Goal: Information Seeking & Learning: Learn about a topic

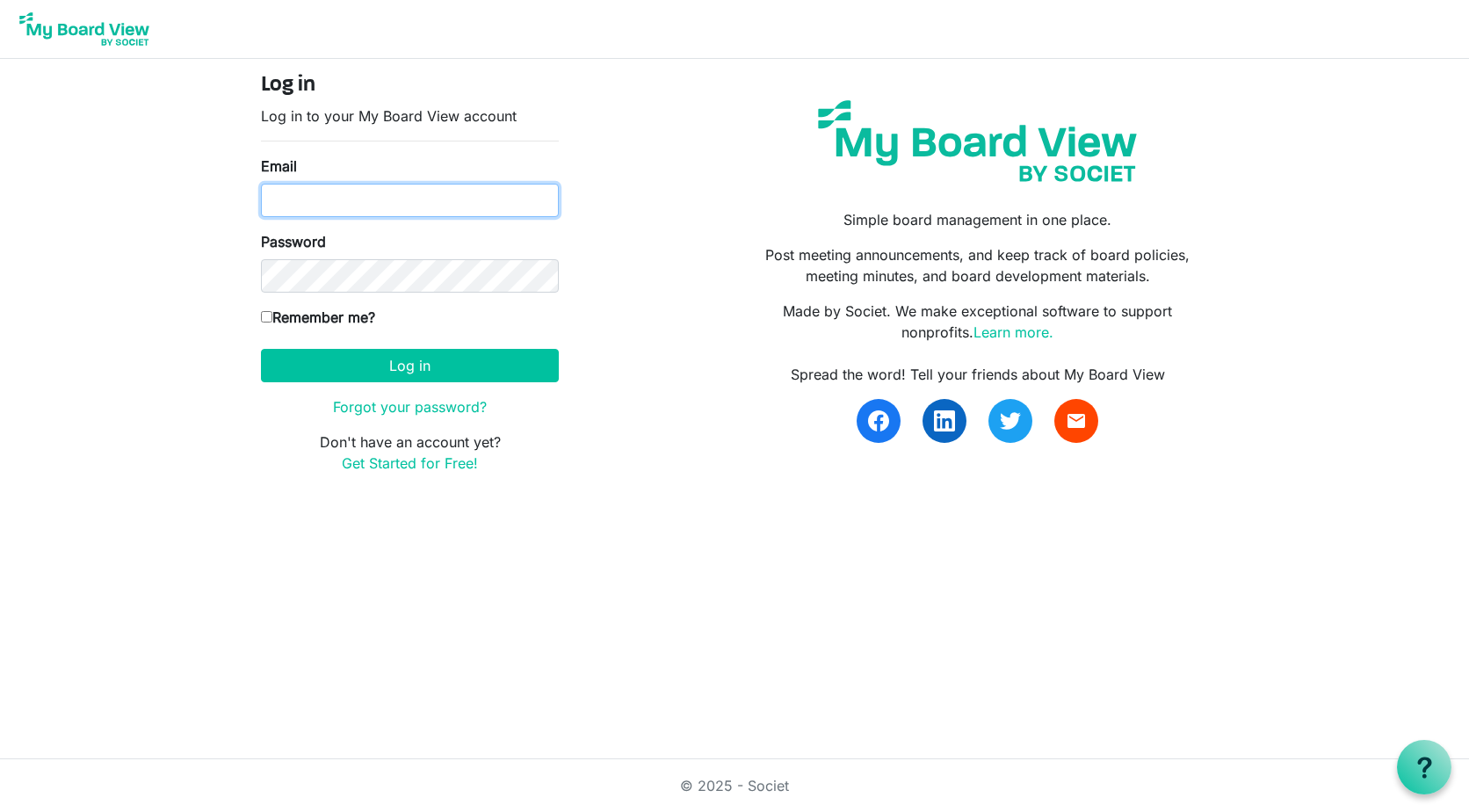
click at [472, 199] on input "Email" at bounding box center [409, 199] width 298 height 33
type input "[EMAIL_ADDRESS][DOMAIN_NAME]"
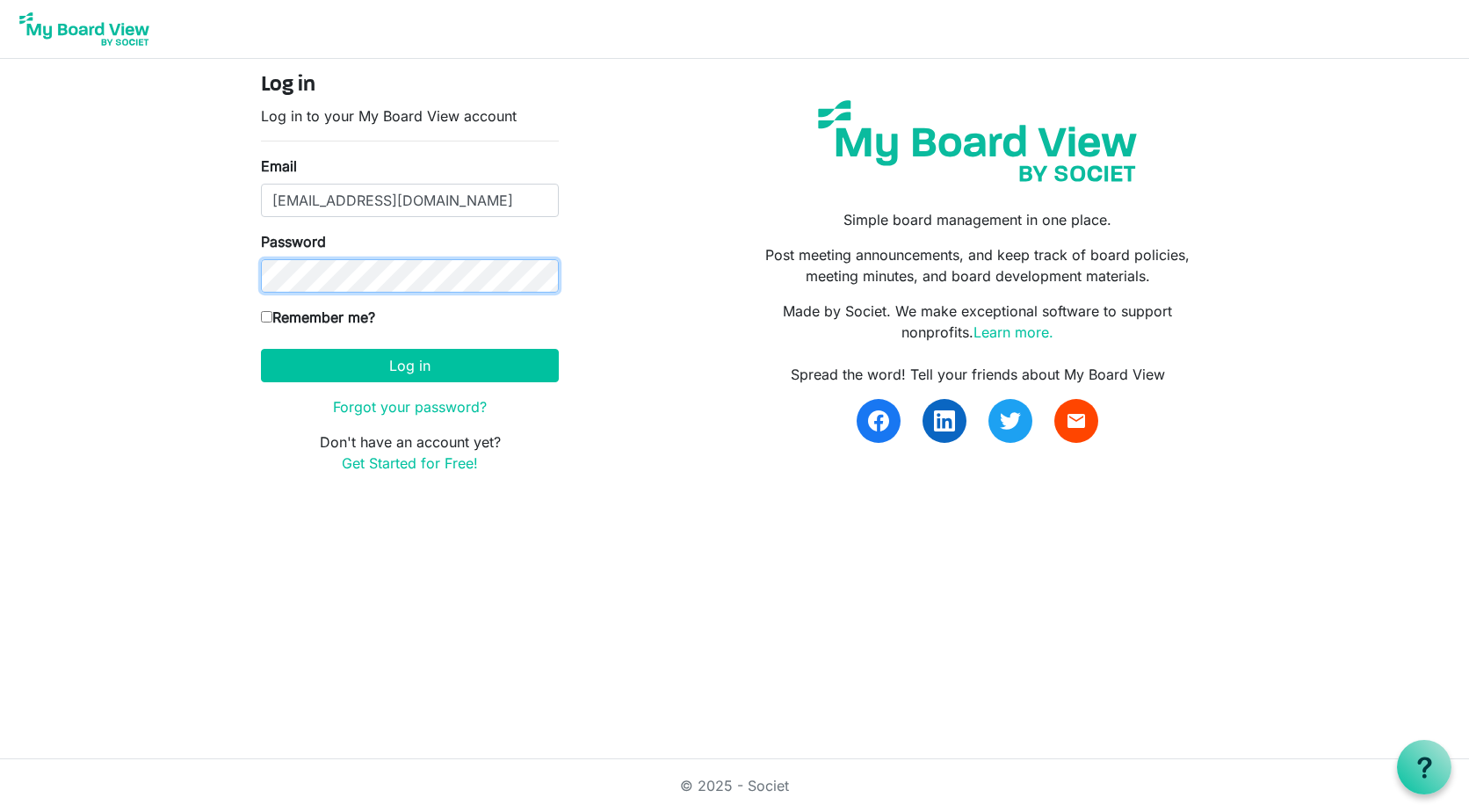
click at [261, 348] on button "Log in" at bounding box center [409, 364] width 298 height 33
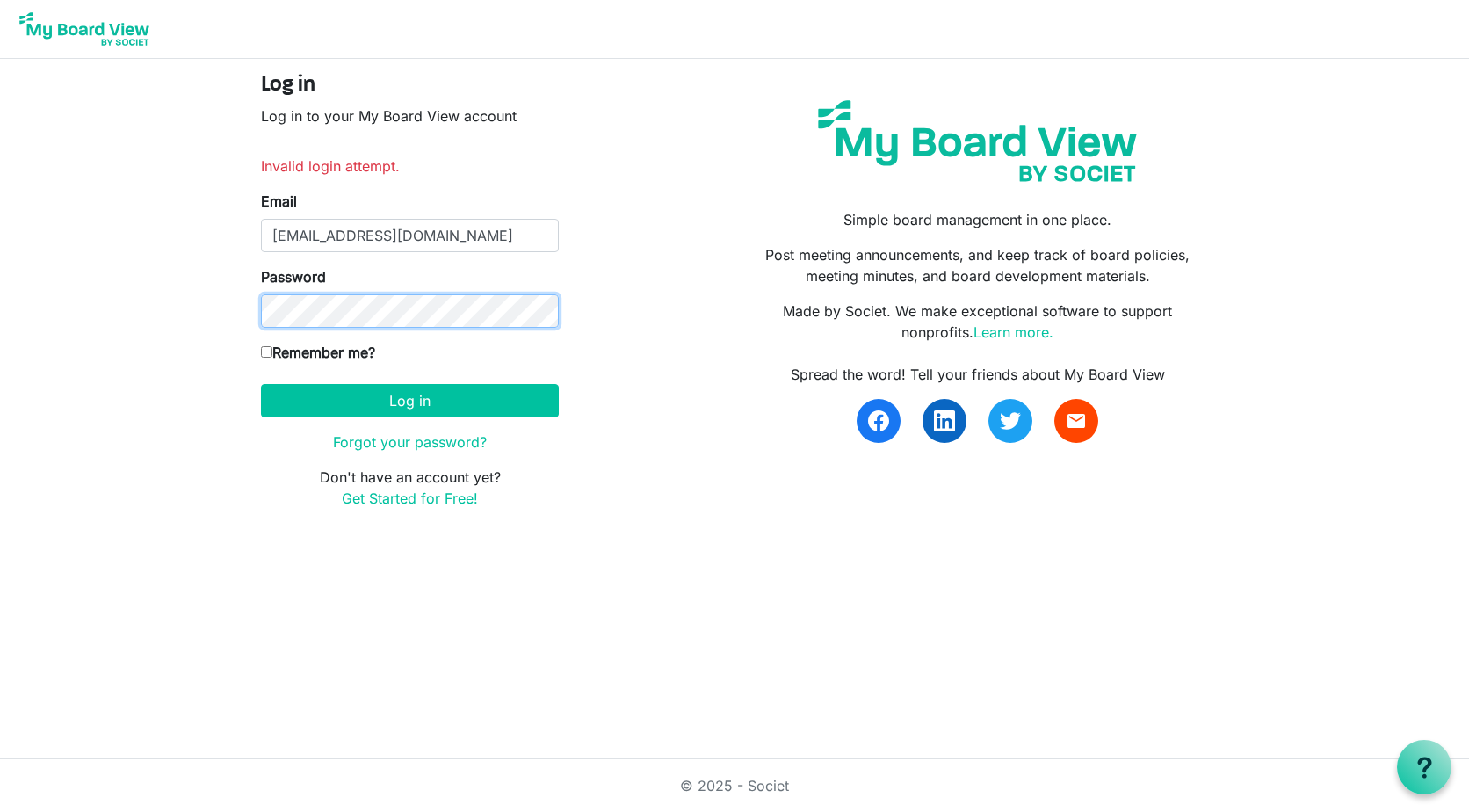
click at [261, 384] on button "Log in" at bounding box center [409, 400] width 298 height 33
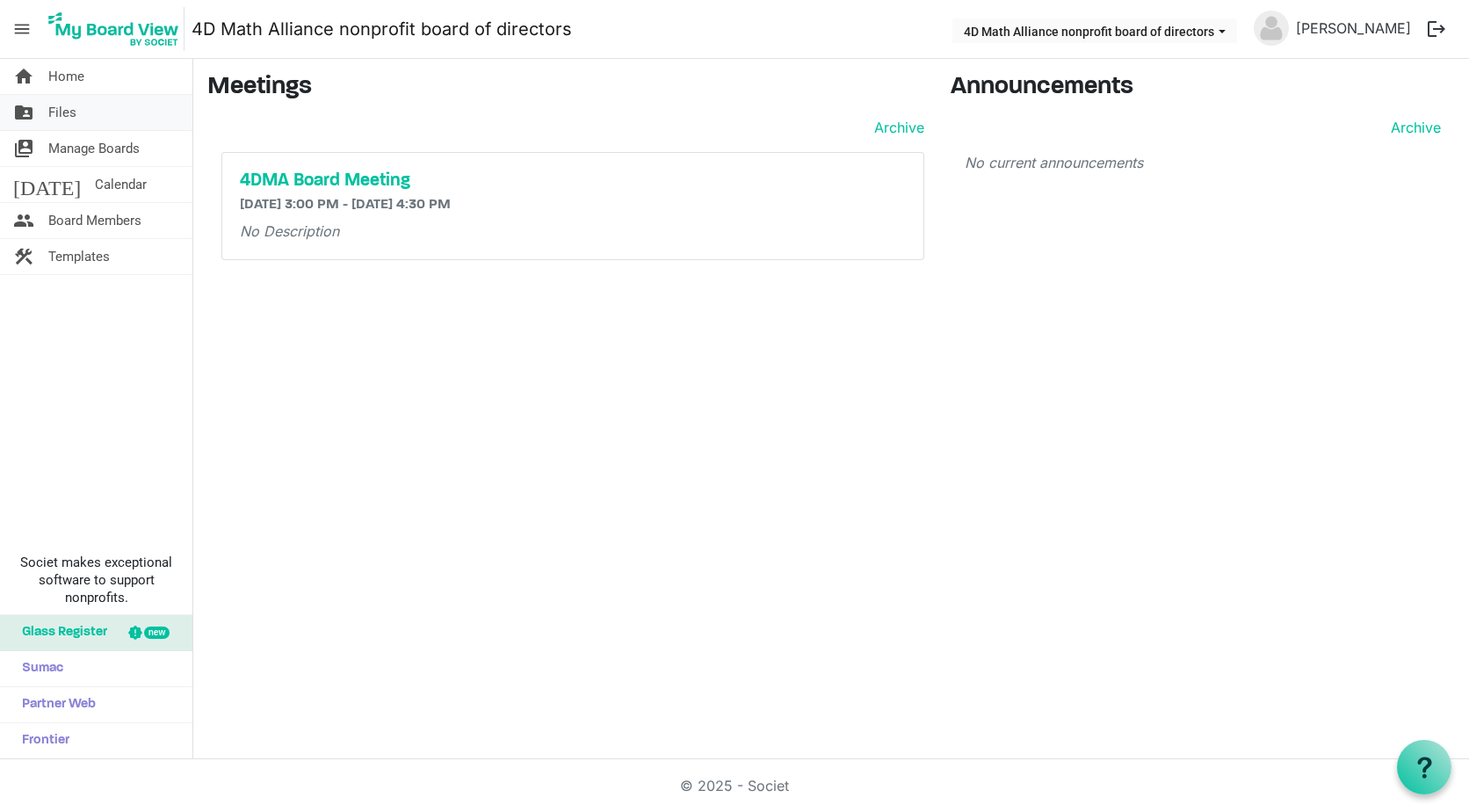
click at [53, 110] on span "Files" at bounding box center [62, 111] width 28 height 35
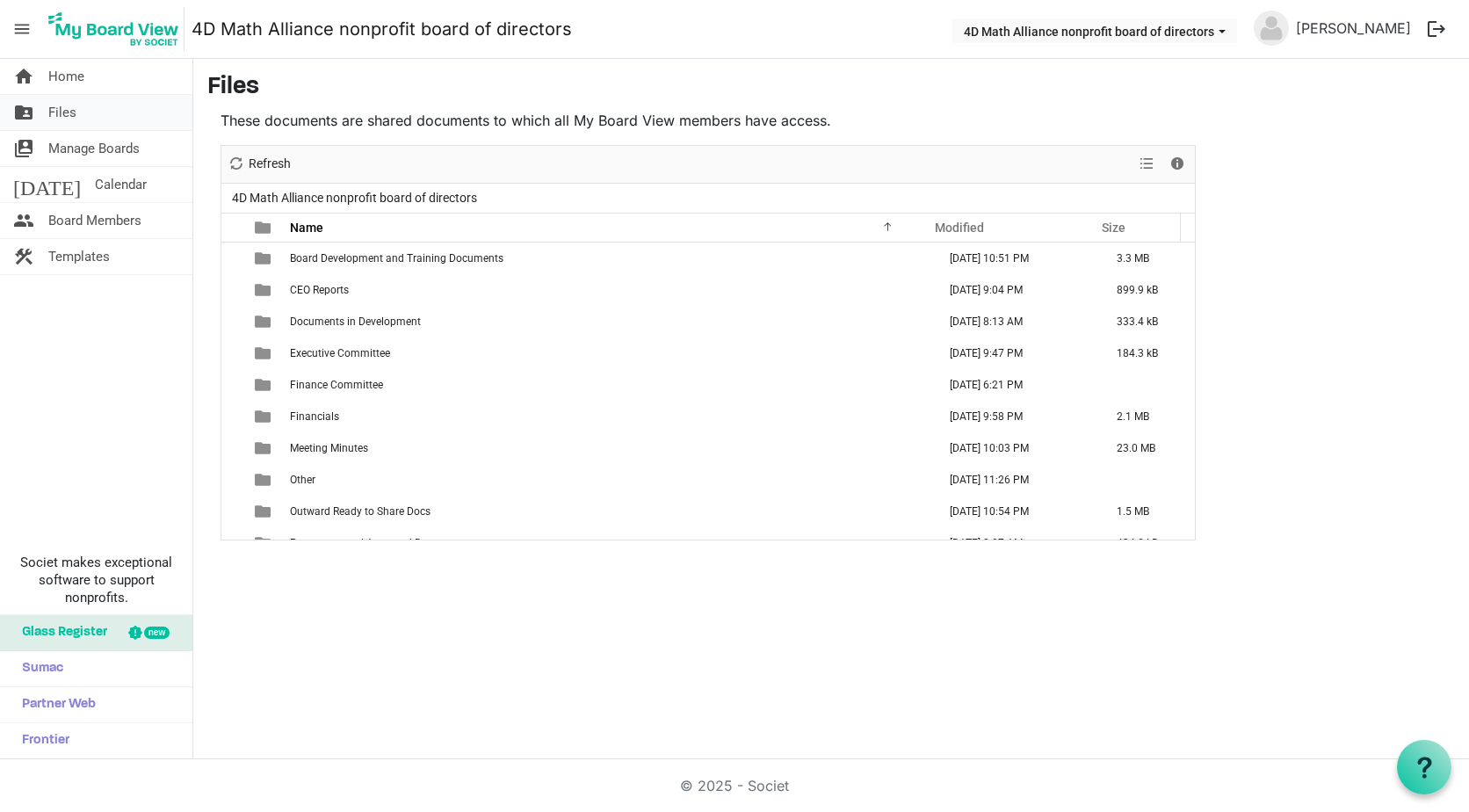
click at [59, 107] on span "Files" at bounding box center [62, 111] width 28 height 35
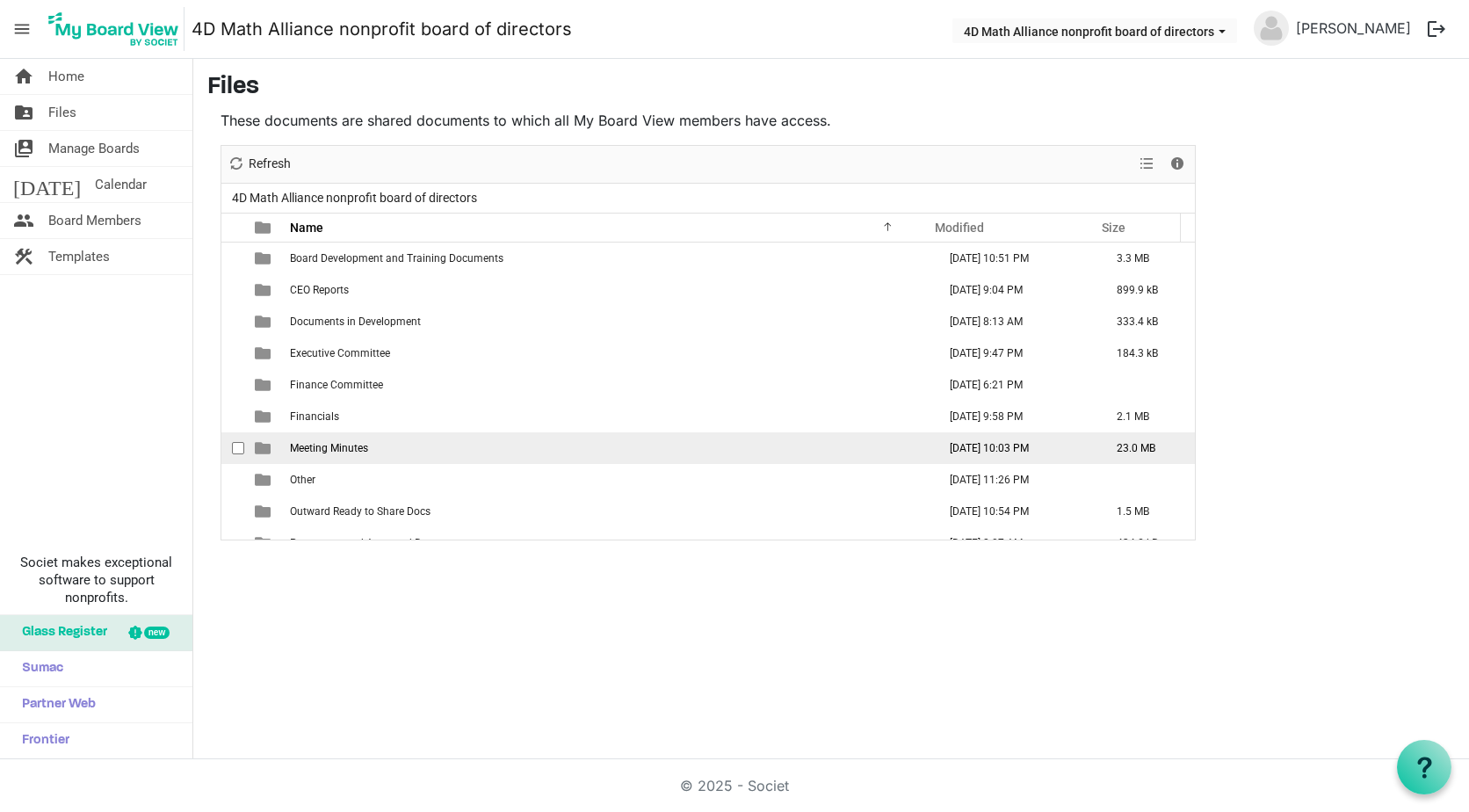
click at [364, 447] on span "Meeting Minutes" at bounding box center [329, 448] width 78 height 12
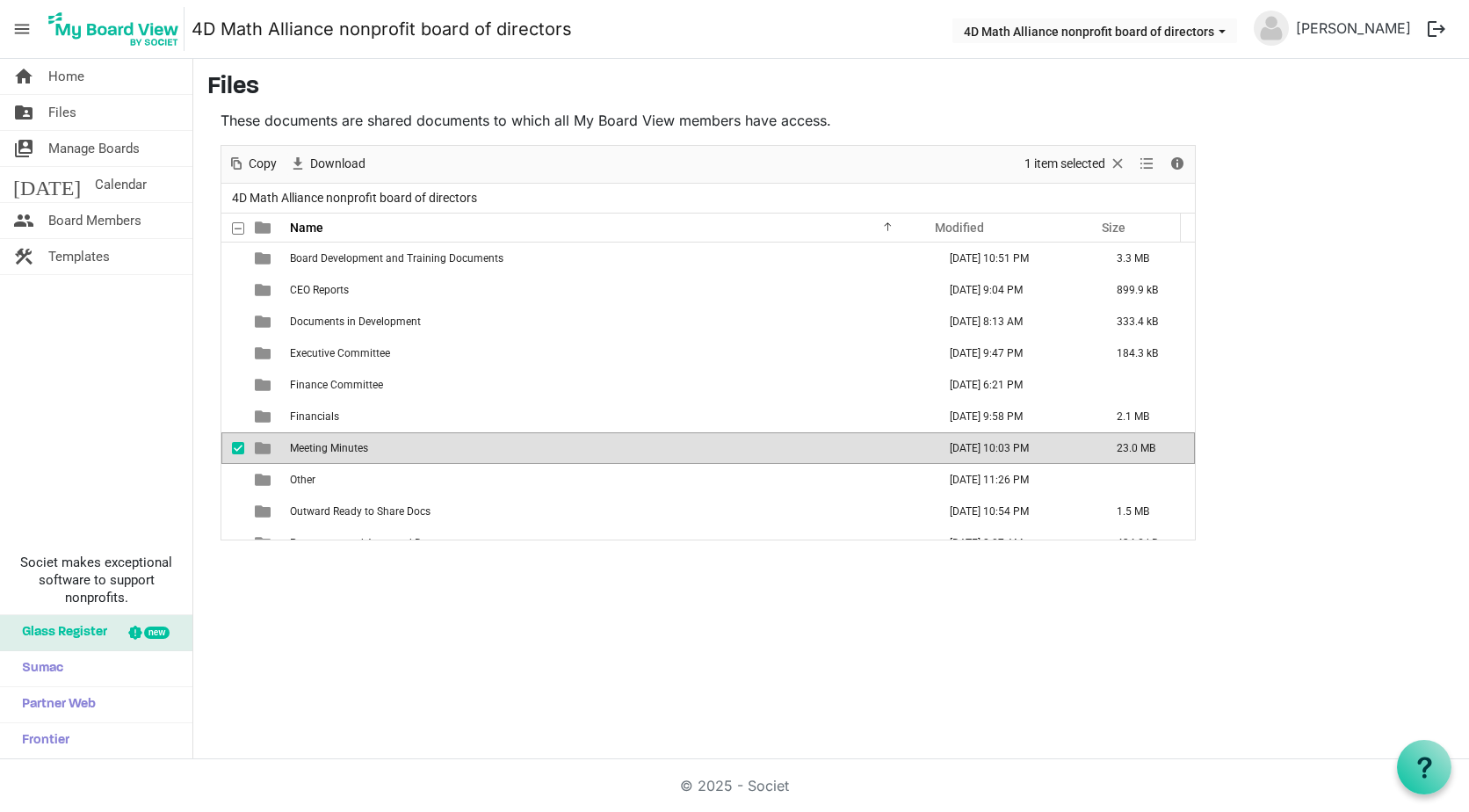
click at [364, 447] on span "Meeting Minutes" at bounding box center [329, 448] width 78 height 12
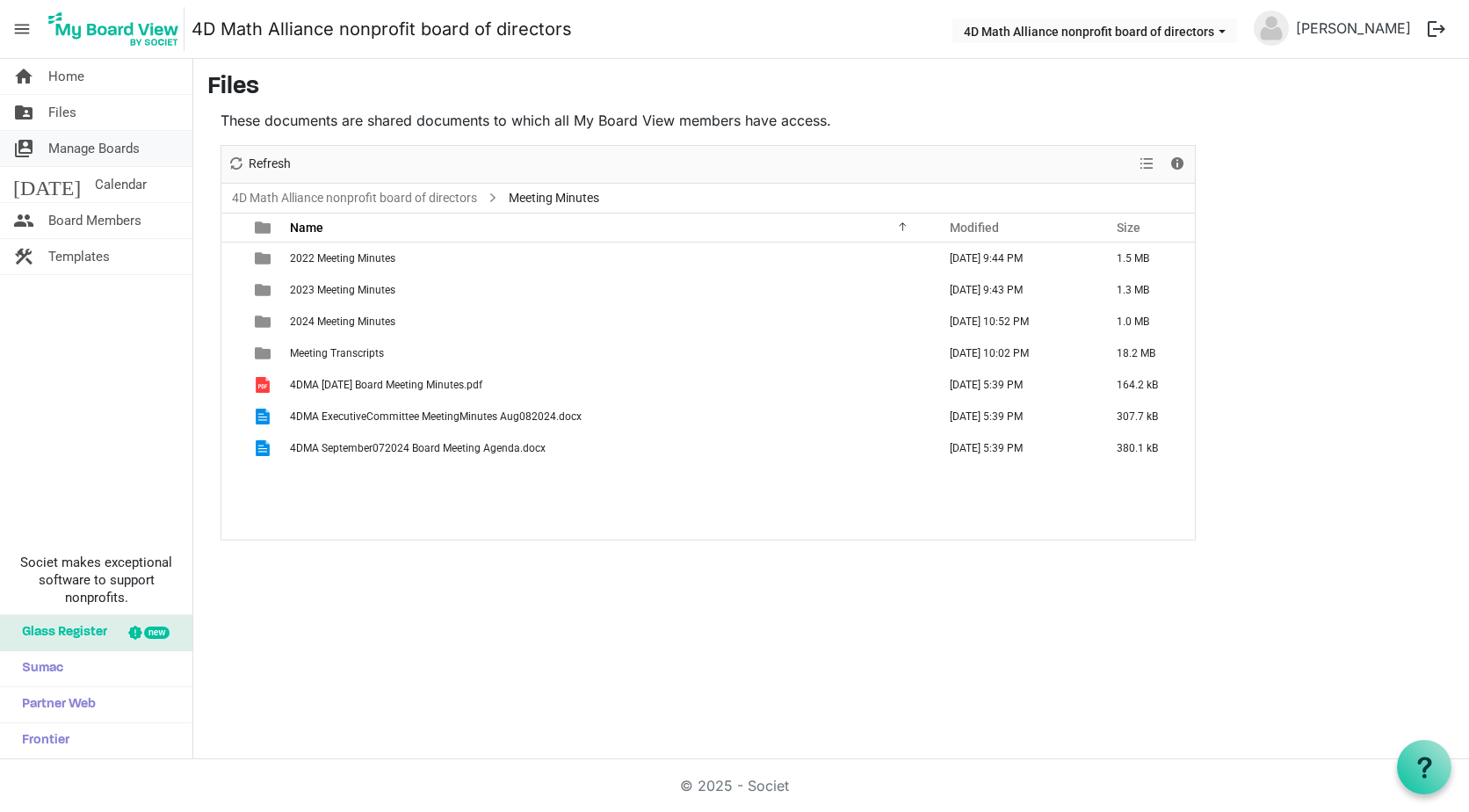
click at [67, 152] on span "Manage Boards" at bounding box center [94, 148] width 92 height 35
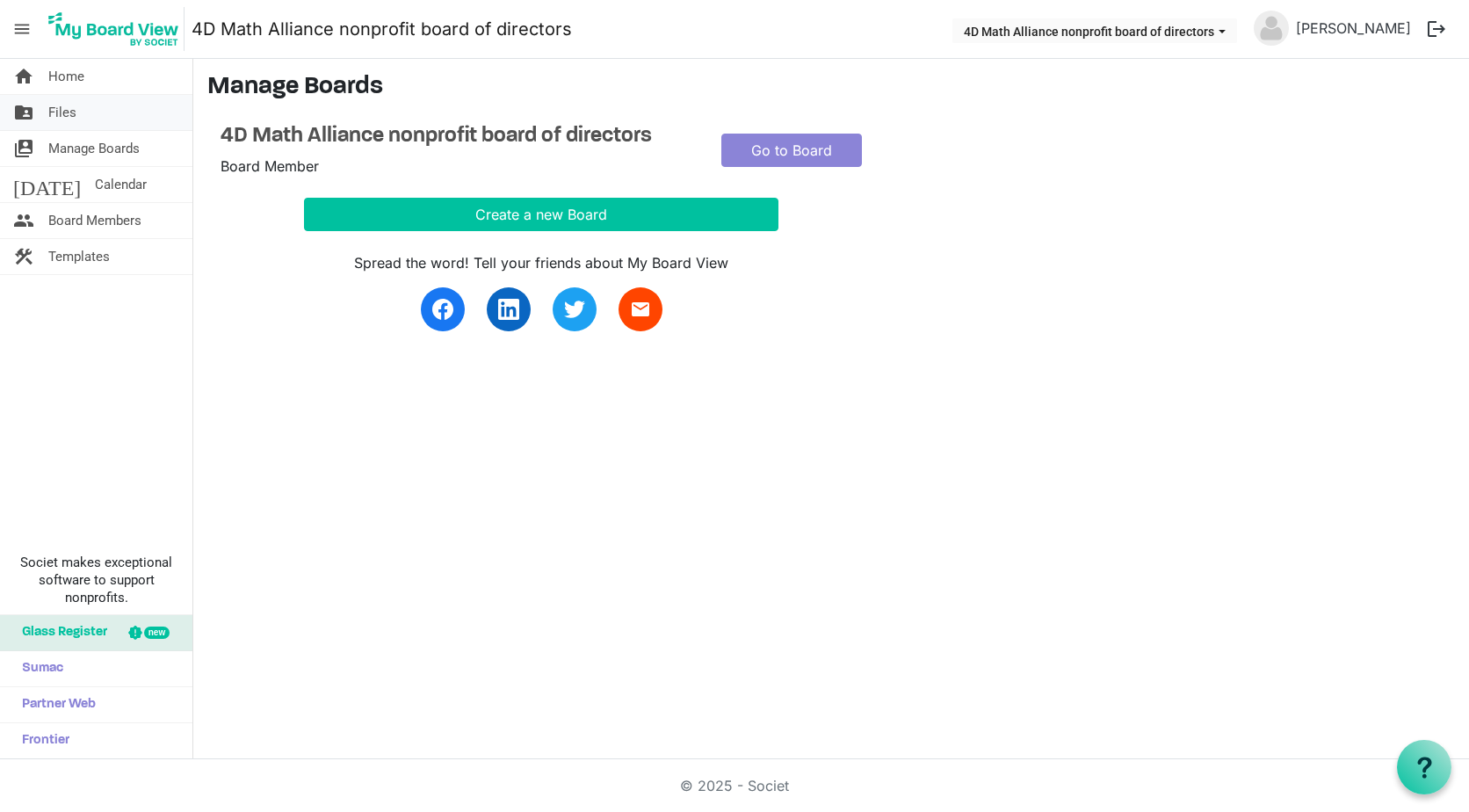
click at [62, 111] on span "Files" at bounding box center [62, 111] width 28 height 35
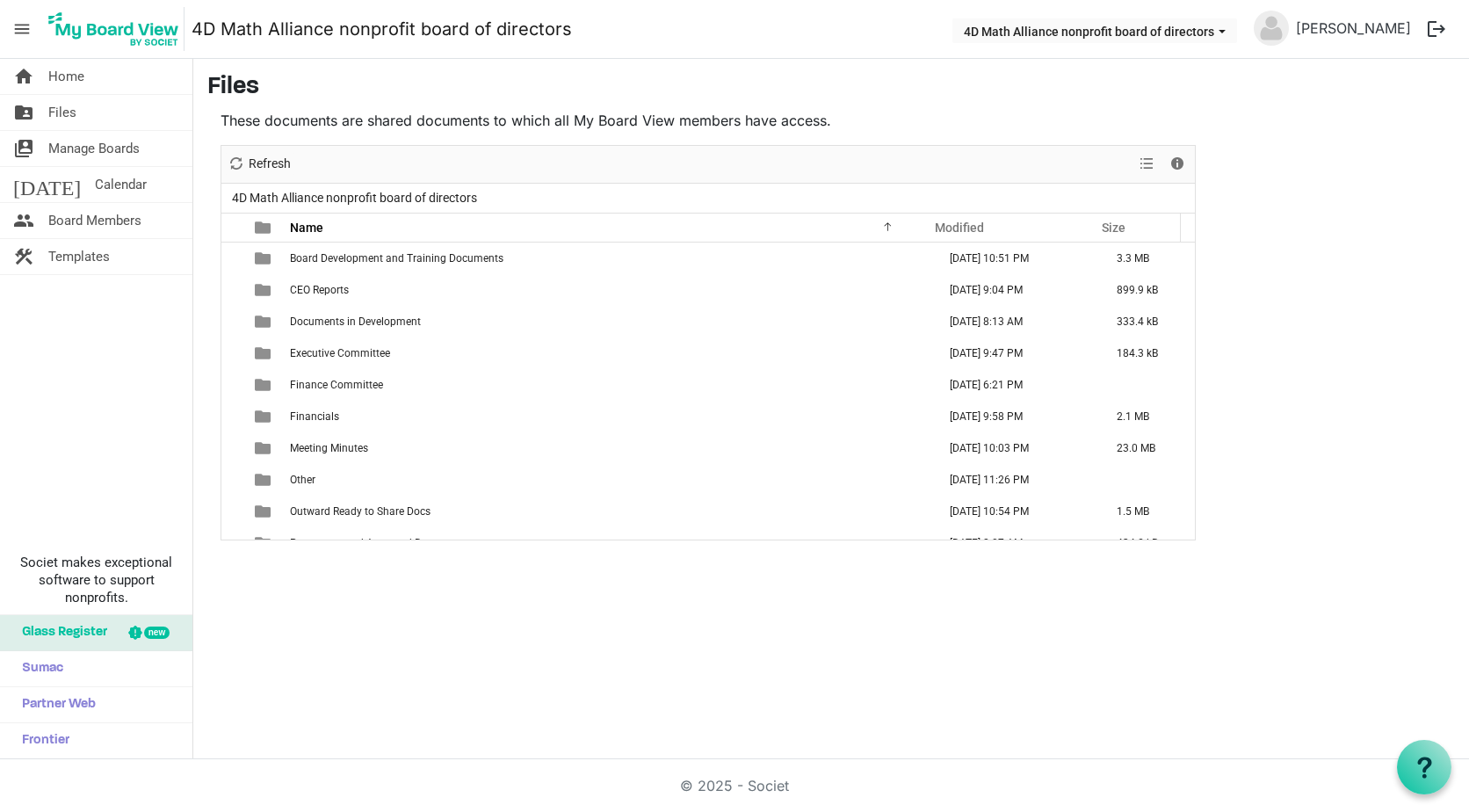
click at [24, 28] on span "menu" at bounding box center [22, 28] width 33 height 33
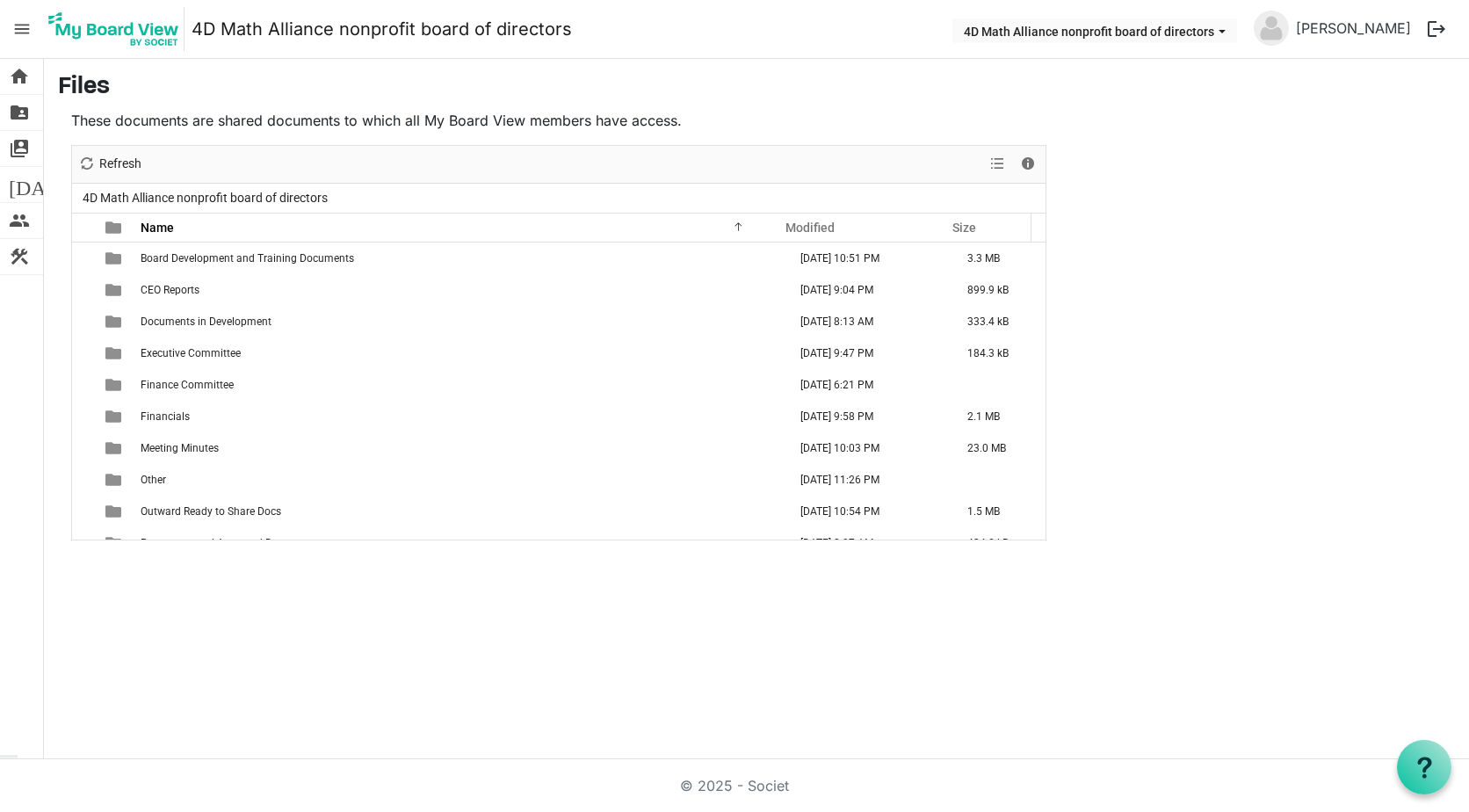
click at [24, 28] on span "menu" at bounding box center [22, 28] width 33 height 33
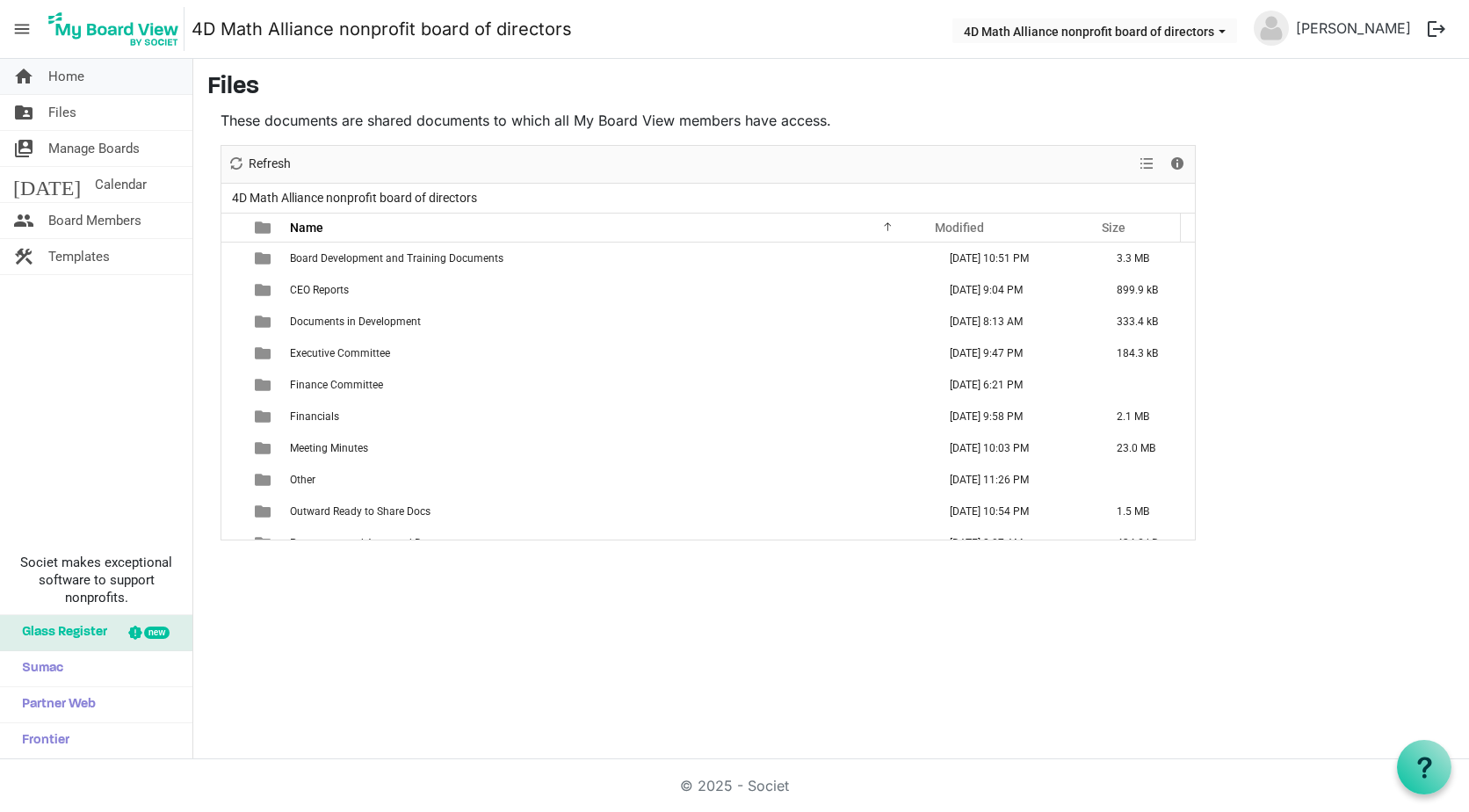
click at [81, 79] on span "Home" at bounding box center [66, 76] width 36 height 35
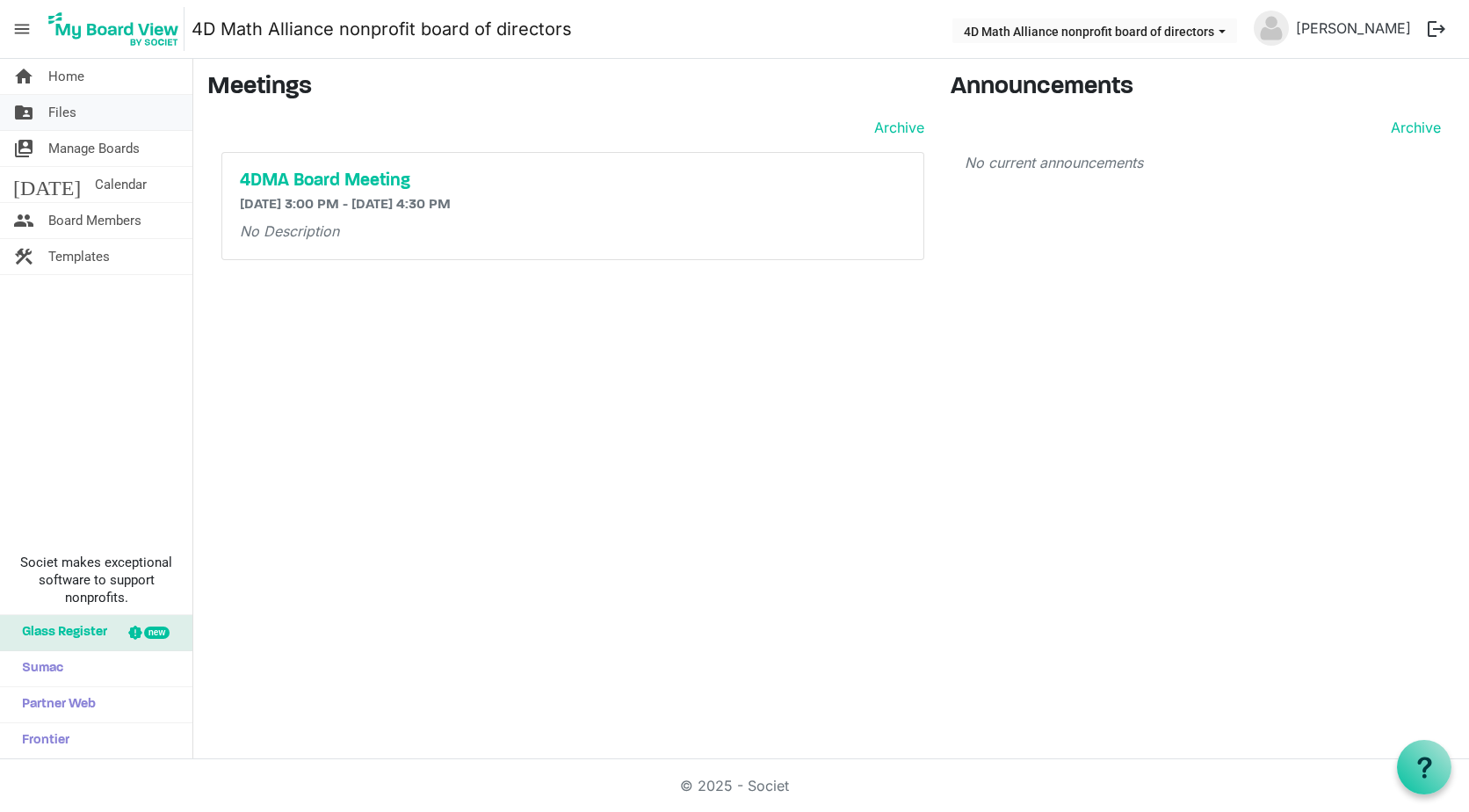
click at [69, 118] on span "Files" at bounding box center [62, 111] width 28 height 35
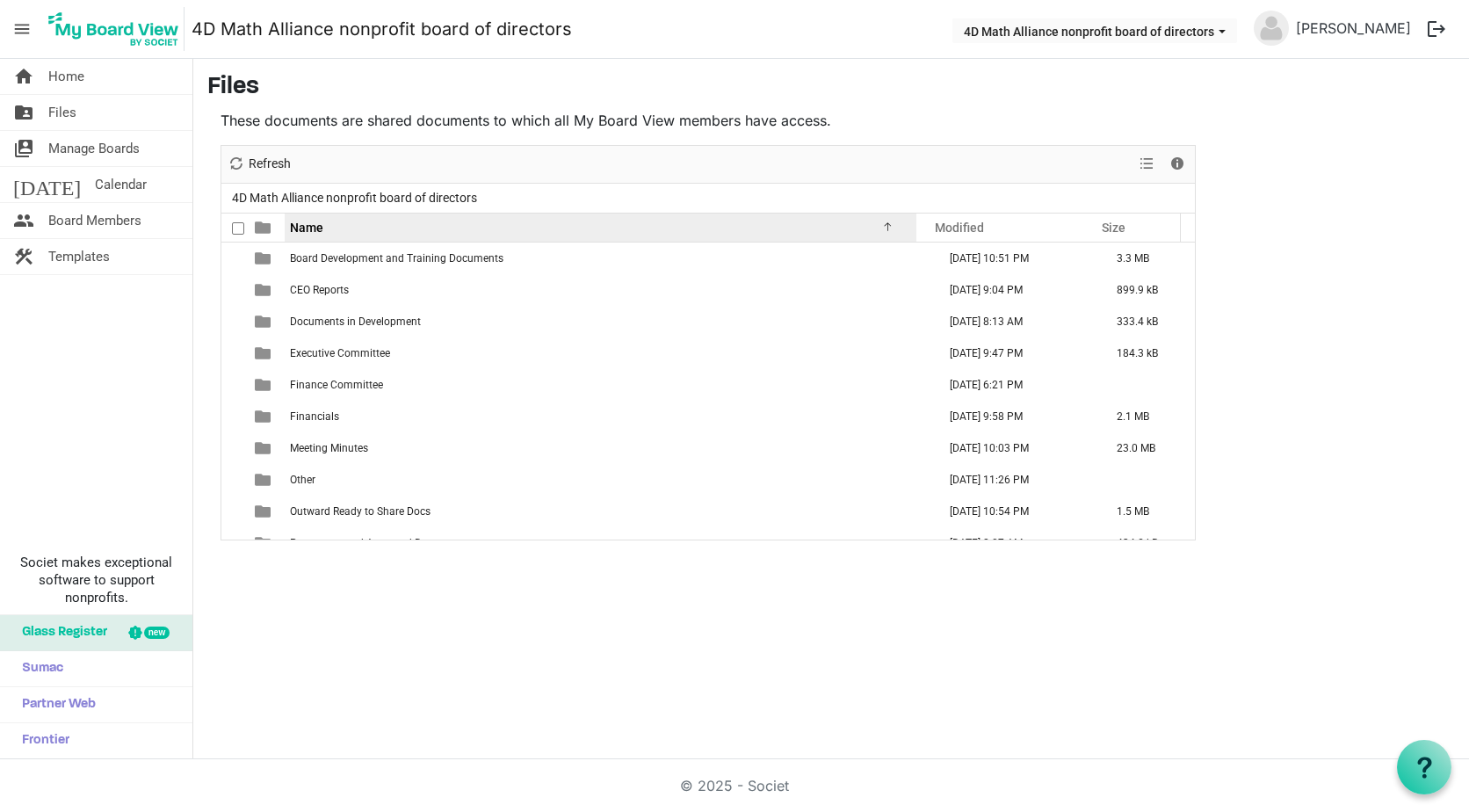
click at [887, 228] on div at bounding box center [884, 224] width 9 height 8
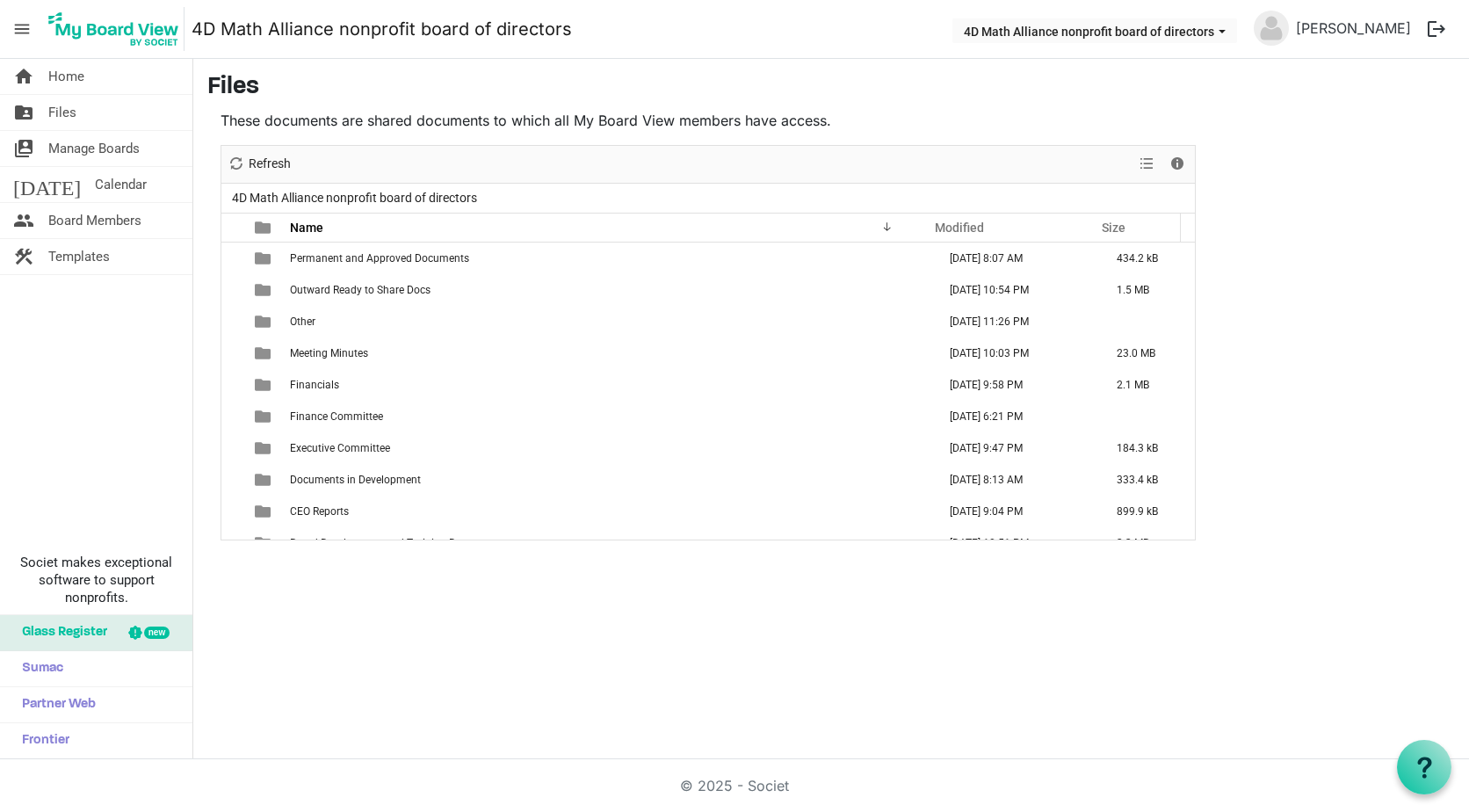
click at [890, 221] on div "Name" at bounding box center [593, 227] width 621 height 25
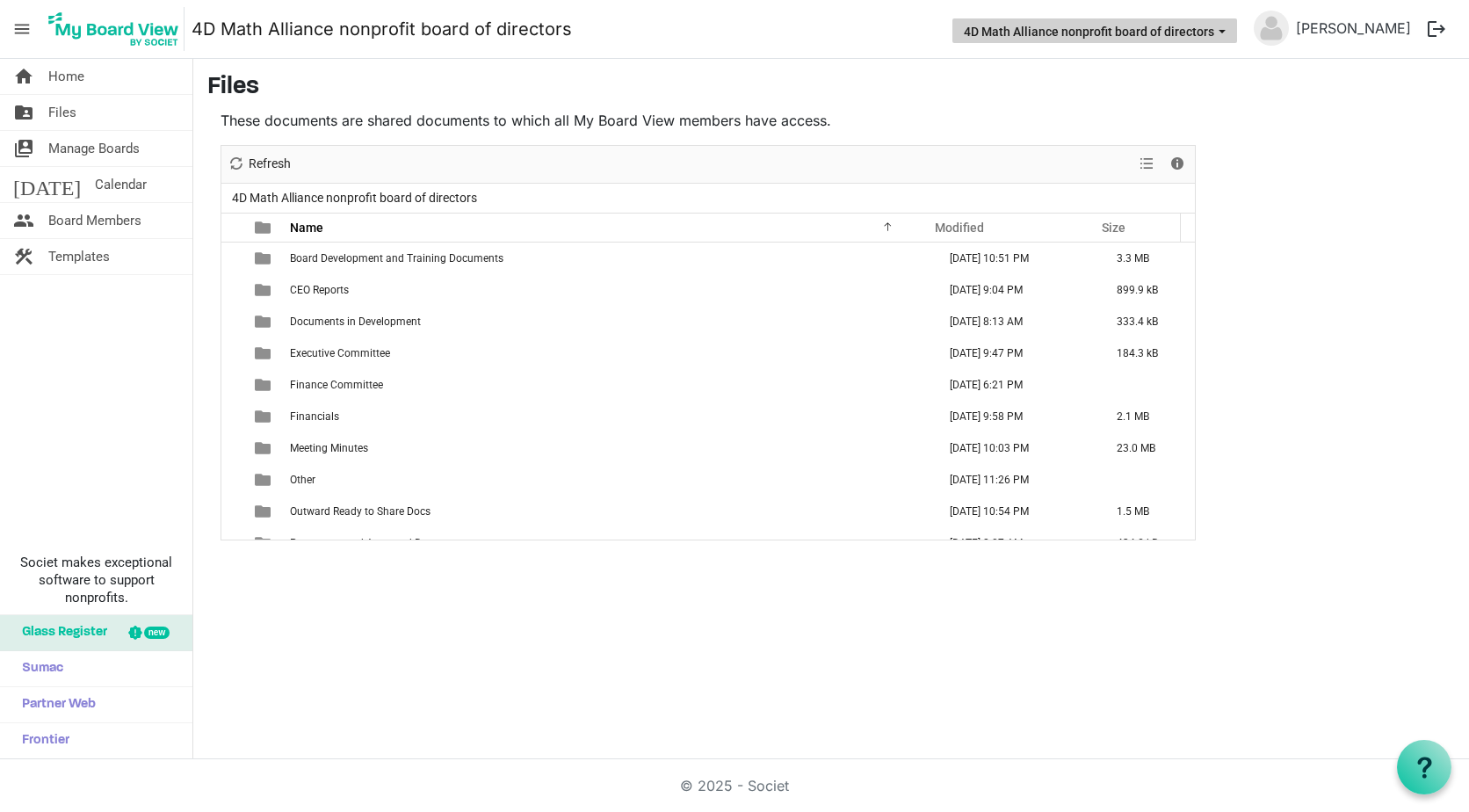
click at [1170, 31] on button "4D Math Alliance nonprofit board of directors" at bounding box center [1094, 31] width 284 height 25
click at [1371, 36] on link "[PERSON_NAME]" at bounding box center [1354, 27] width 129 height 35
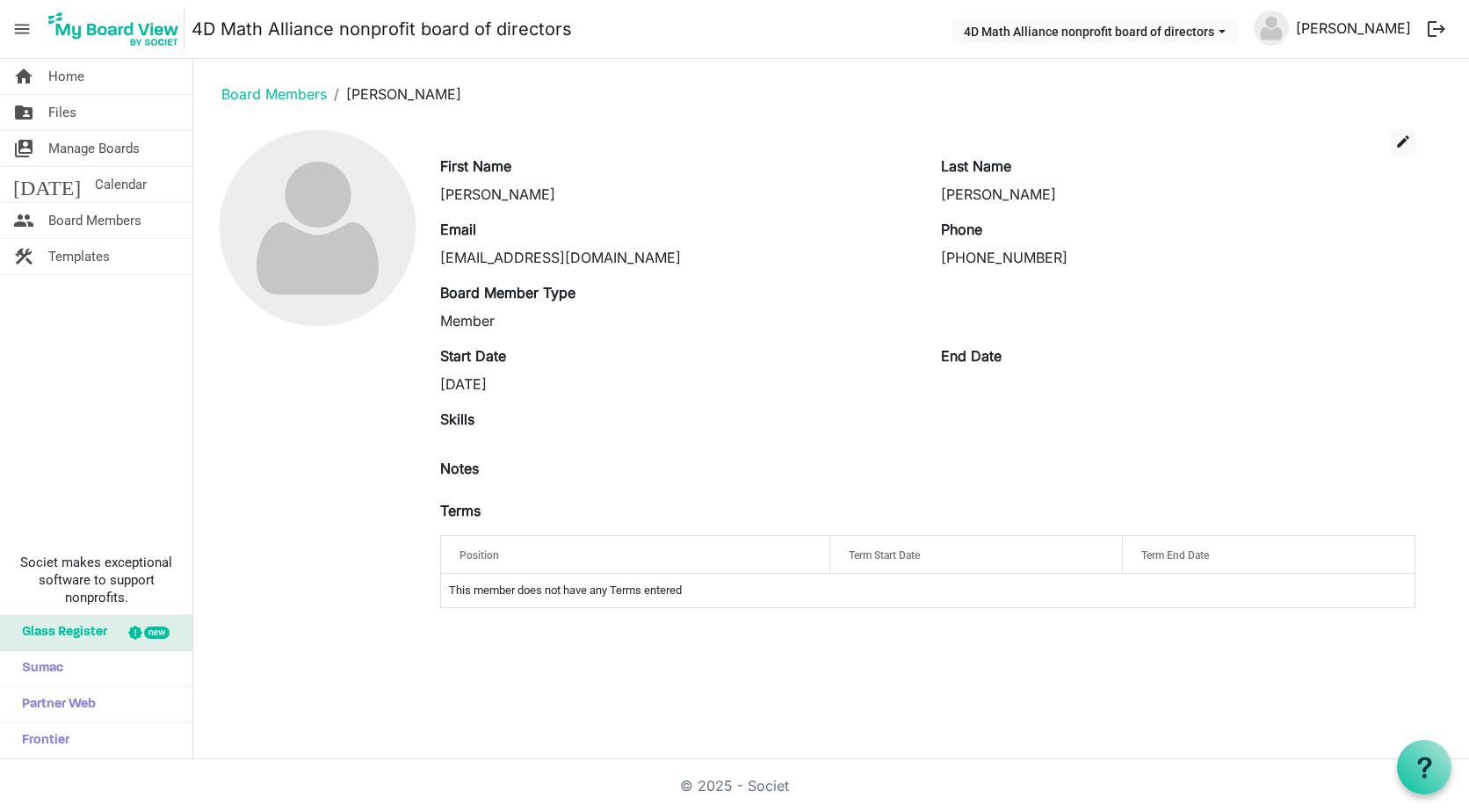
click at [1362, 29] on link "[PERSON_NAME]" at bounding box center [1354, 27] width 129 height 35
click at [1198, 24] on button "4D Math Alliance nonprofit board of directors" at bounding box center [1094, 31] width 284 height 25
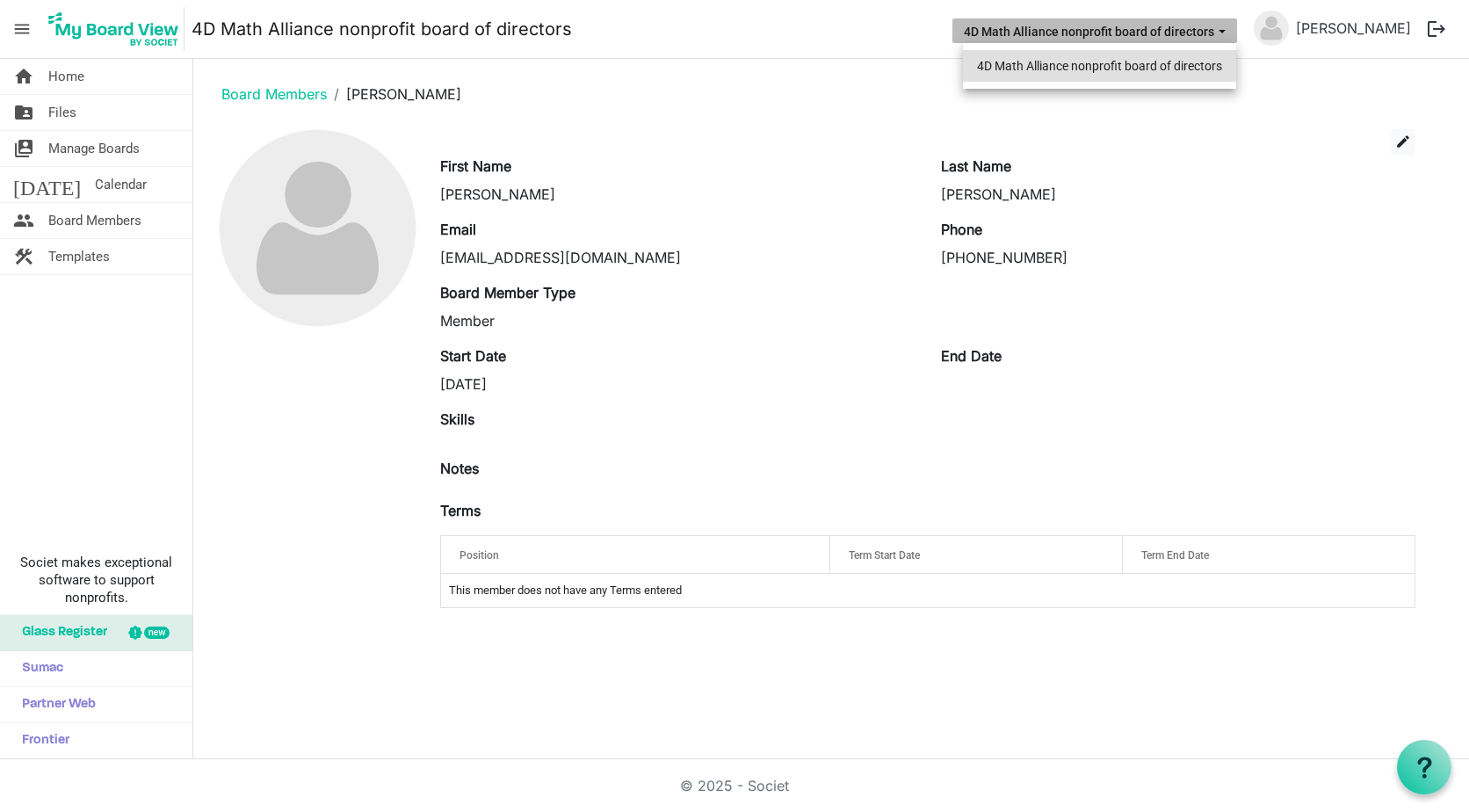
click at [1166, 64] on li "4D Math Alliance nonprofit board of directors" at bounding box center [1100, 65] width 273 height 31
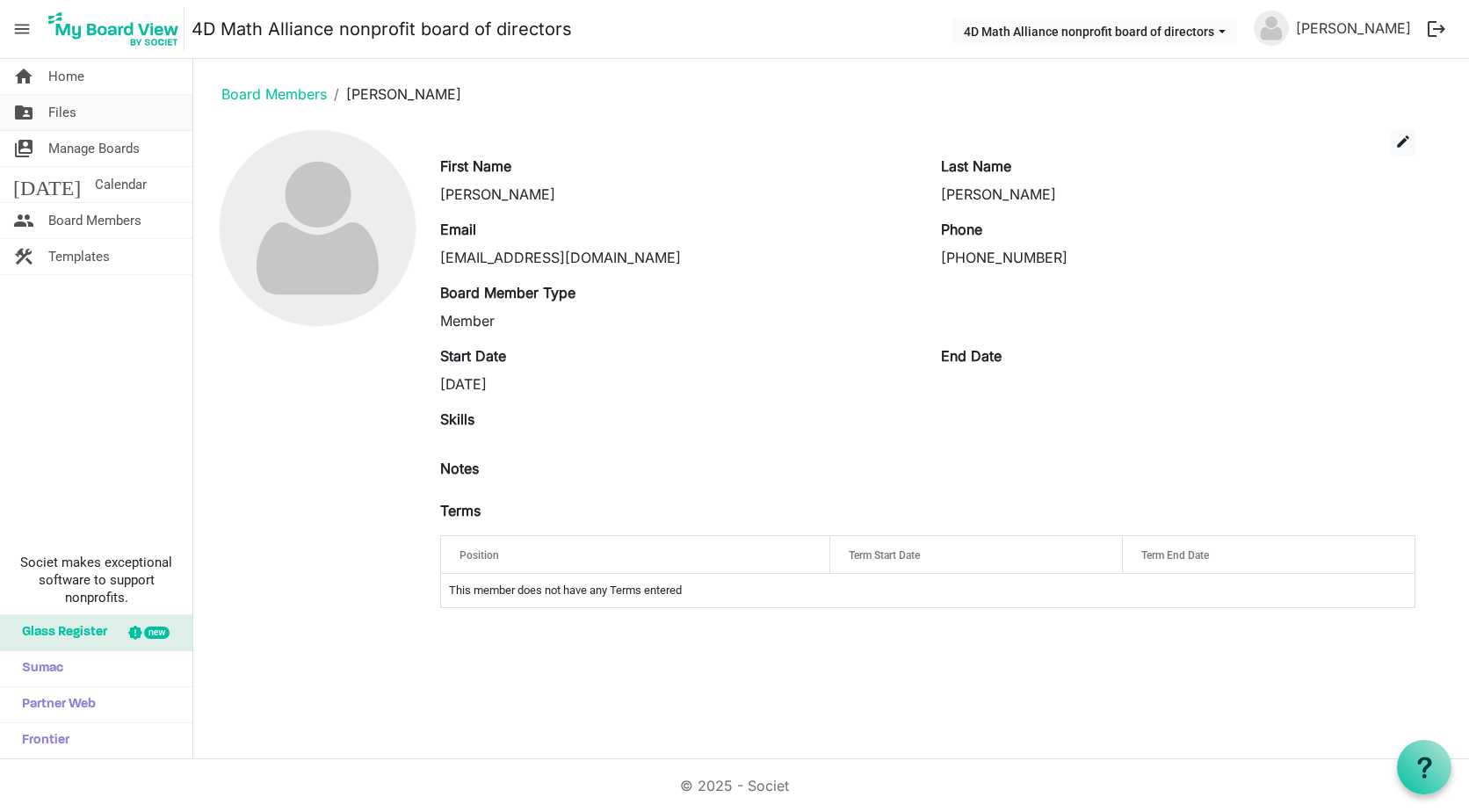
click at [70, 112] on span "Files" at bounding box center [62, 111] width 28 height 35
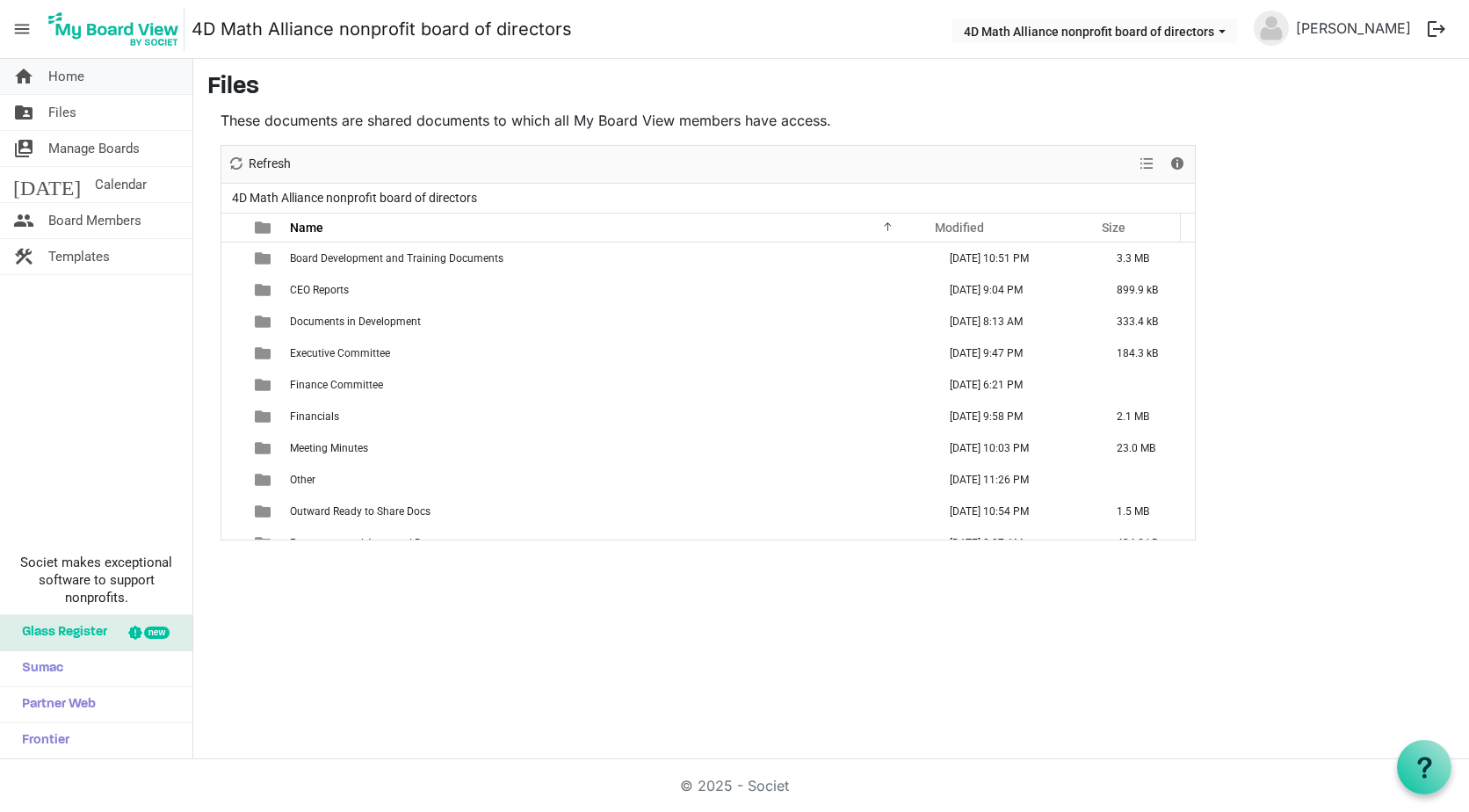
click at [68, 69] on span "Home" at bounding box center [66, 76] width 36 height 35
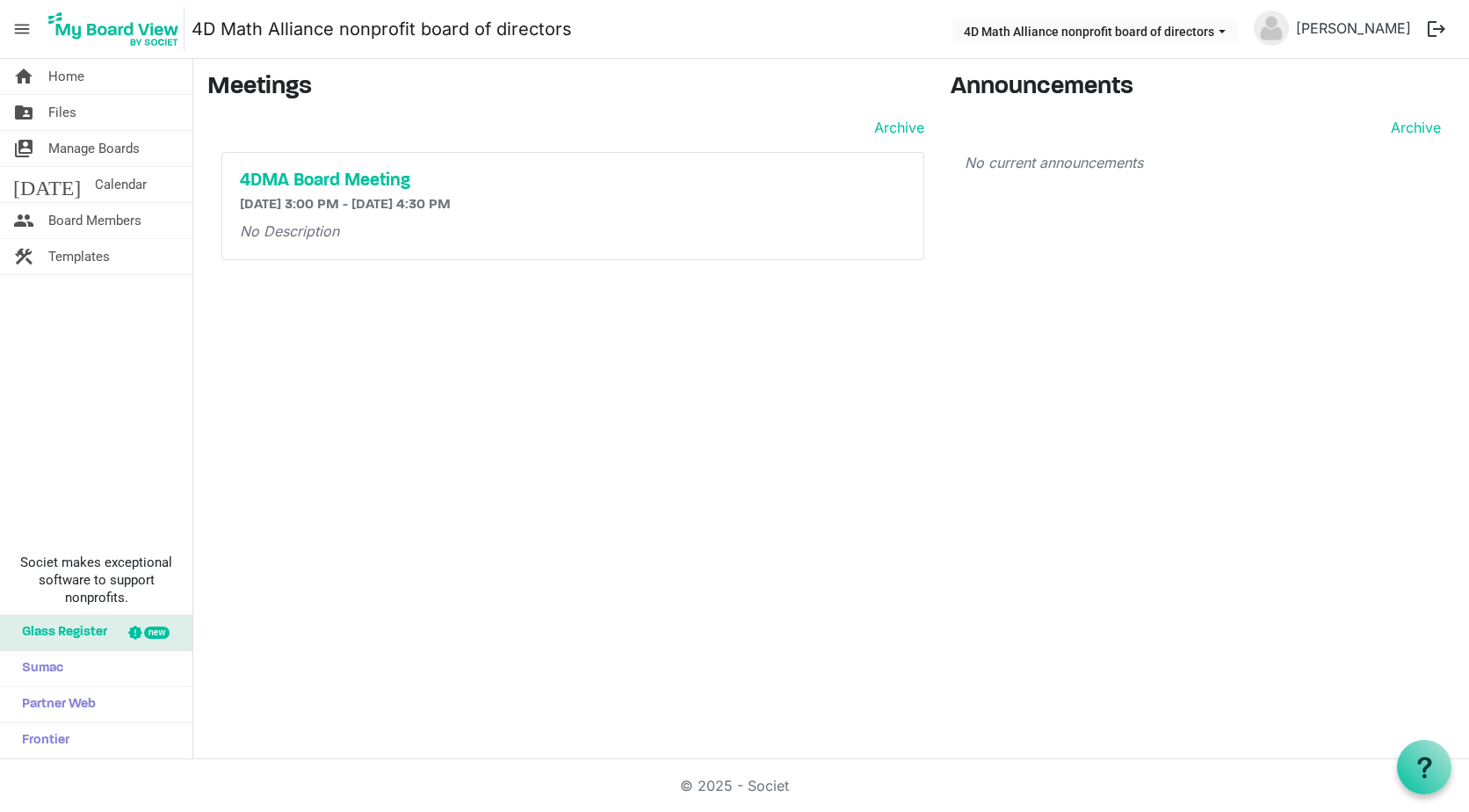
click at [22, 31] on span "menu" at bounding box center [22, 28] width 33 height 33
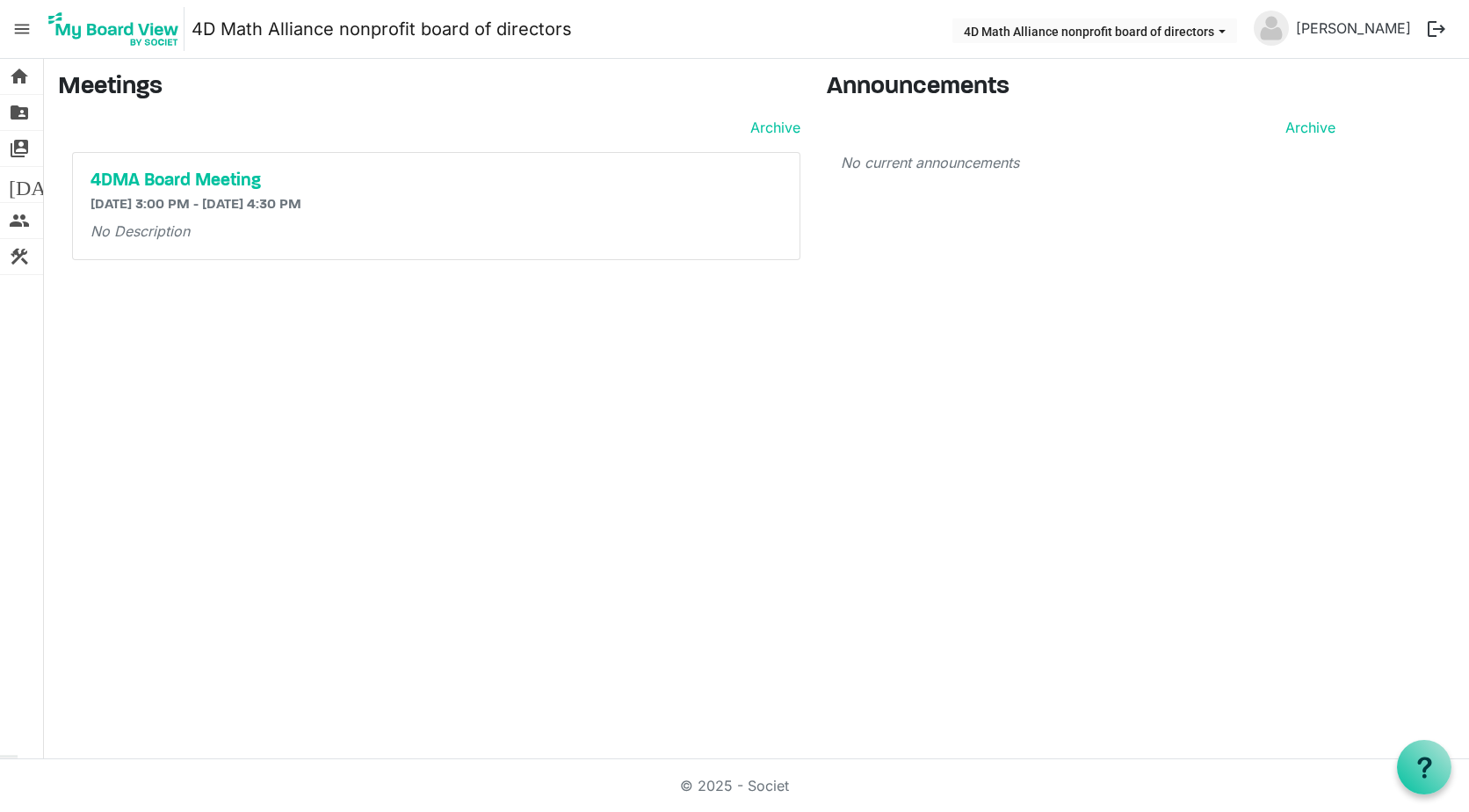
click at [22, 31] on span "menu" at bounding box center [22, 28] width 33 height 33
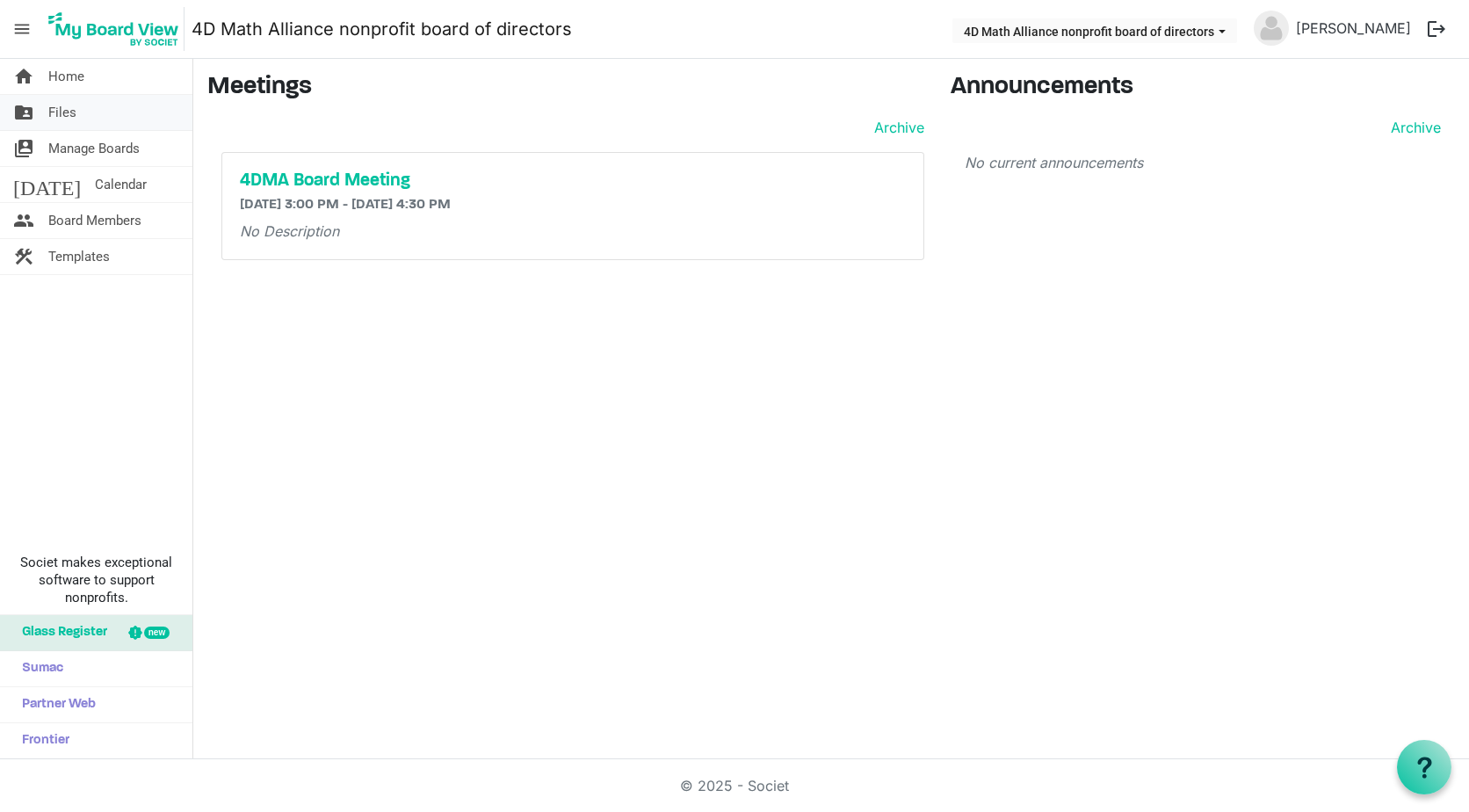
click at [21, 117] on span "folder_shared" at bounding box center [24, 111] width 21 height 35
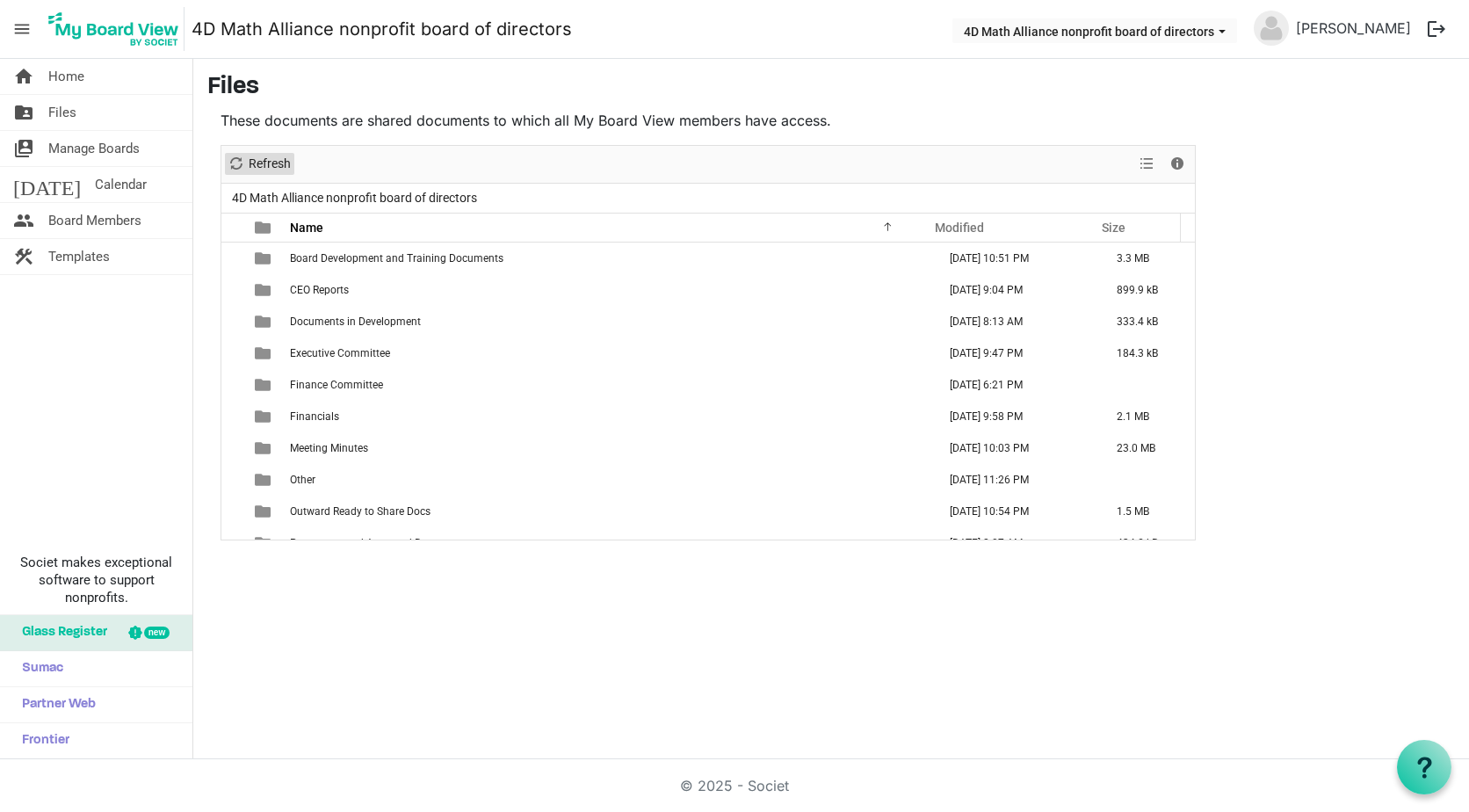
click at [239, 170] on span "Refresh" at bounding box center [236, 163] width 21 height 22
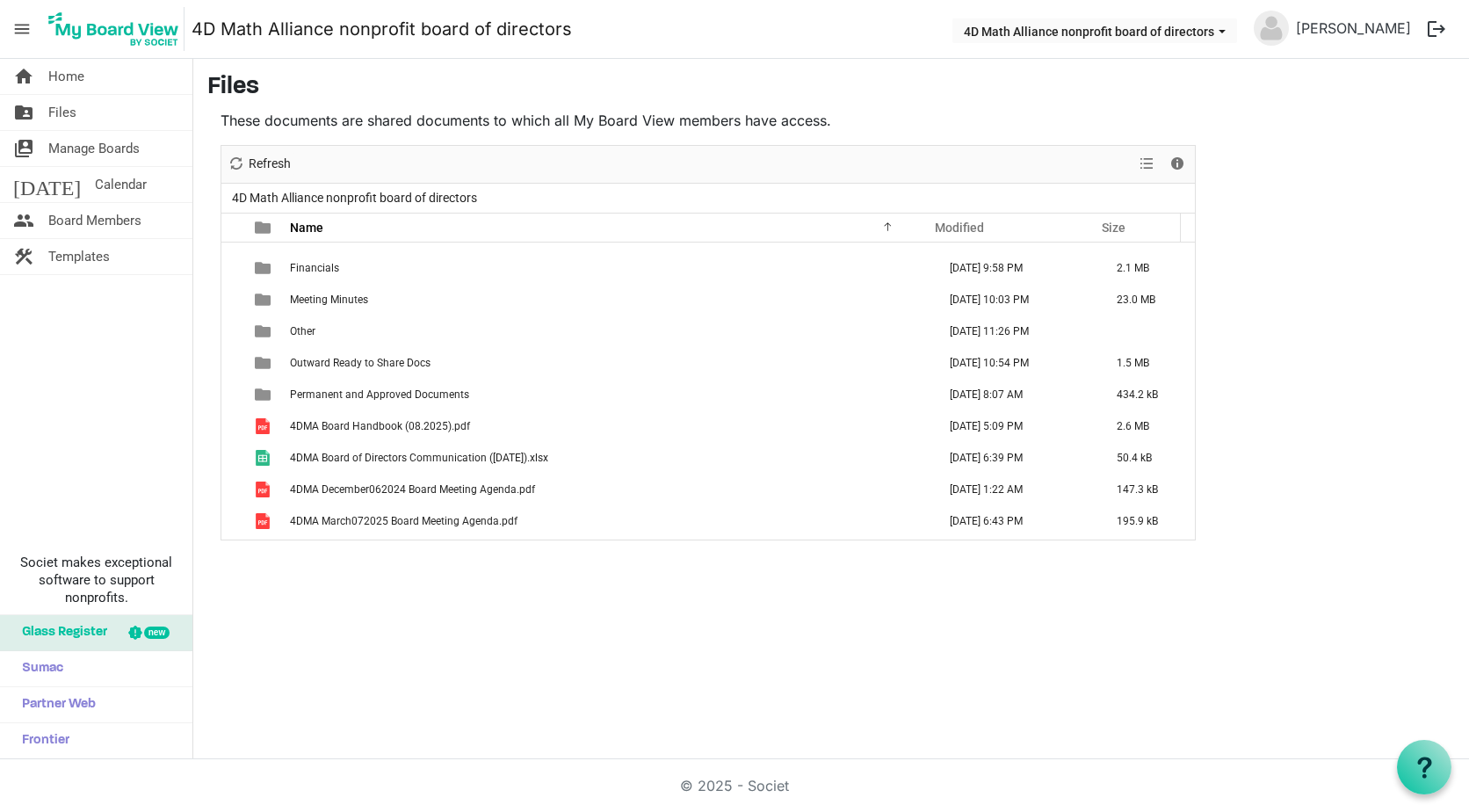
scroll to position [178, 0]
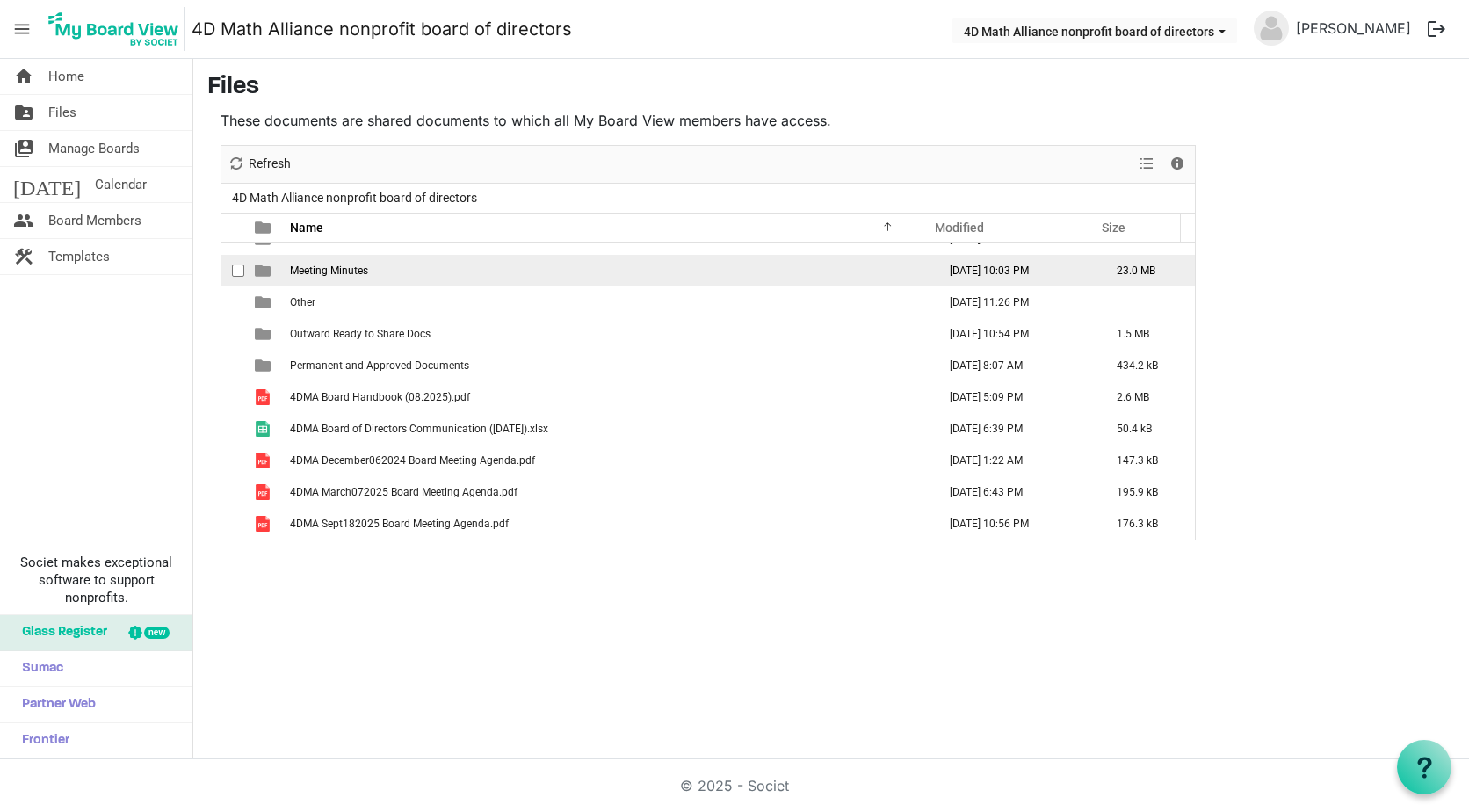
click at [999, 274] on td "[DATE] 10:03 PM" at bounding box center [1015, 270] width 167 height 31
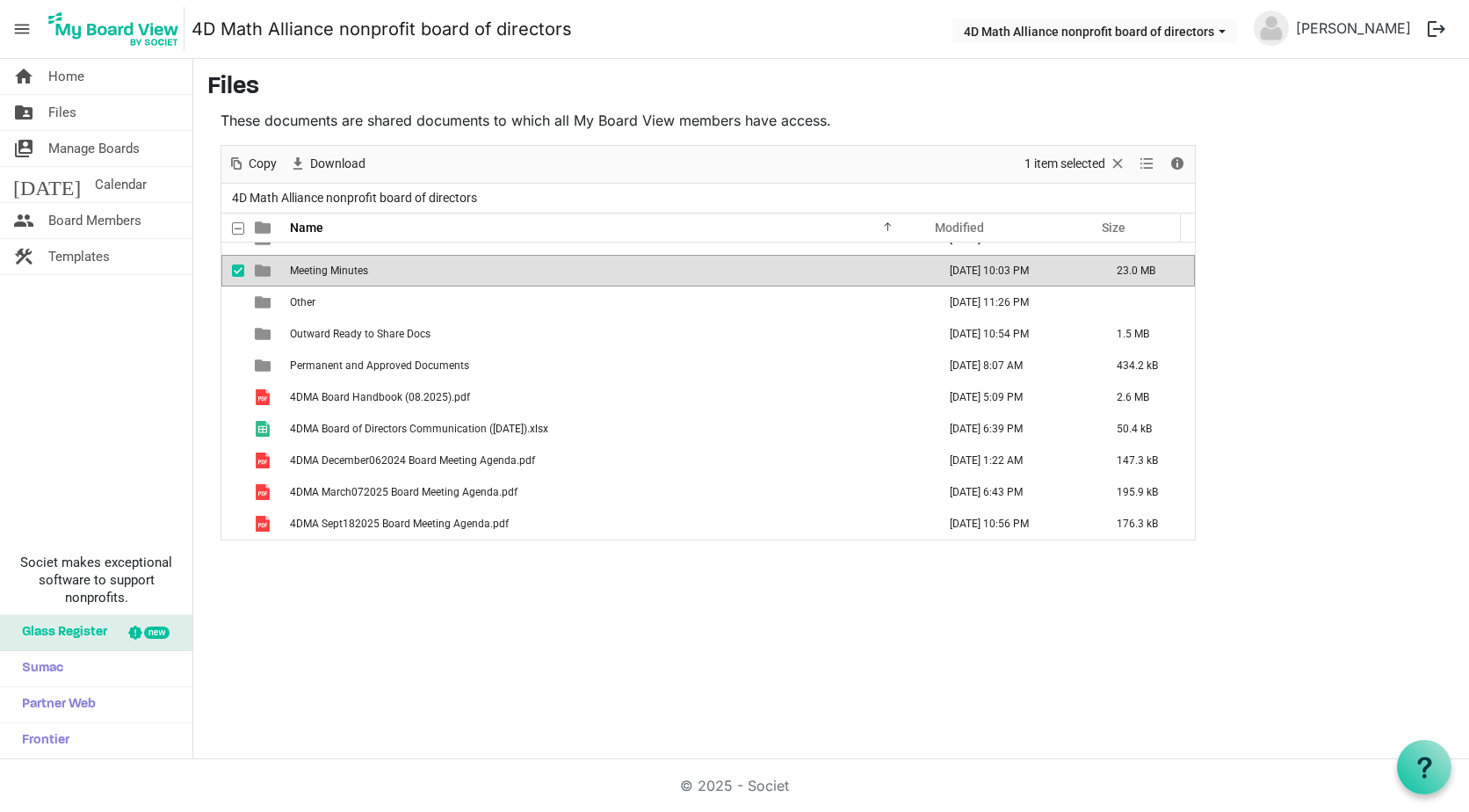
click at [999, 274] on td "[DATE] 10:03 PM" at bounding box center [1015, 270] width 167 height 31
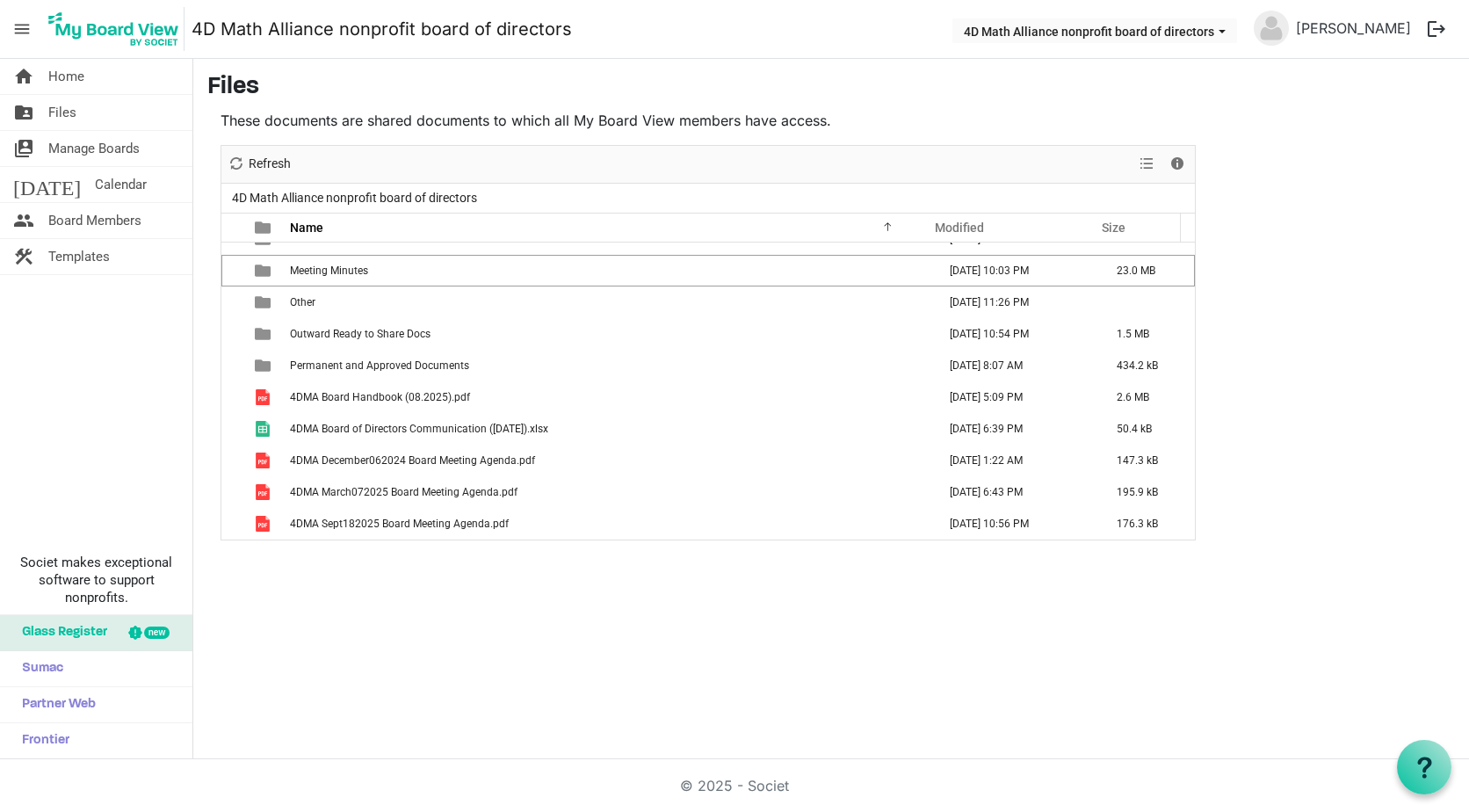
click at [999, 276] on td "[DATE] 10:03 PM" at bounding box center [1015, 270] width 167 height 31
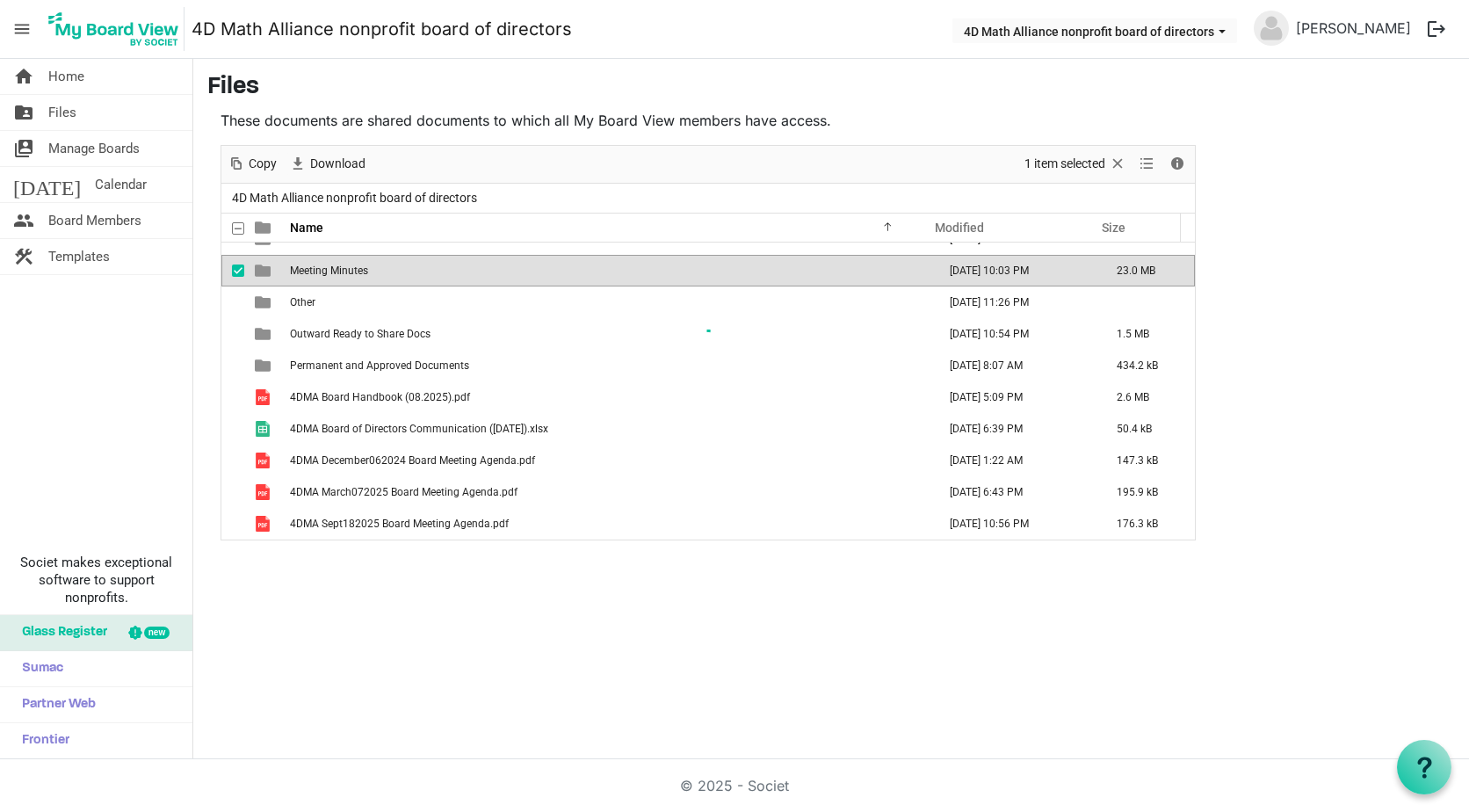
scroll to position [0, 0]
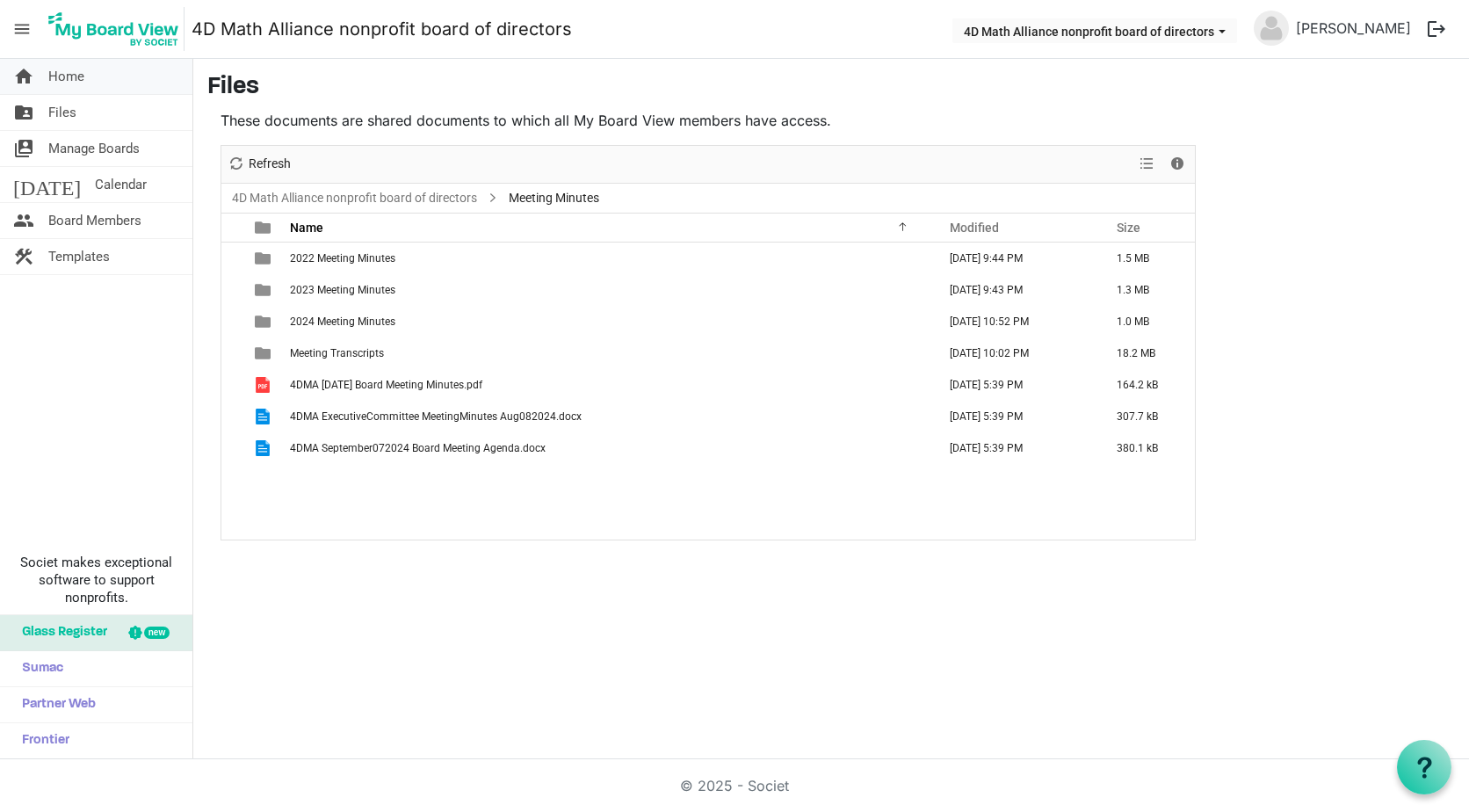
click at [65, 78] on span "Home" at bounding box center [66, 76] width 36 height 35
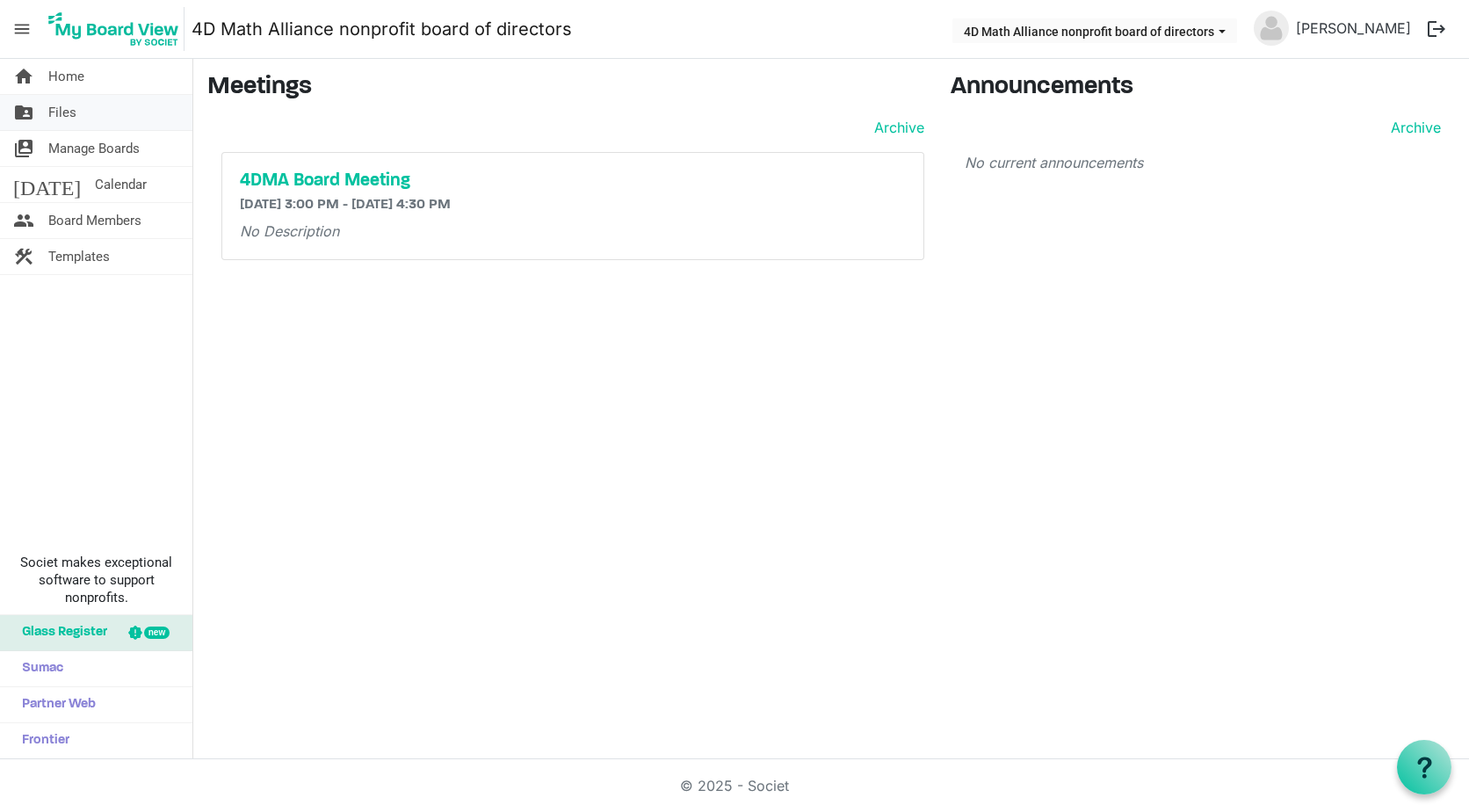
click at [57, 107] on span "Files" at bounding box center [62, 111] width 28 height 35
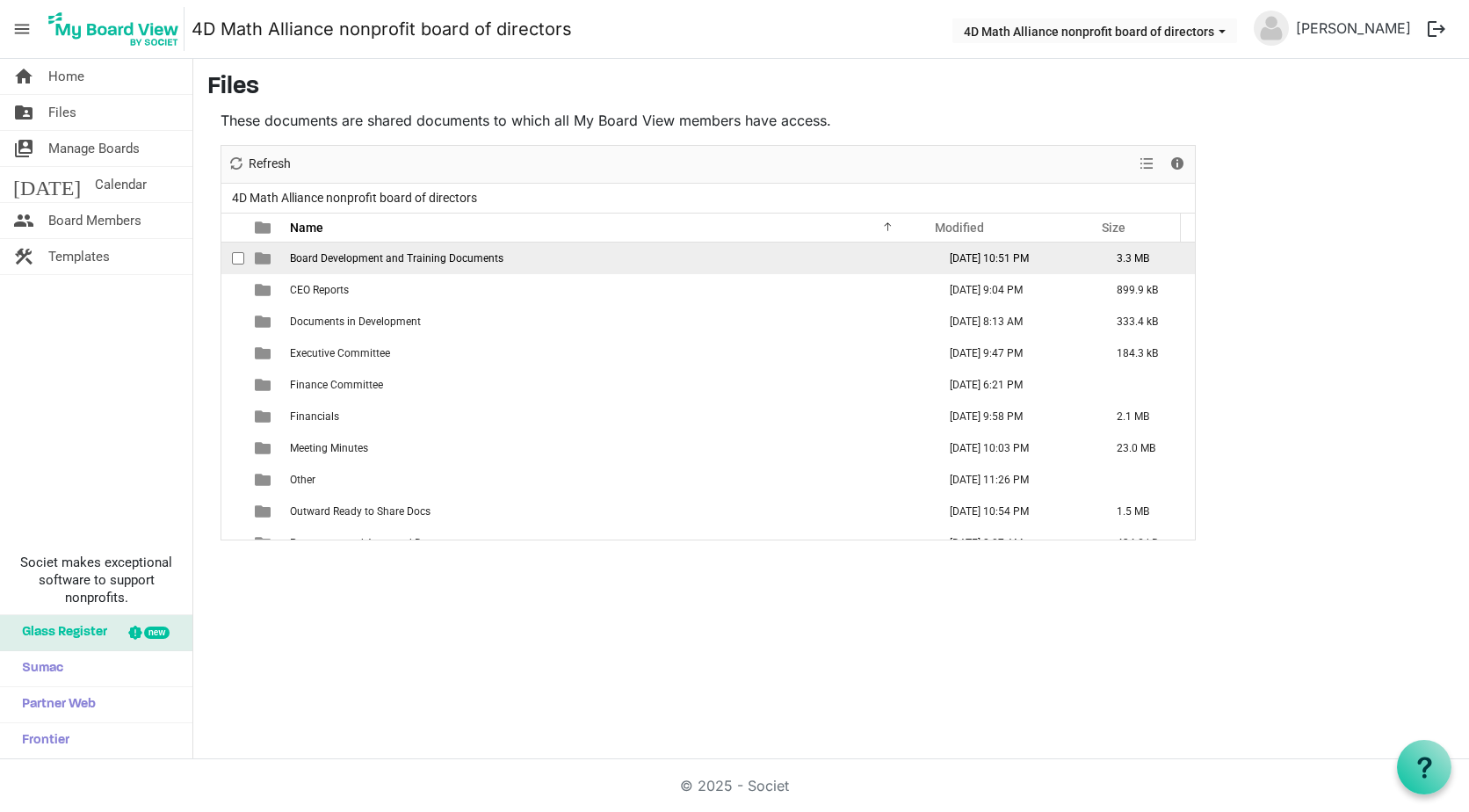
click at [486, 258] on span "Board Development and Training Documents" at bounding box center [397, 258] width 214 height 12
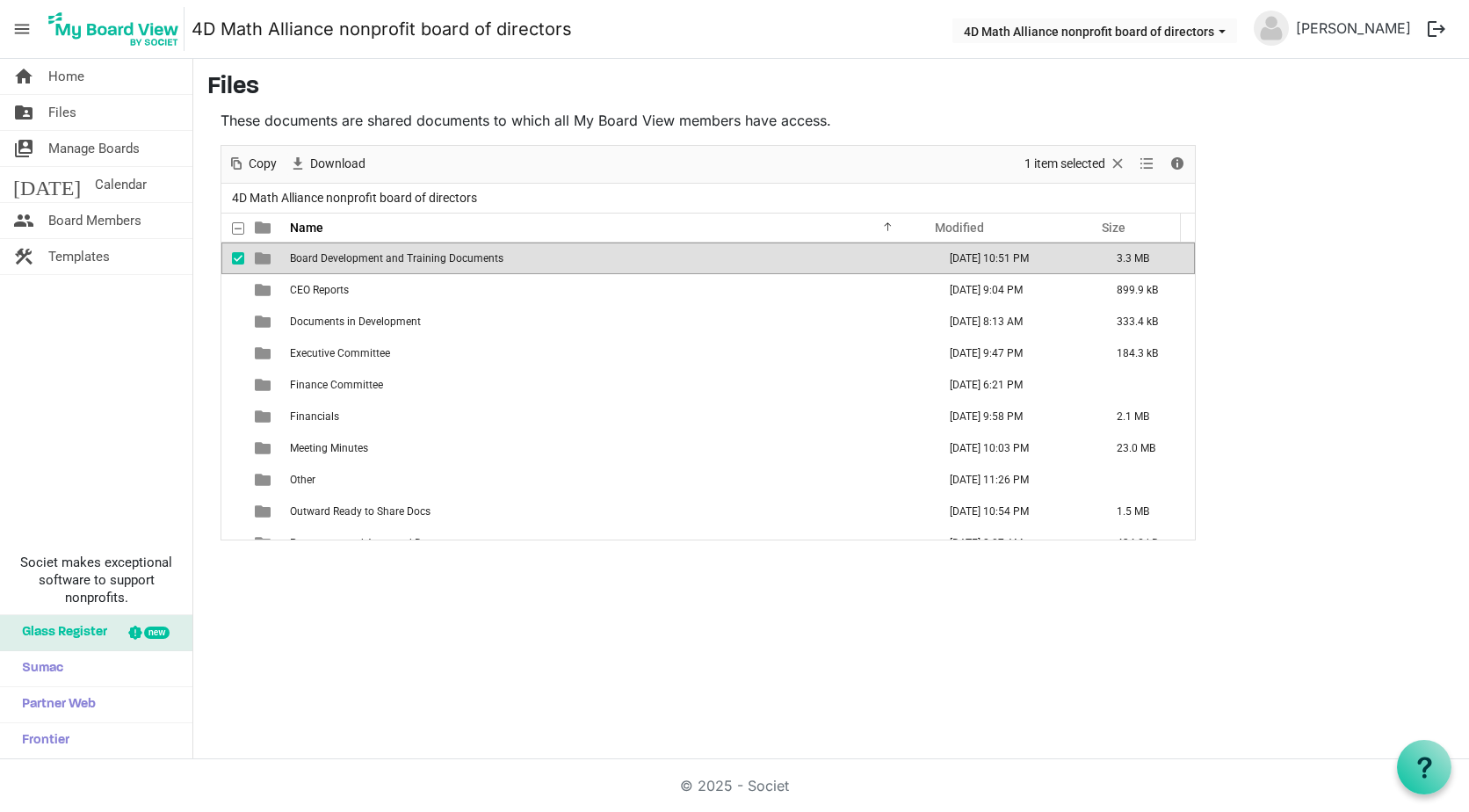
click at [486, 258] on span "Board Development and Training Documents" at bounding box center [397, 258] width 214 height 12
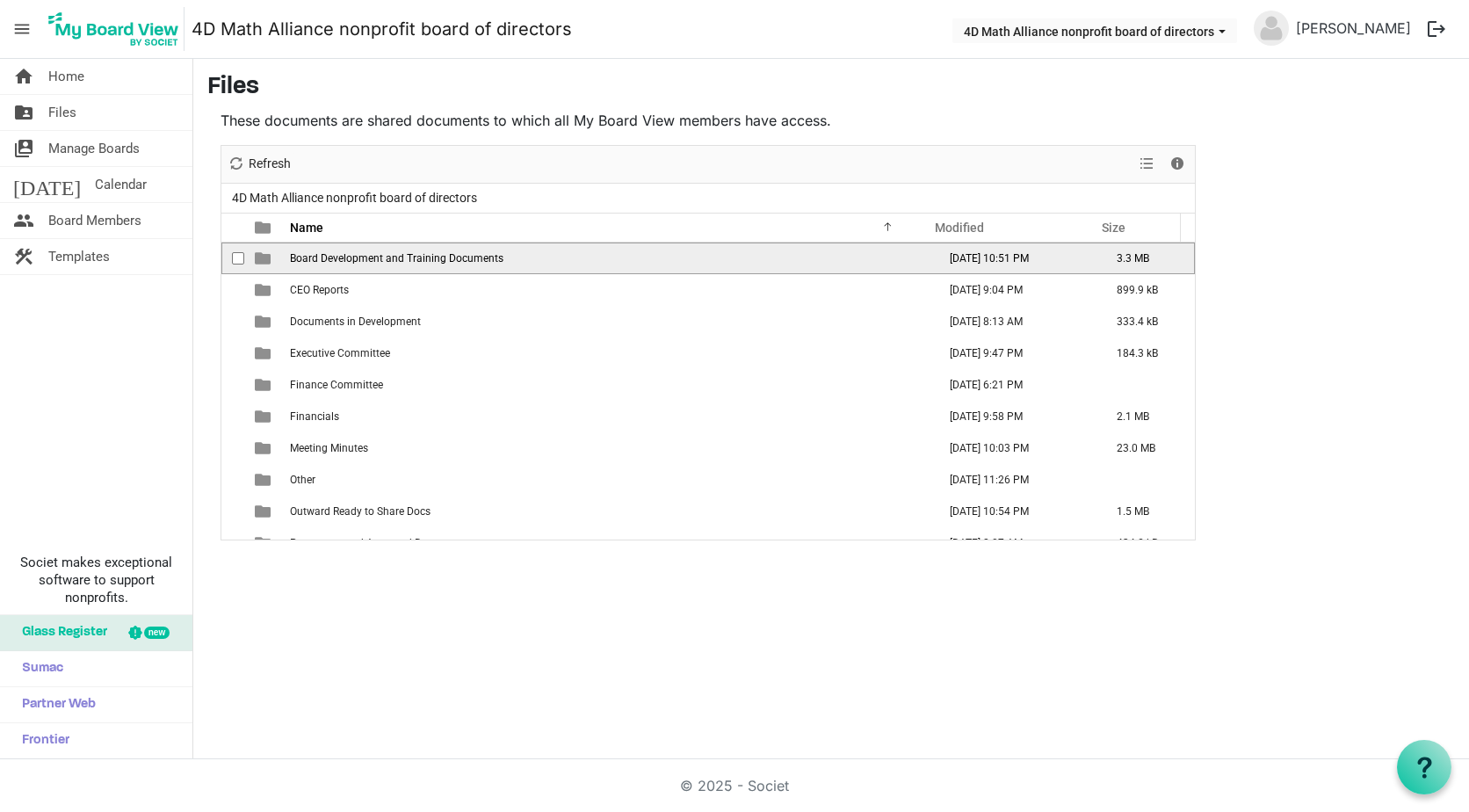
click at [486, 258] on span "Board Development and Training Documents" at bounding box center [397, 258] width 214 height 12
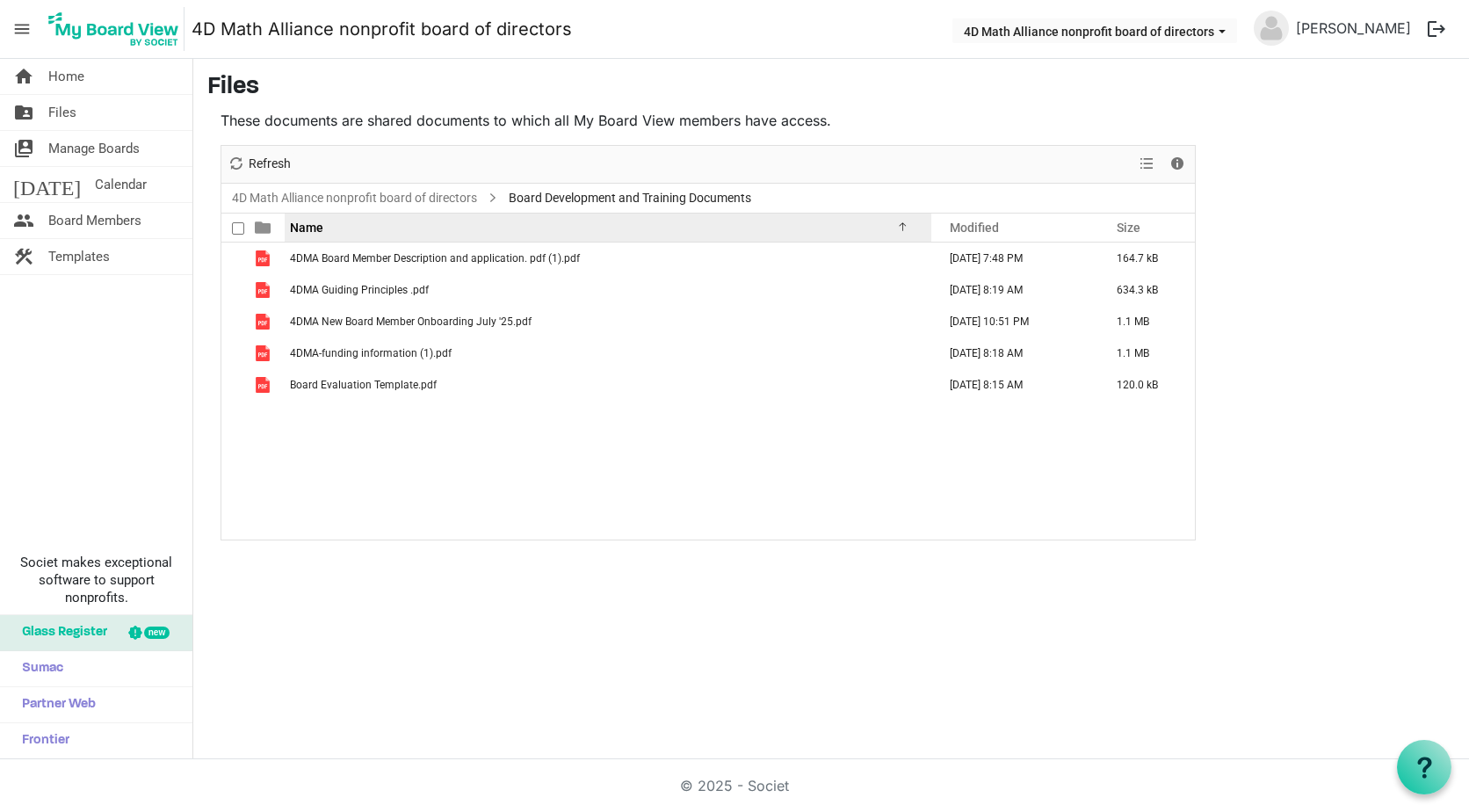
click at [352, 231] on div "Name" at bounding box center [601, 227] width 636 height 25
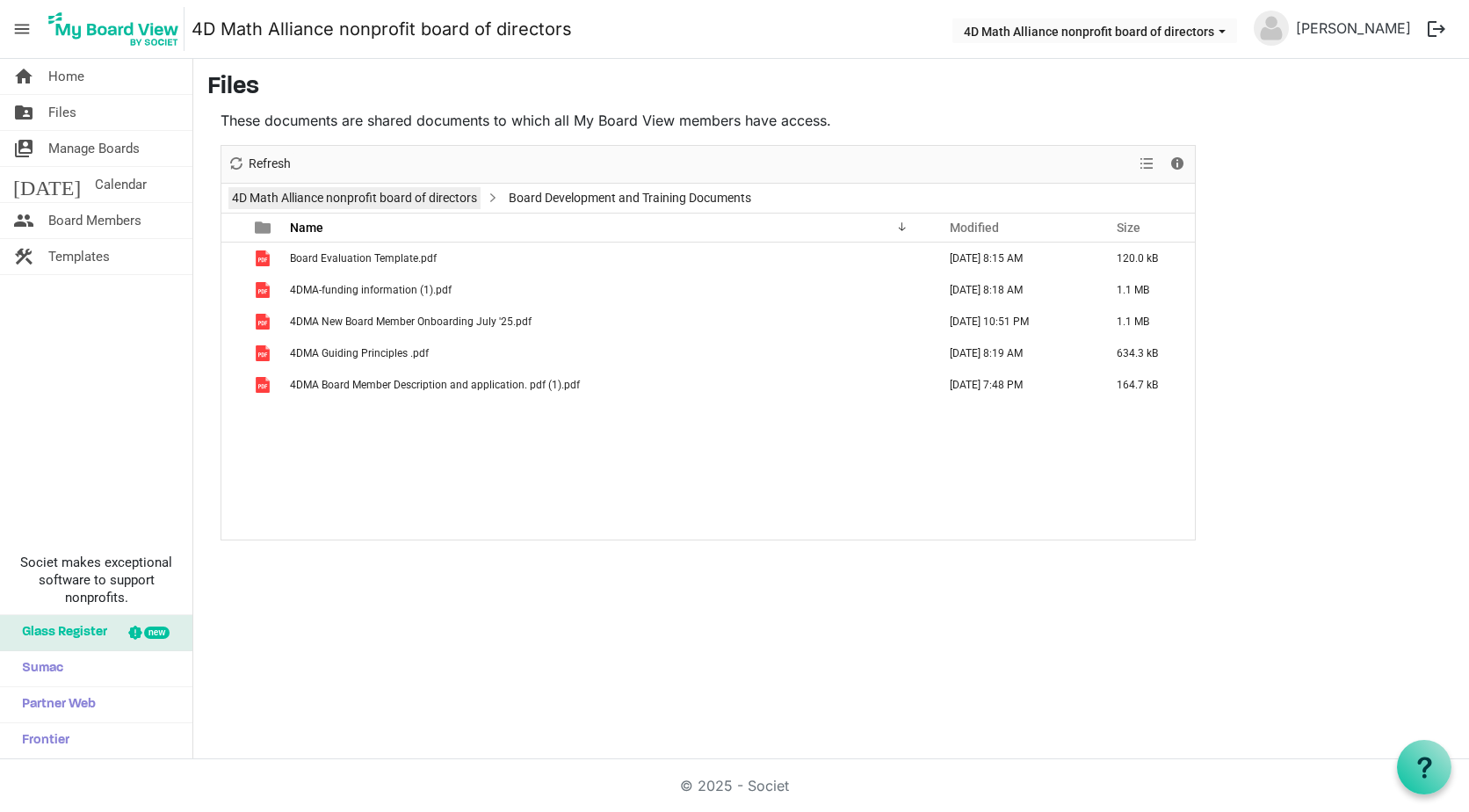
click at [330, 202] on link "4D Math Alliance nonprofit board of directors" at bounding box center [354, 197] width 252 height 22
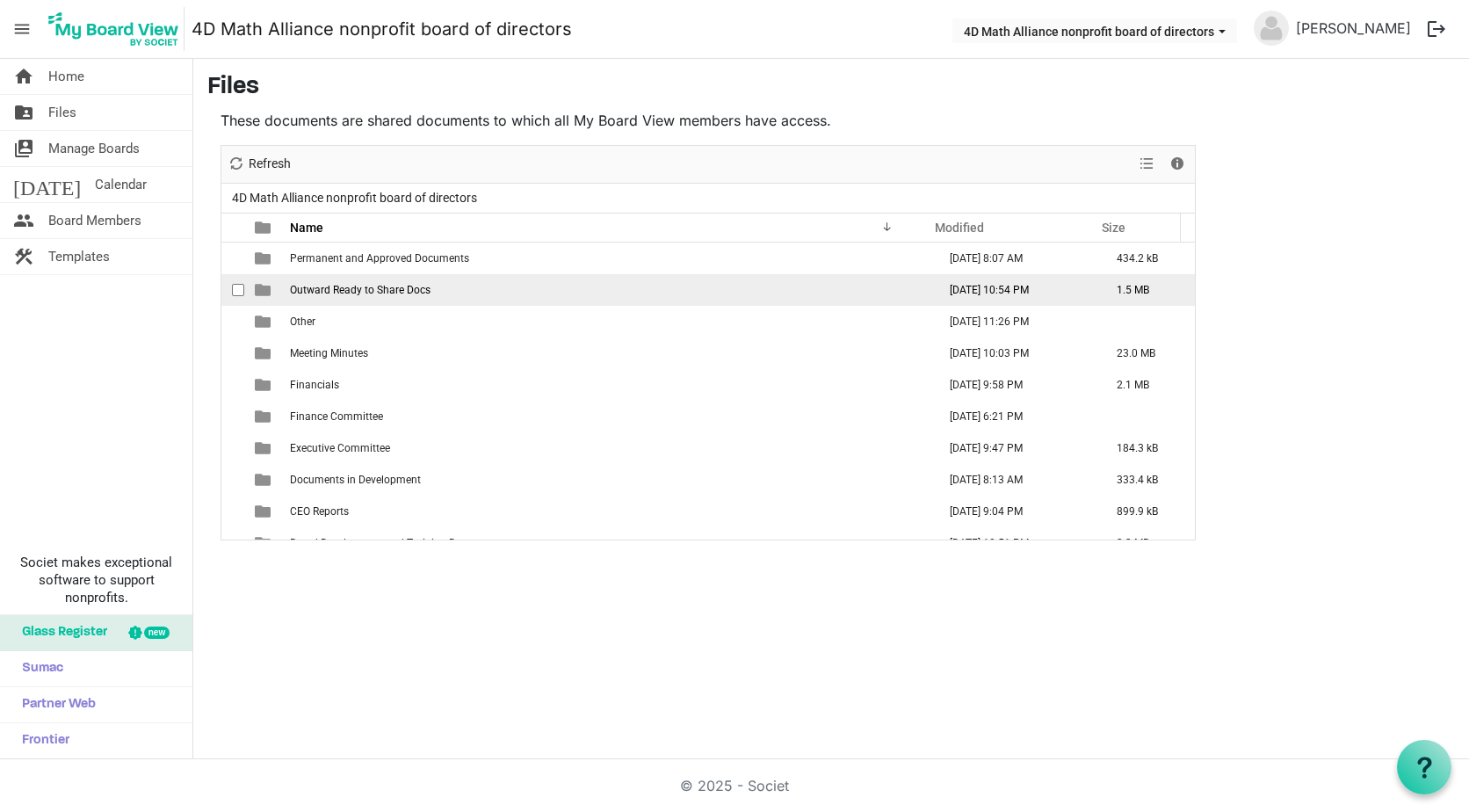
click at [347, 293] on span "Outward Ready to Share Docs" at bounding box center [360, 289] width 141 height 12
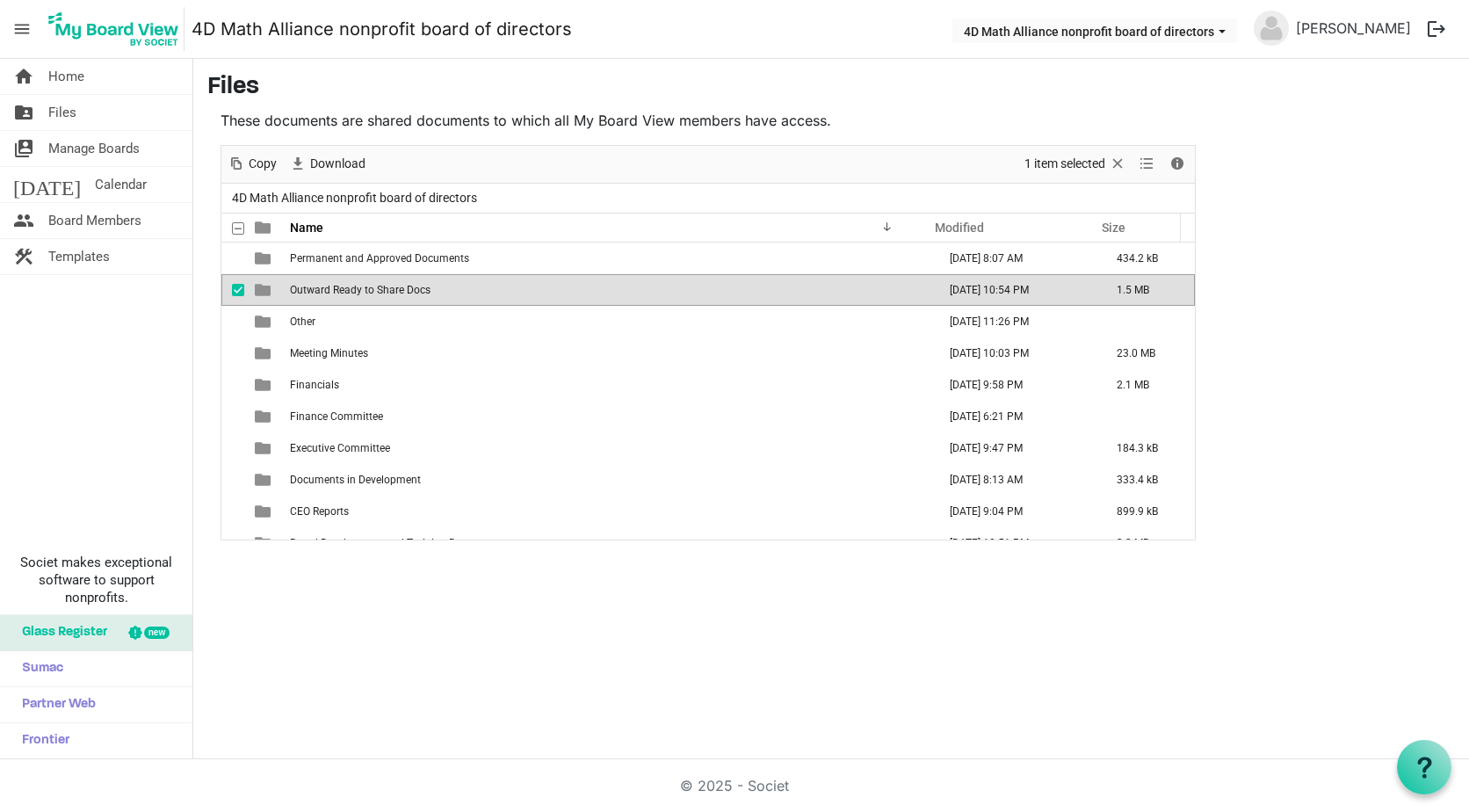
click at [347, 293] on span "Outward Ready to Share Docs" at bounding box center [360, 289] width 141 height 12
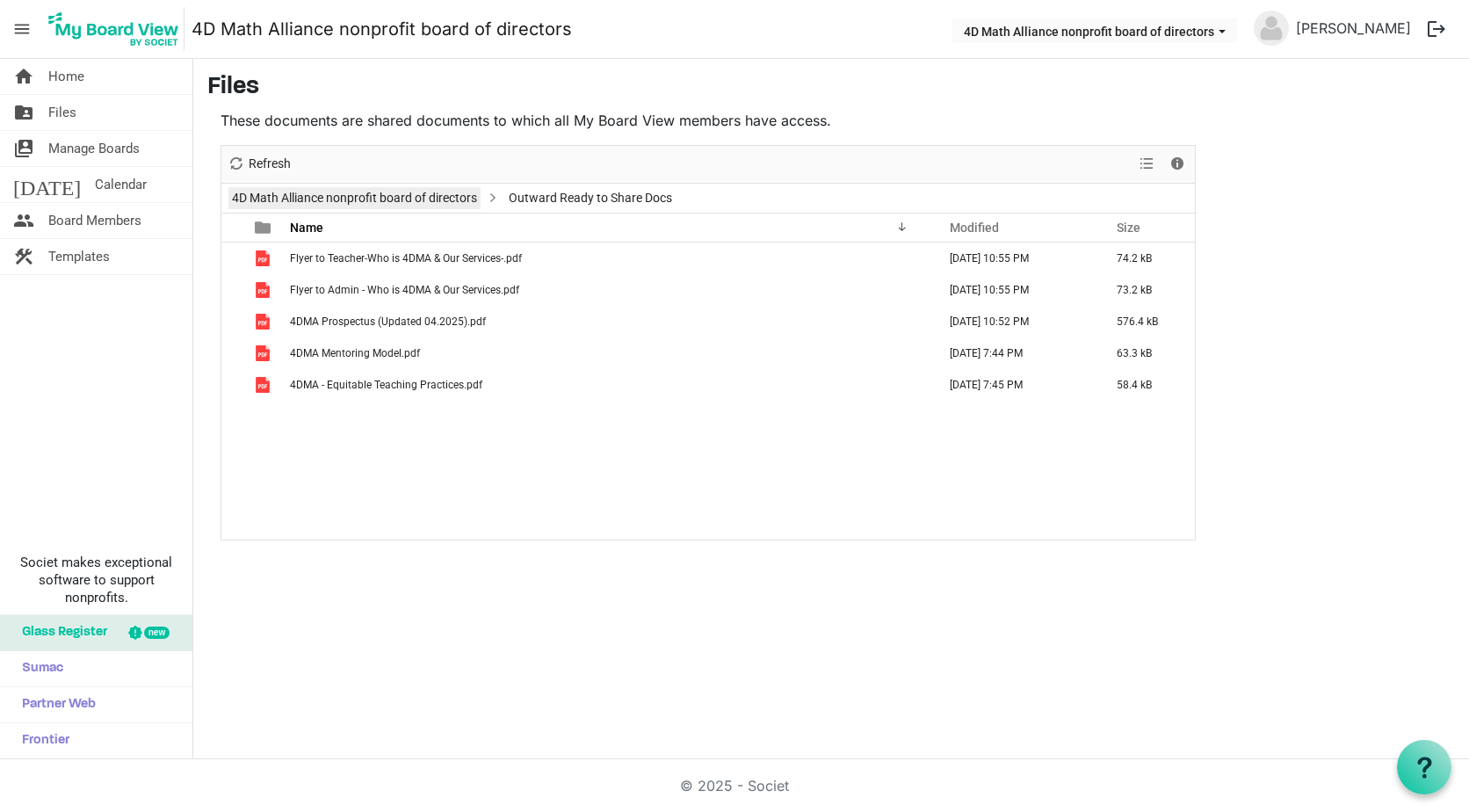
click at [368, 196] on link "4D Math Alliance nonprofit board of directors" at bounding box center [354, 197] width 252 height 22
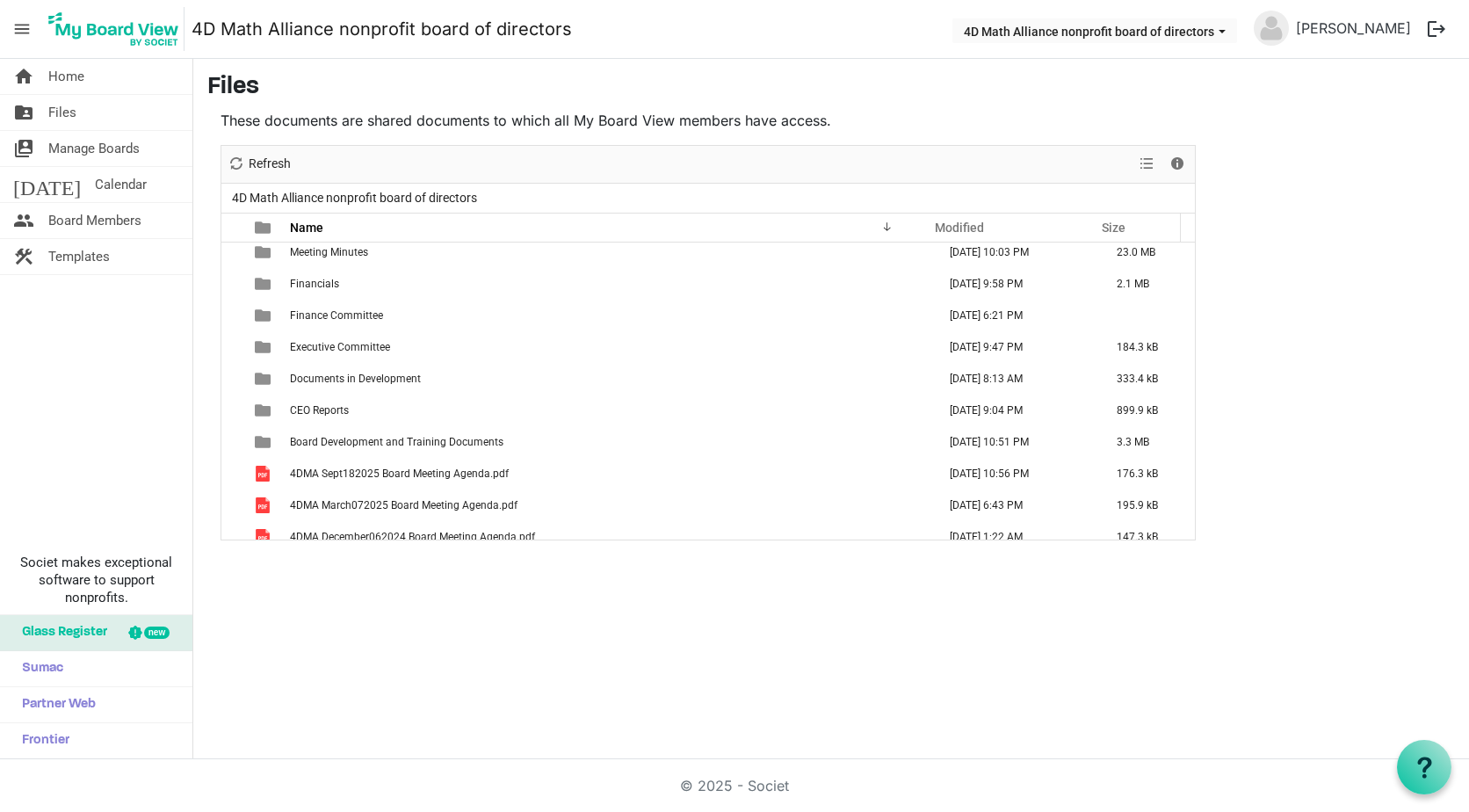
scroll to position [176, 0]
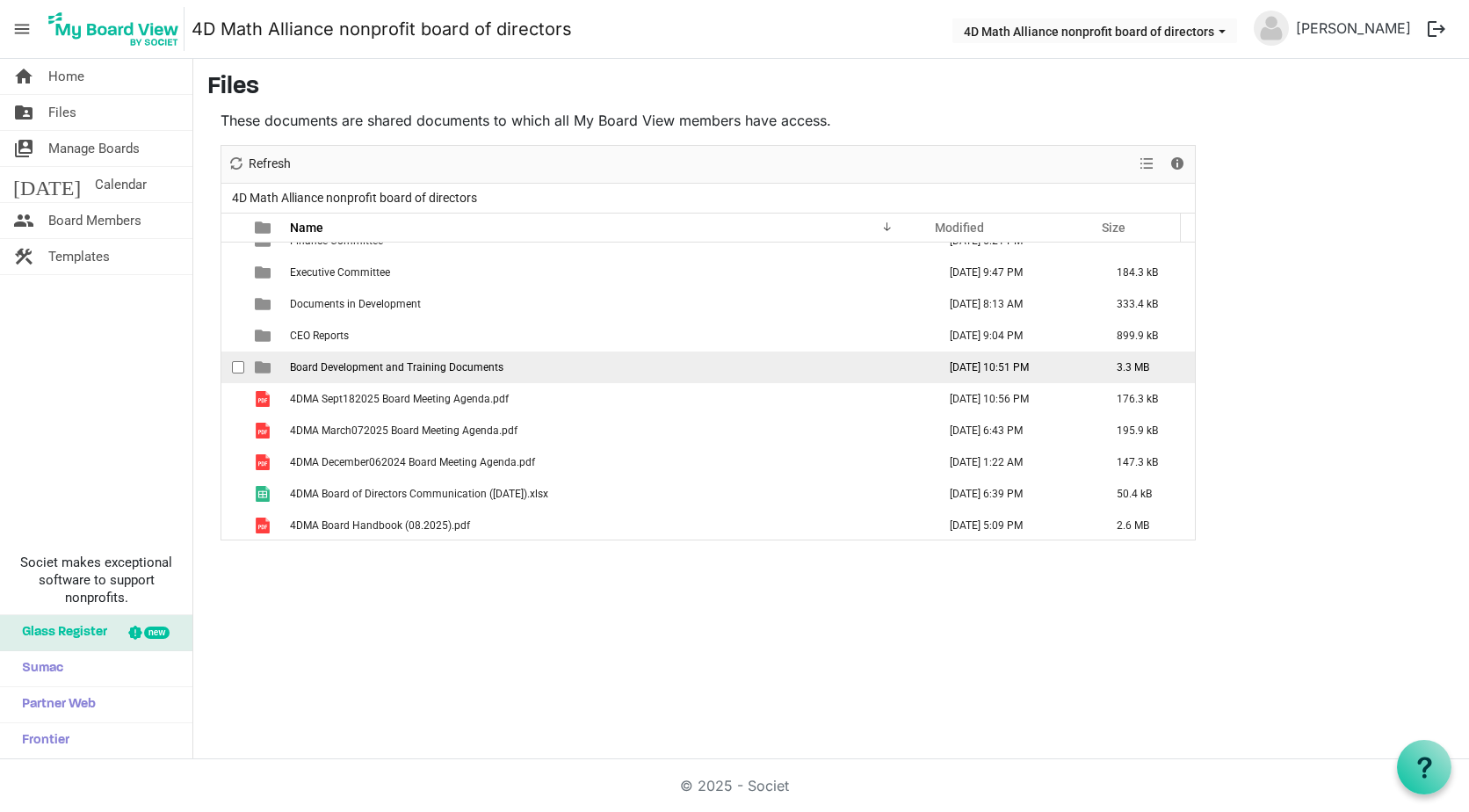
click at [311, 368] on span "Board Development and Training Documents" at bounding box center [397, 366] width 214 height 12
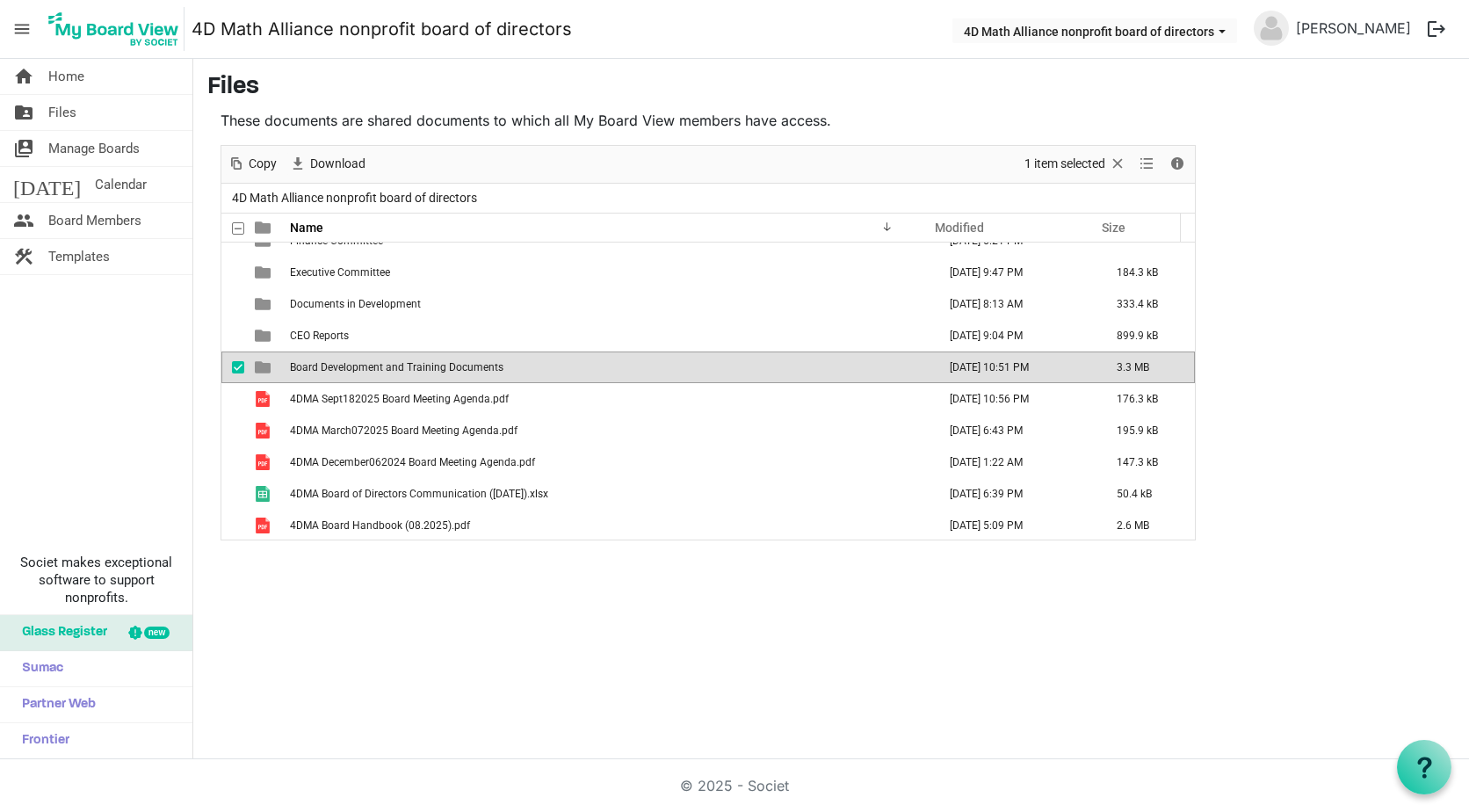
click at [311, 368] on span "Board Development and Training Documents" at bounding box center [397, 366] width 214 height 12
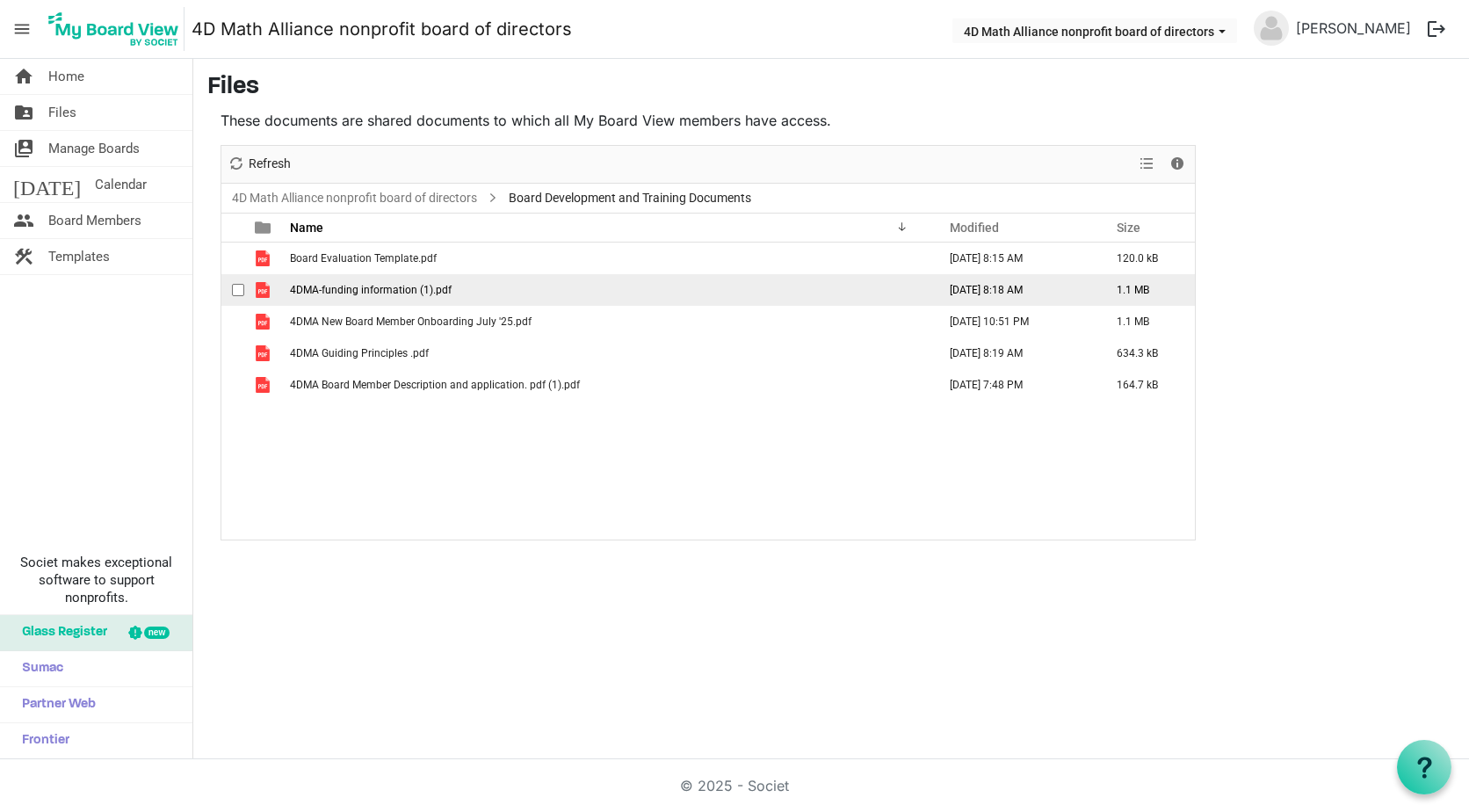
click at [360, 286] on span "4DMA-funding information (1).pdf" at bounding box center [370, 289] width 162 height 12
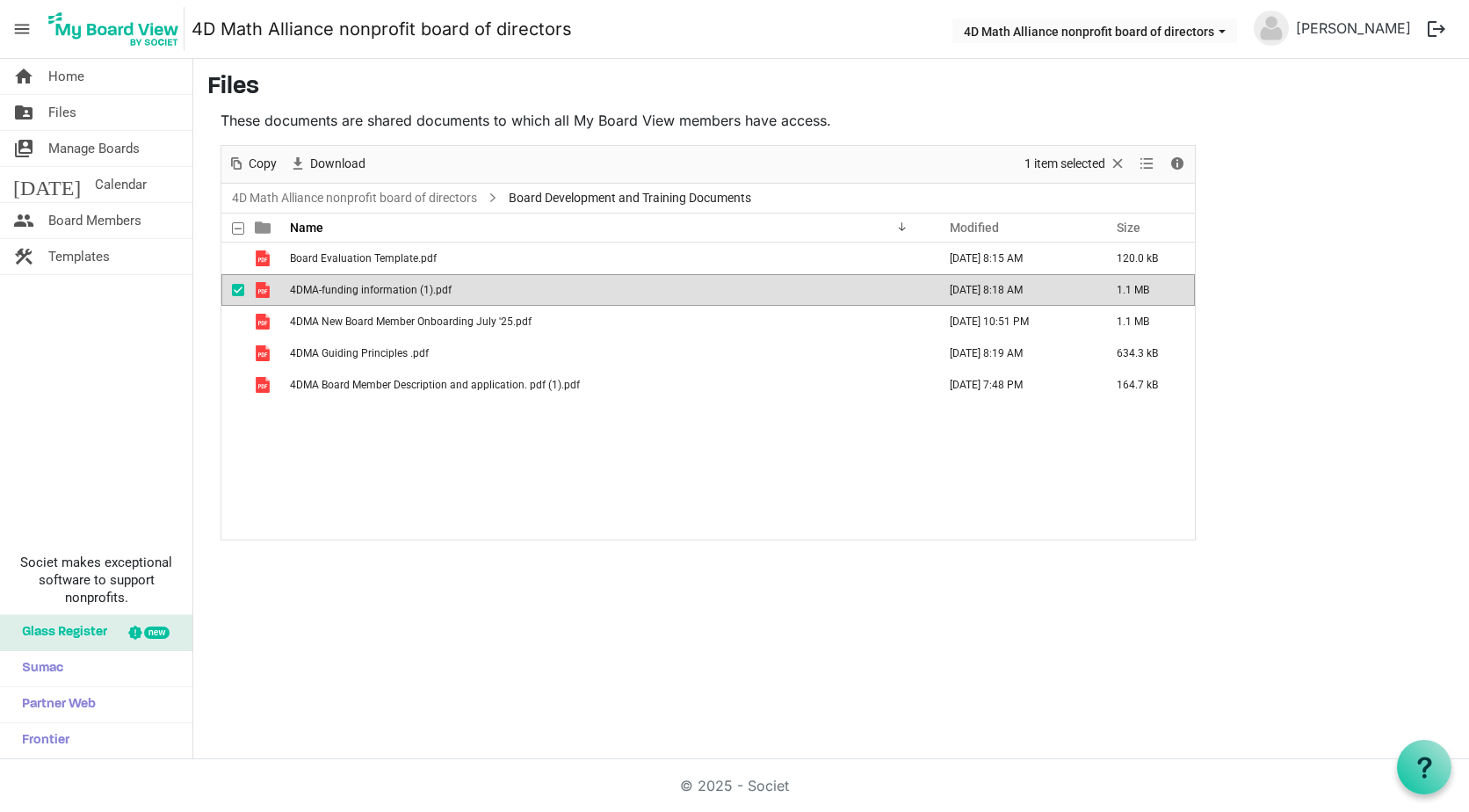
click at [360, 286] on span "4DMA-funding information (1).pdf" at bounding box center [370, 289] width 162 height 12
click at [238, 288] on span "checkbox" at bounding box center [238, 289] width 12 height 12
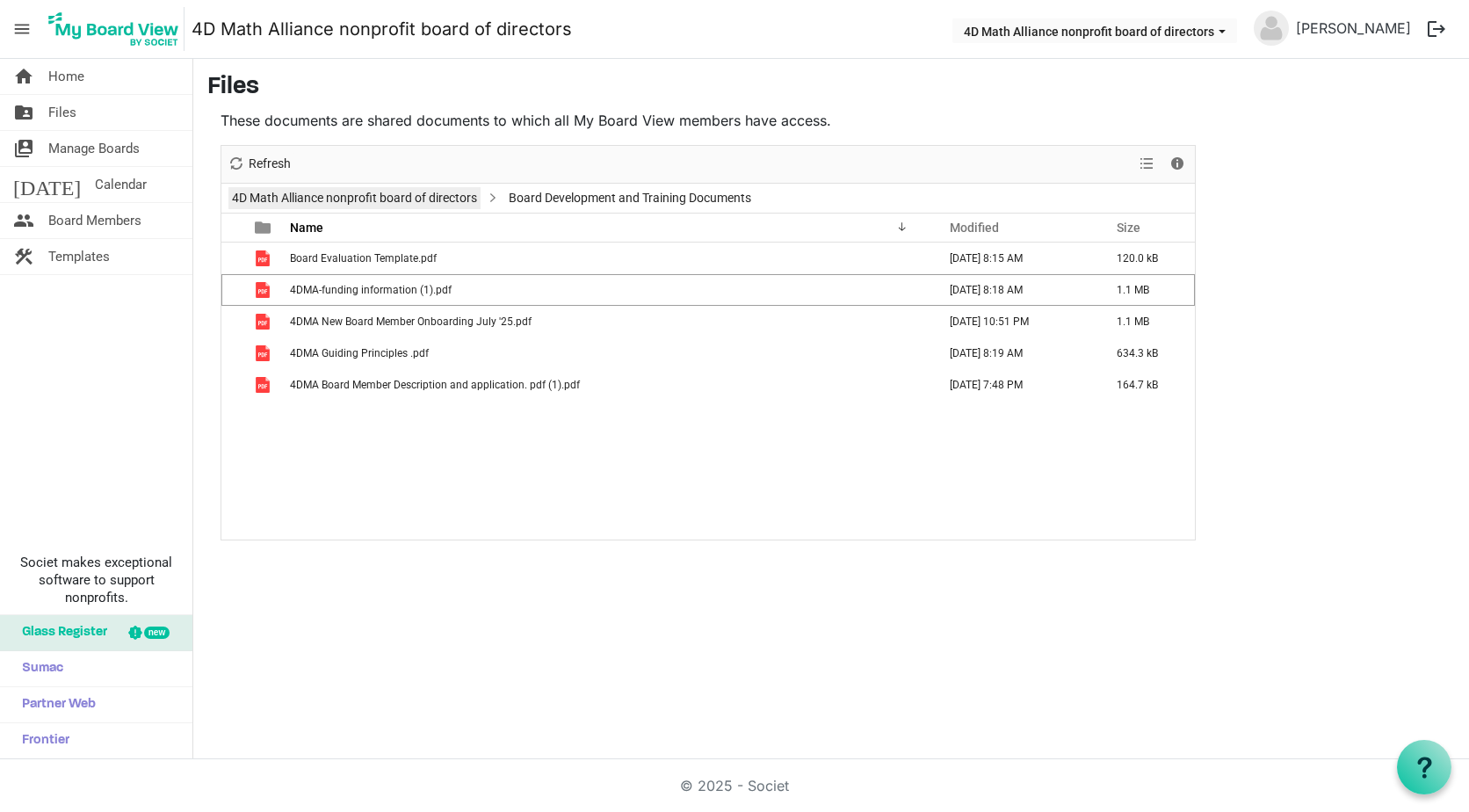
click at [308, 200] on link "4D Math Alliance nonprofit board of directors" at bounding box center [354, 197] width 252 height 22
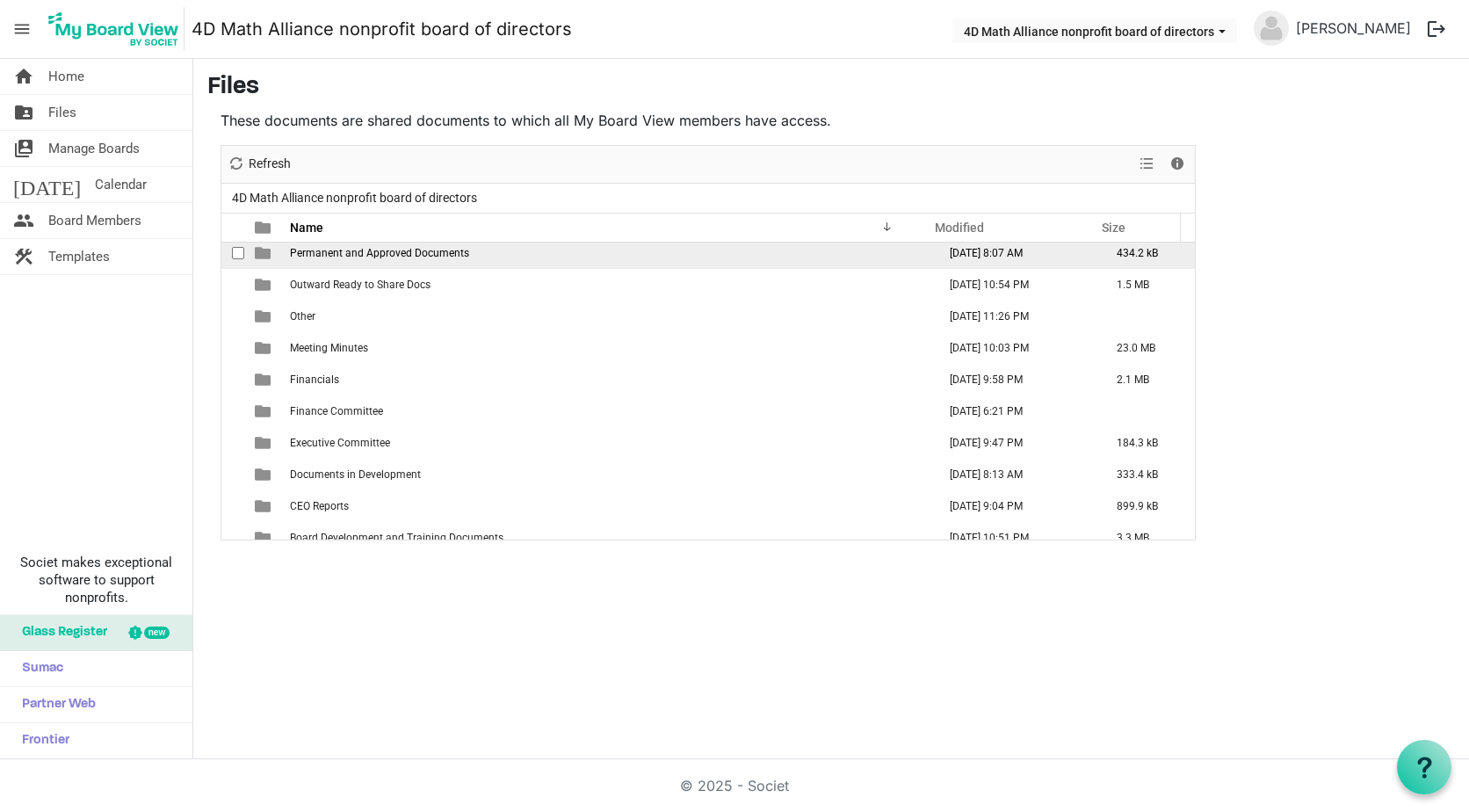
scroll to position [2, 0]
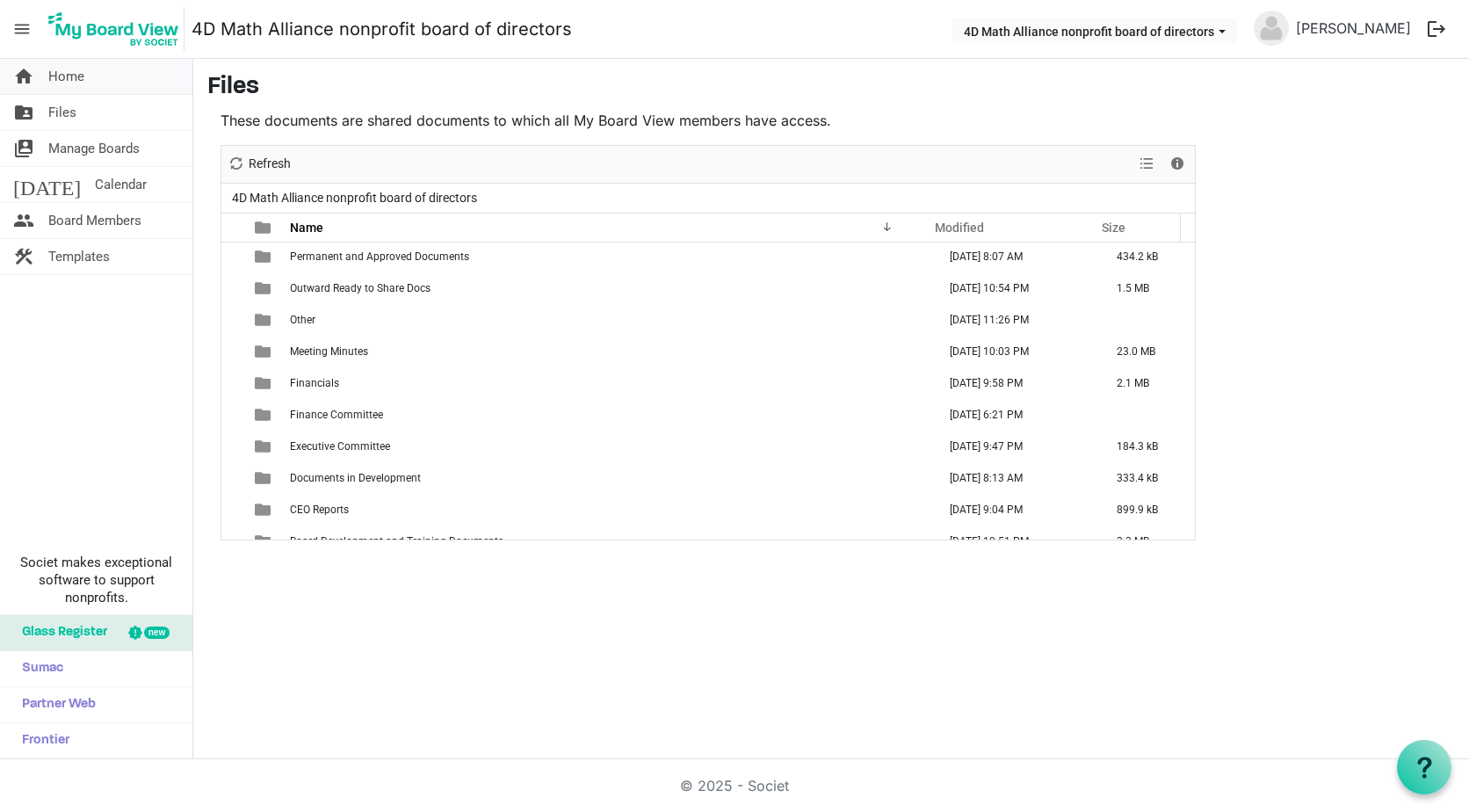
click at [62, 76] on span "Home" at bounding box center [66, 76] width 36 height 35
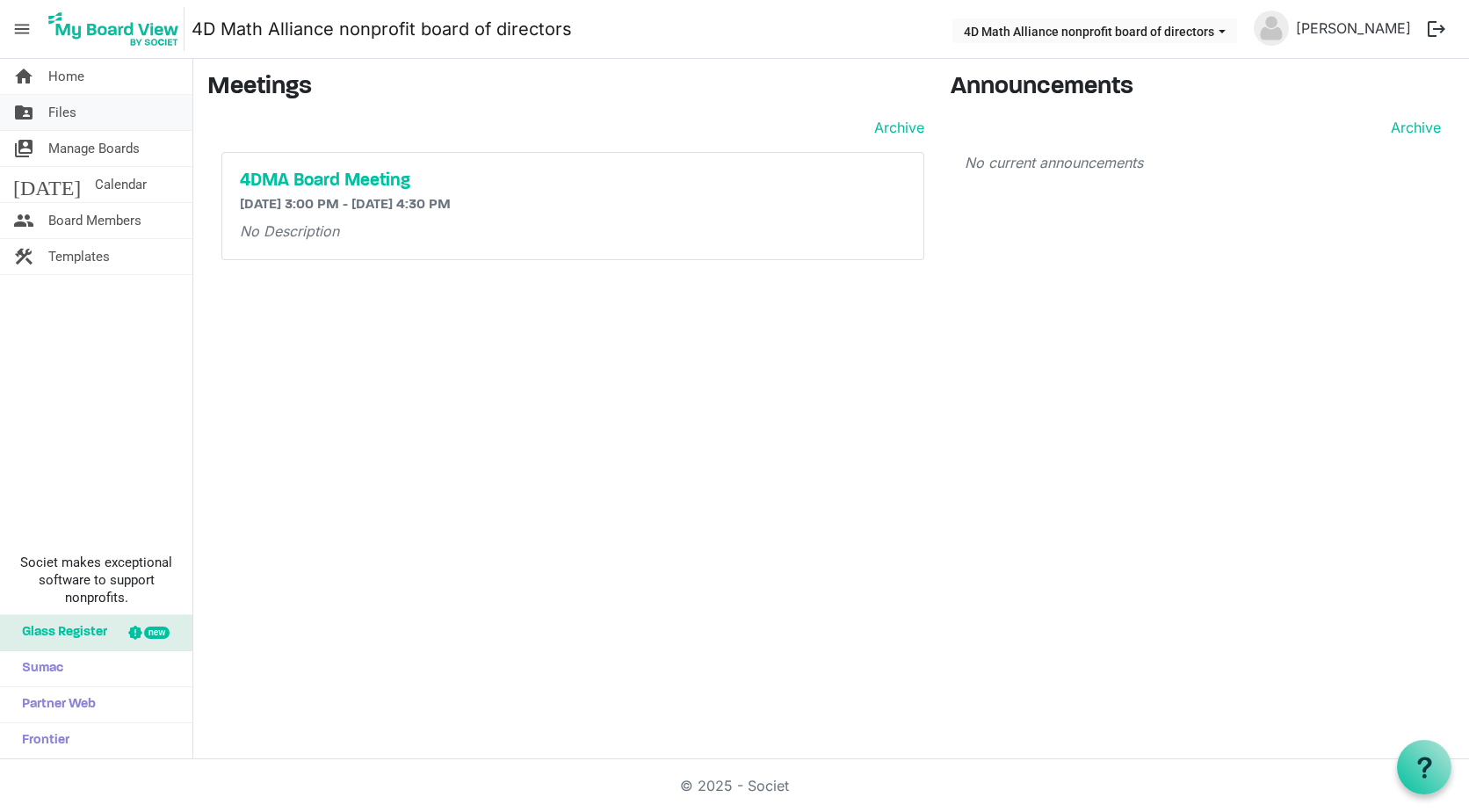
click at [63, 112] on span "Files" at bounding box center [62, 111] width 28 height 35
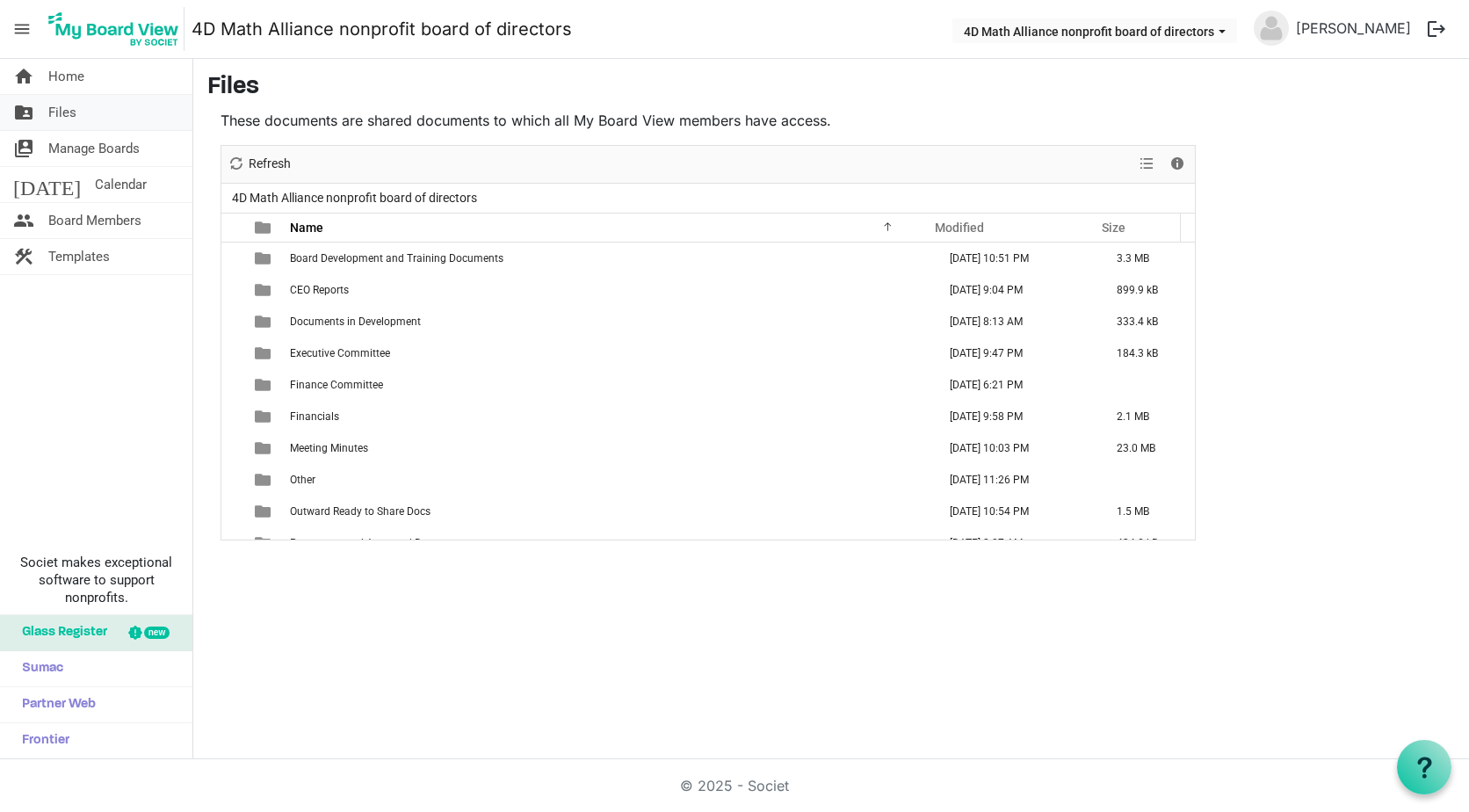
click at [61, 109] on span "Files" at bounding box center [62, 111] width 28 height 35
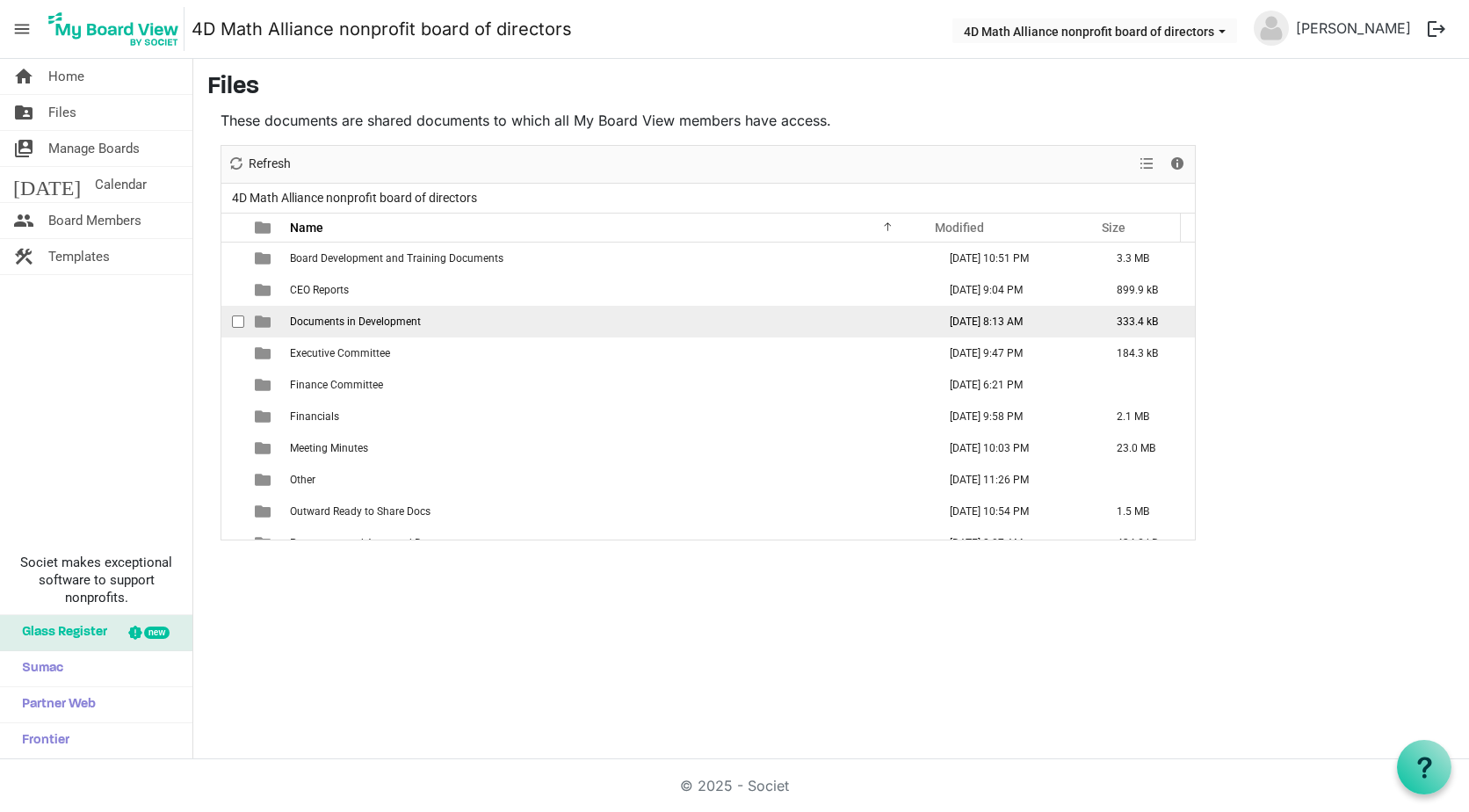
scroll to position [88, 0]
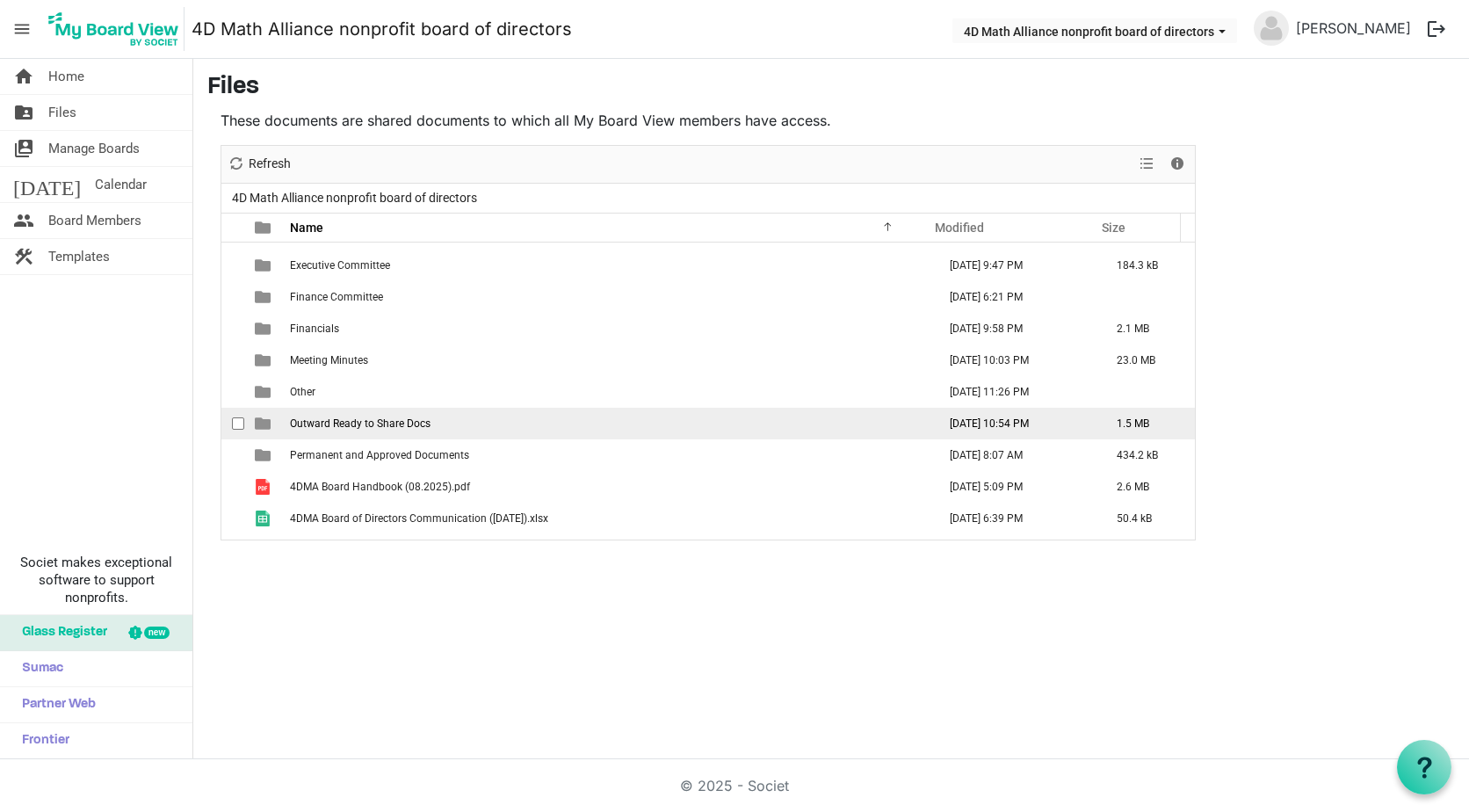
click at [383, 422] on span "Outward Ready to Share Docs" at bounding box center [360, 423] width 141 height 12
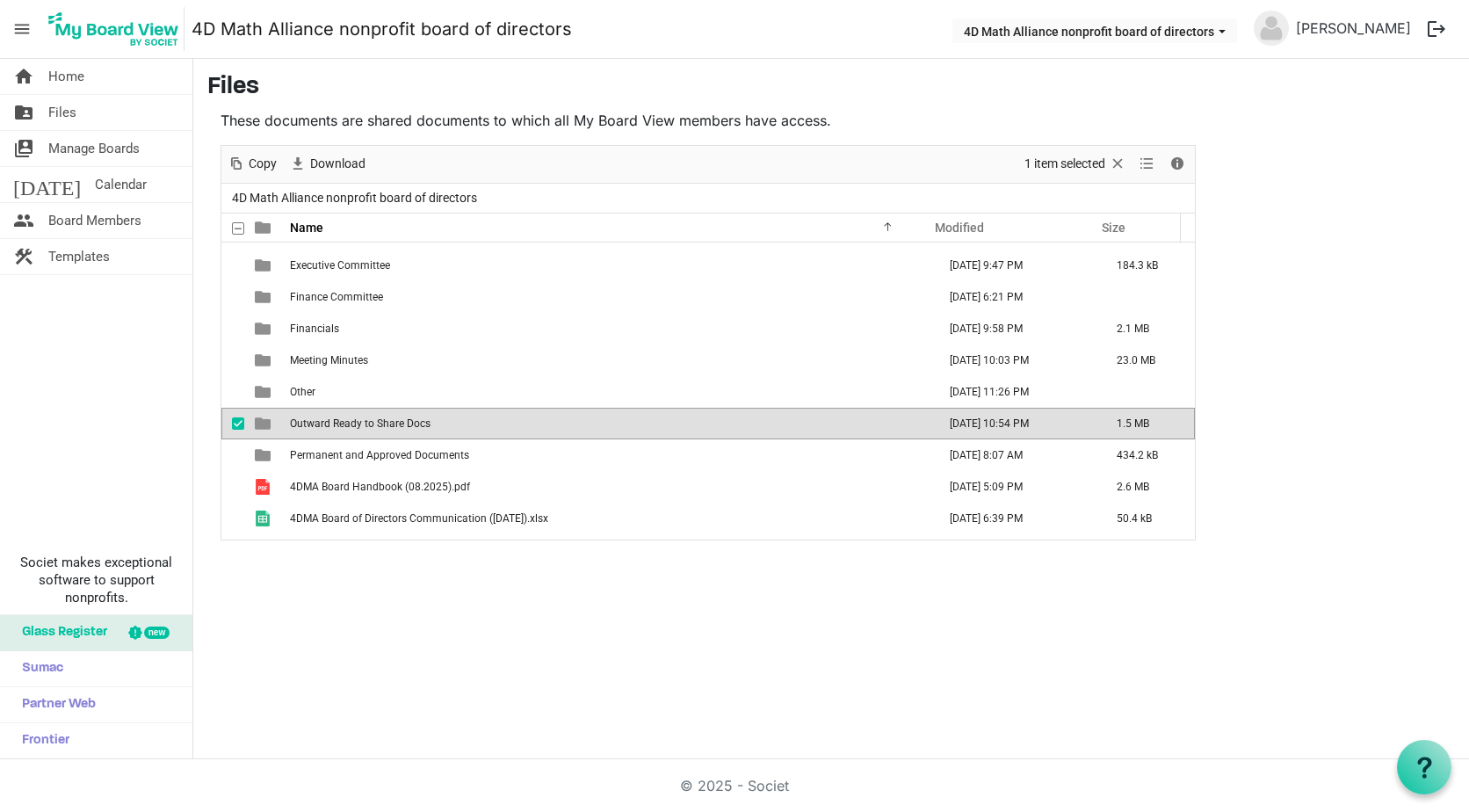
click at [383, 422] on span "Outward Ready to Share Docs" at bounding box center [360, 423] width 141 height 12
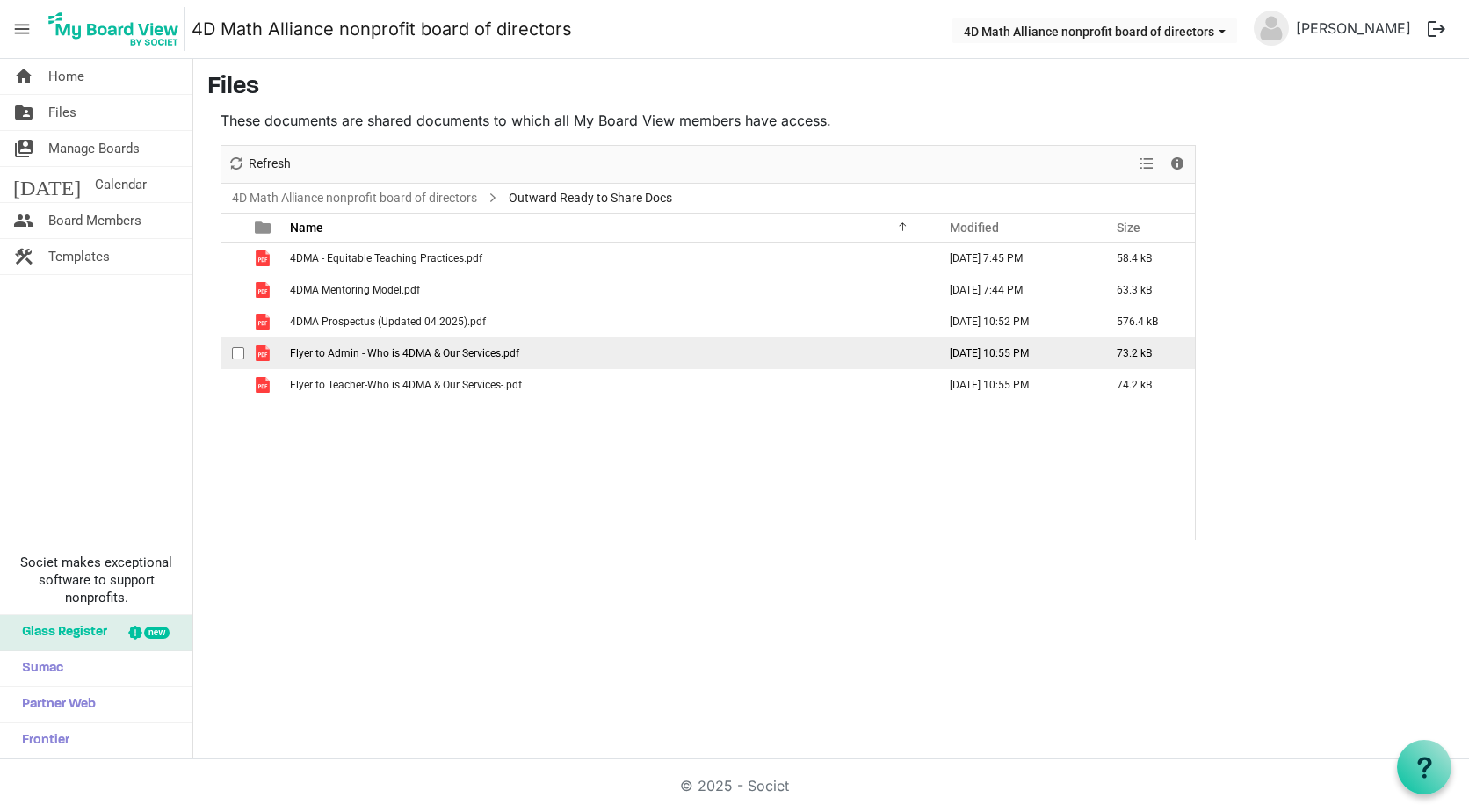
click at [350, 355] on span "Flyer to Admin - Who is 4DMA & Our Services.pdf" at bounding box center [404, 352] width 230 height 12
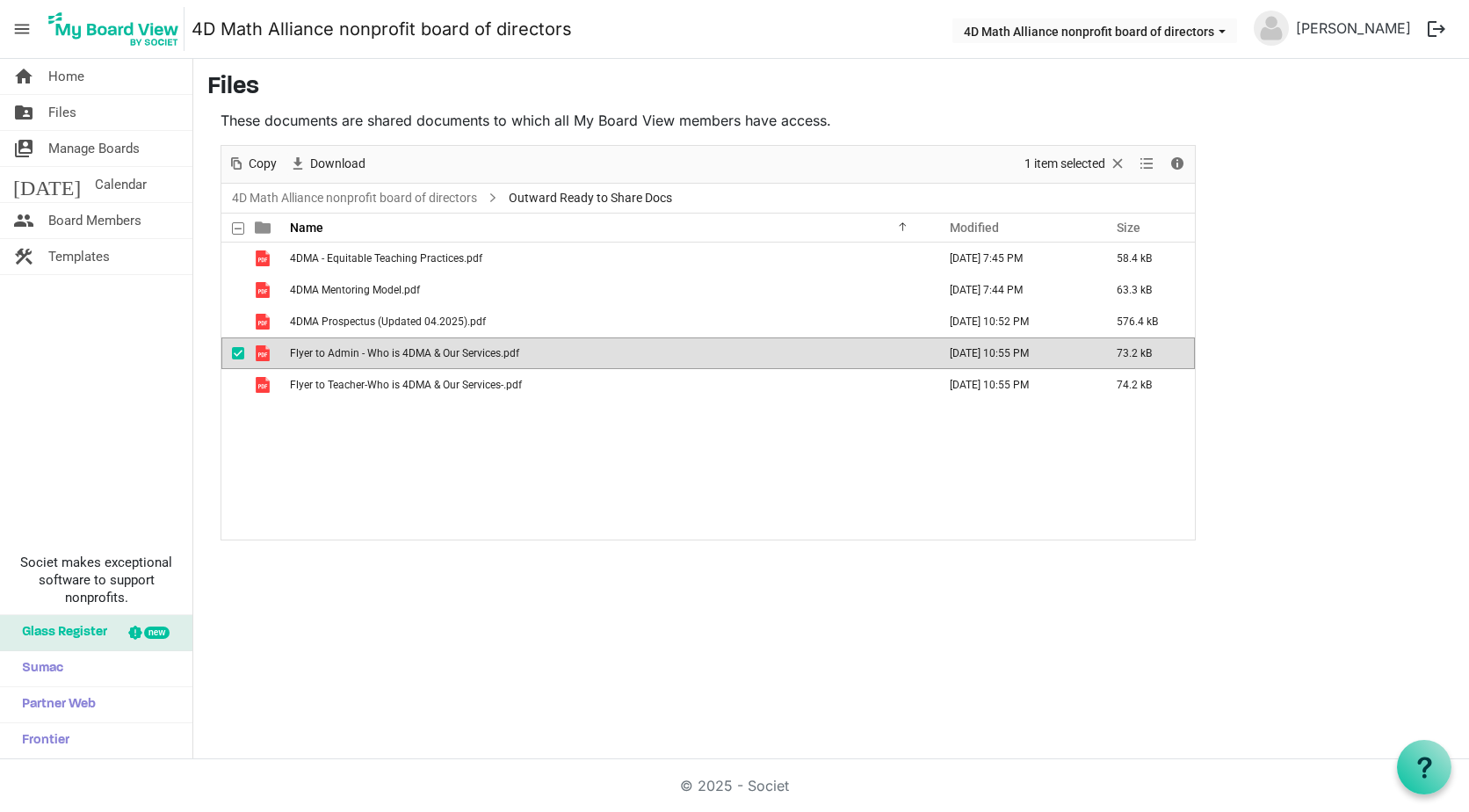
click at [350, 355] on span "Flyer to Admin - Who is 4DMA & Our Services.pdf" at bounding box center [404, 352] width 230 height 12
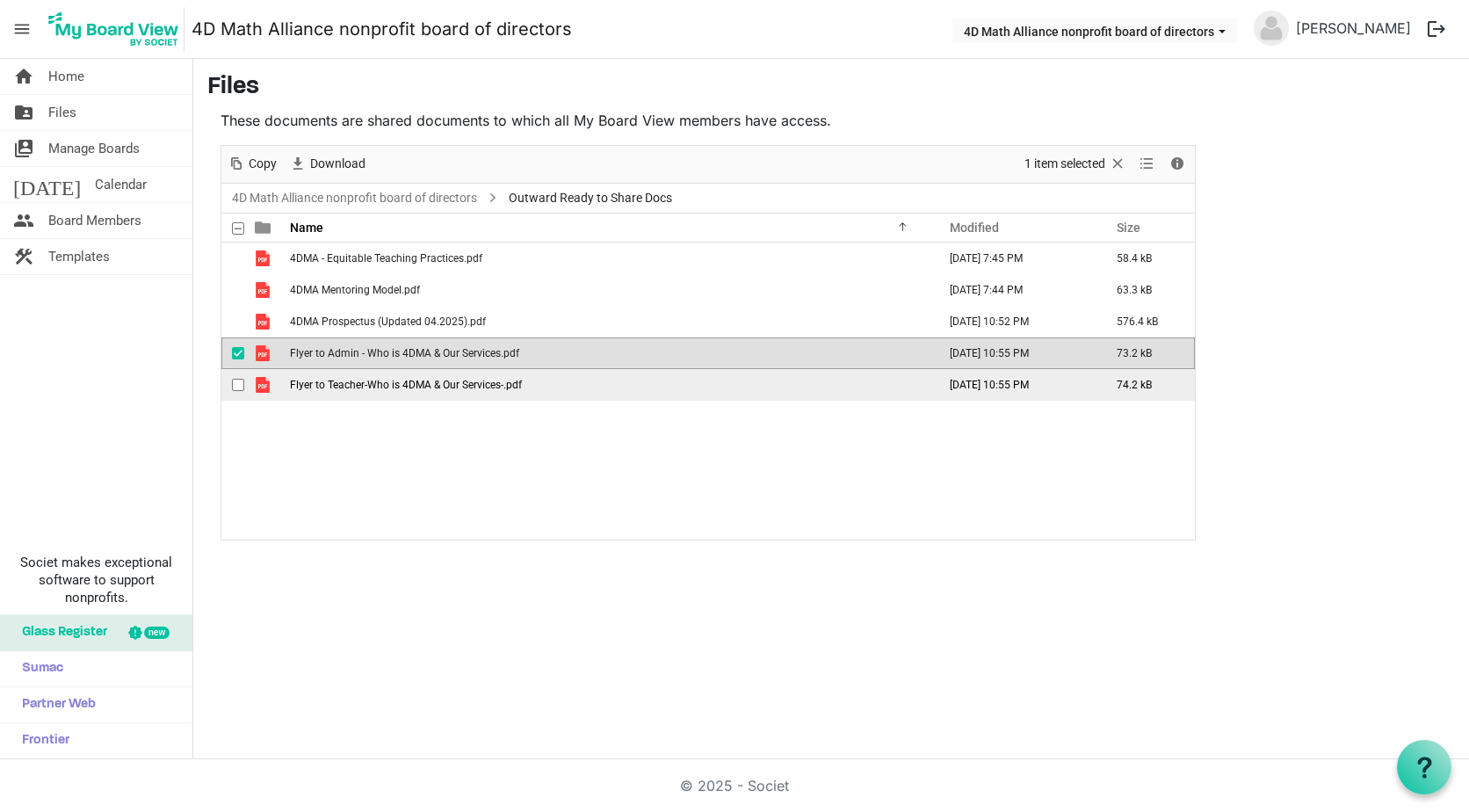
click at [437, 383] on span "Flyer to Teacher-Who is 4DMA & Our Services-.pdf" at bounding box center [406, 384] width 232 height 12
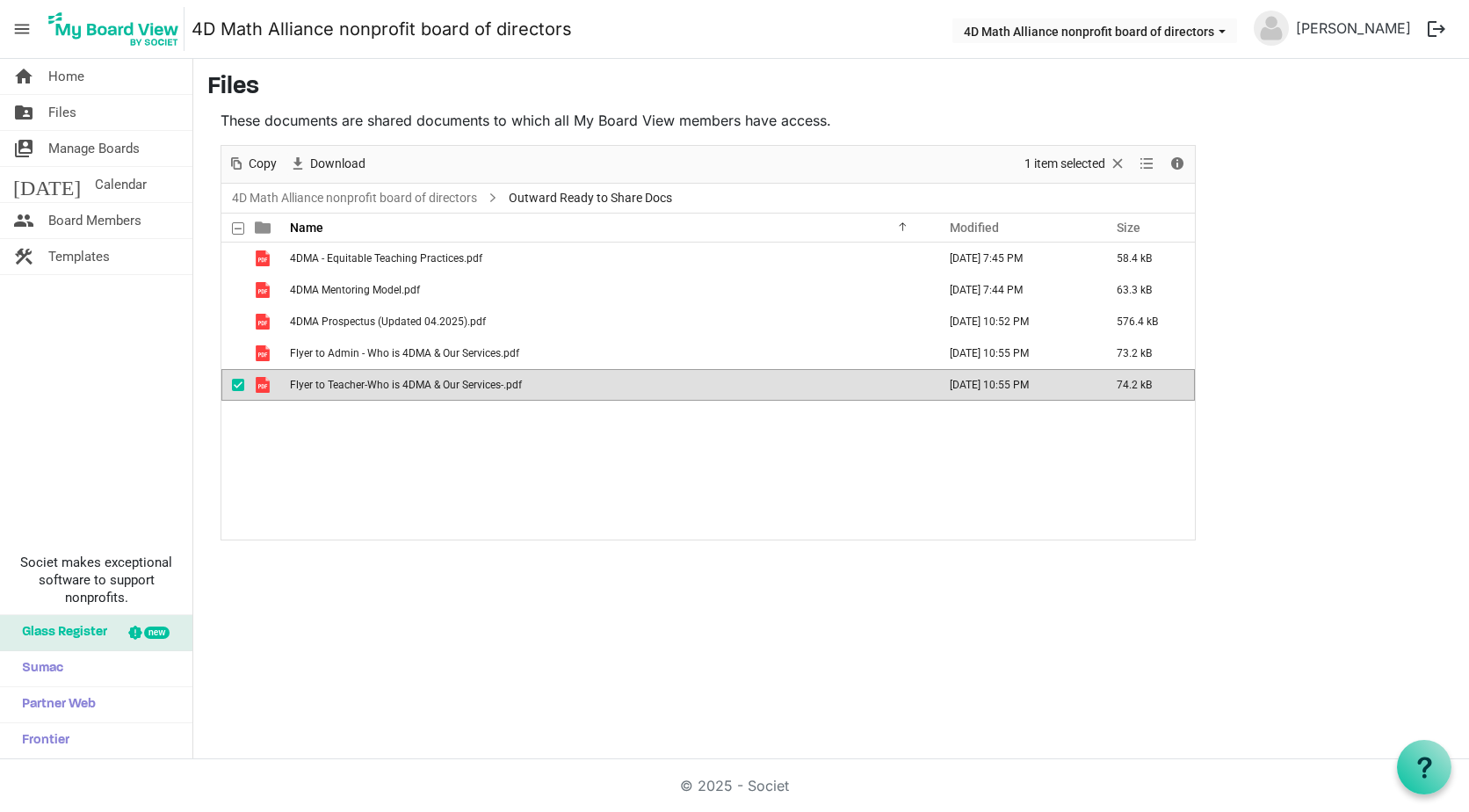
click at [437, 383] on span "Flyer to Teacher-Who is 4DMA & Our Services-.pdf" at bounding box center [406, 384] width 232 height 12
click at [239, 228] on span at bounding box center [238, 228] width 12 height 12
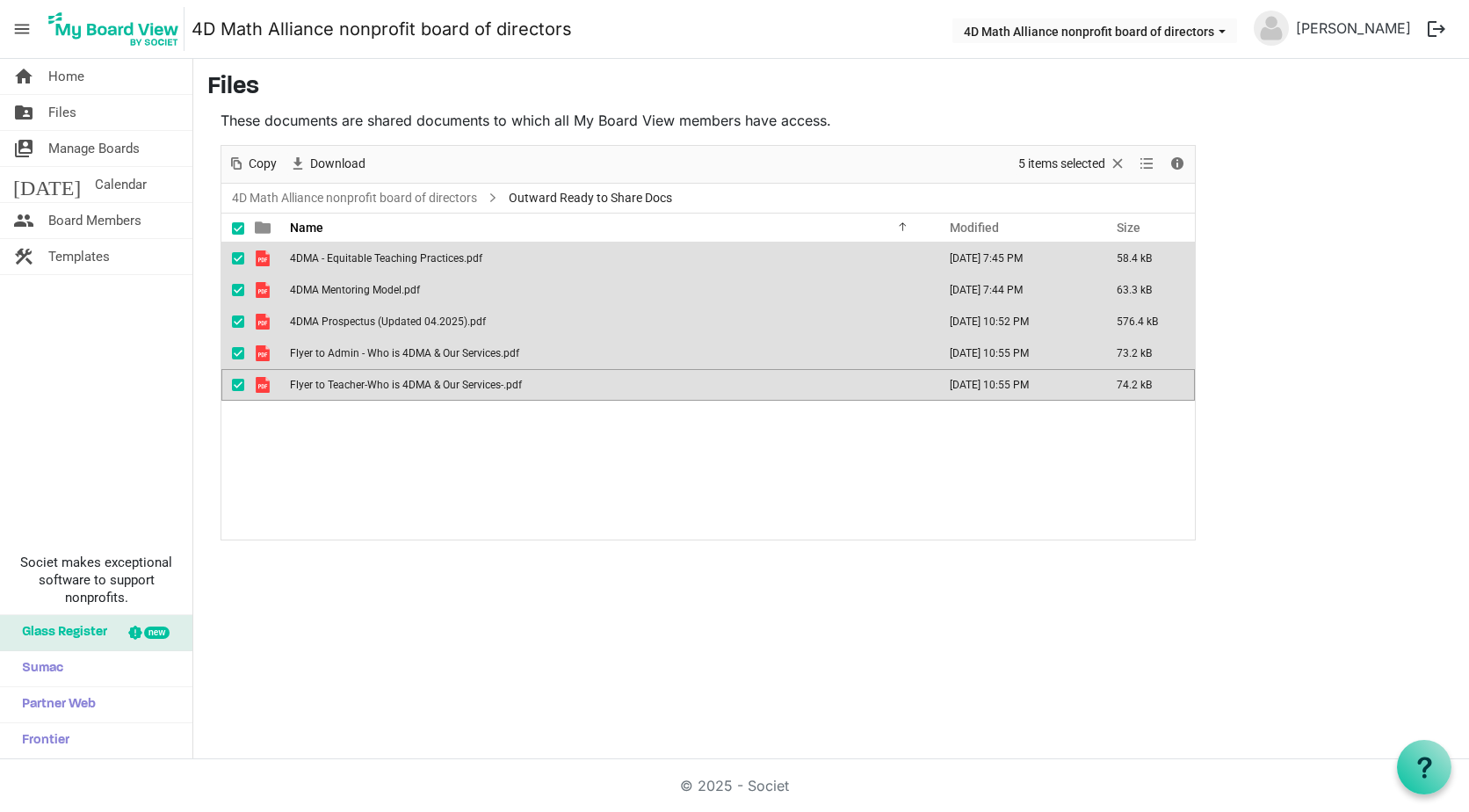
click at [235, 230] on span at bounding box center [238, 228] width 12 height 12
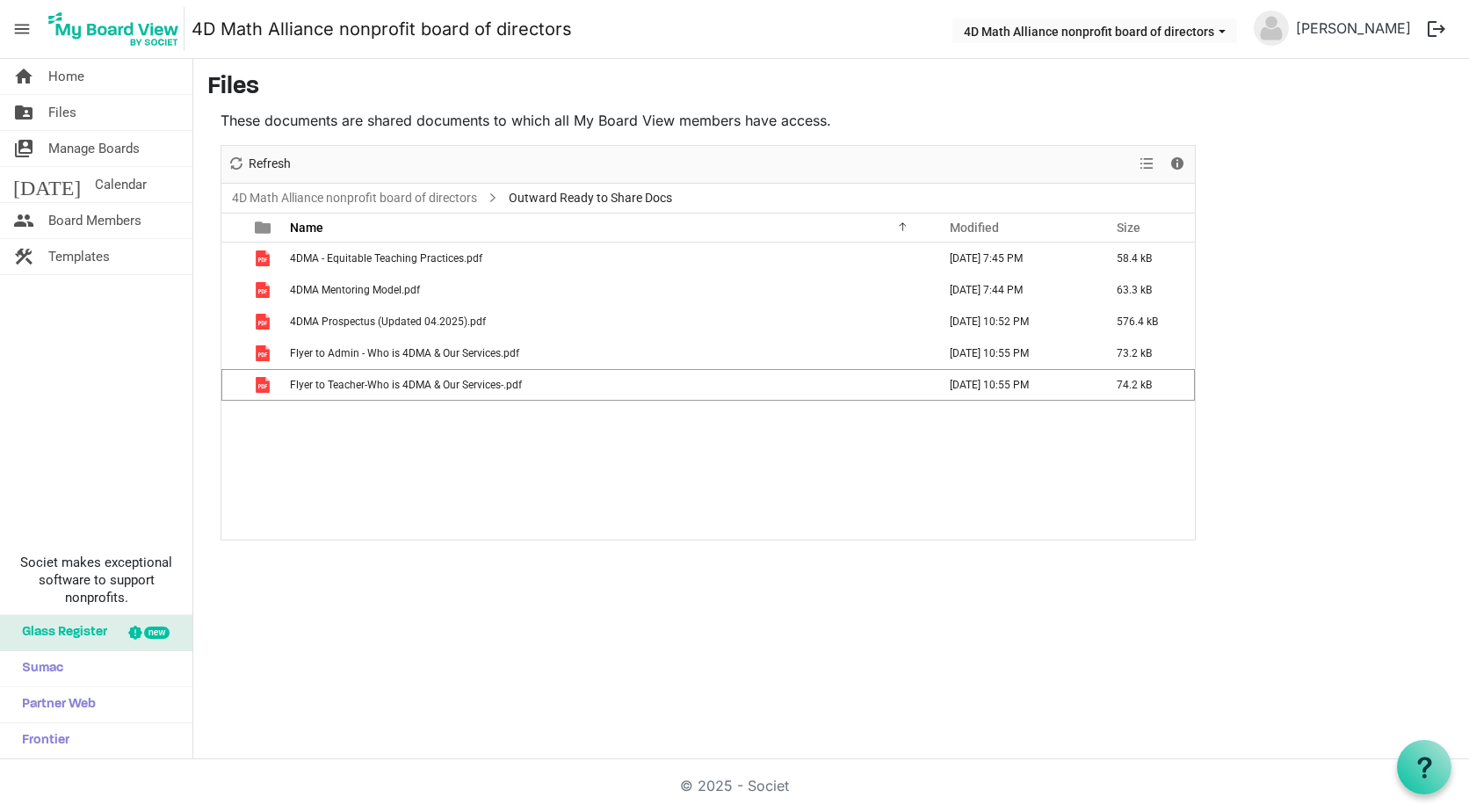
click at [549, 596] on div "home Home folder_shared Files switch_account Manage Boards today Calendar peopl…" at bounding box center [734, 408] width 1469 height 700
click at [434, 199] on link "4D Math Alliance nonprofit board of directors" at bounding box center [354, 197] width 252 height 22
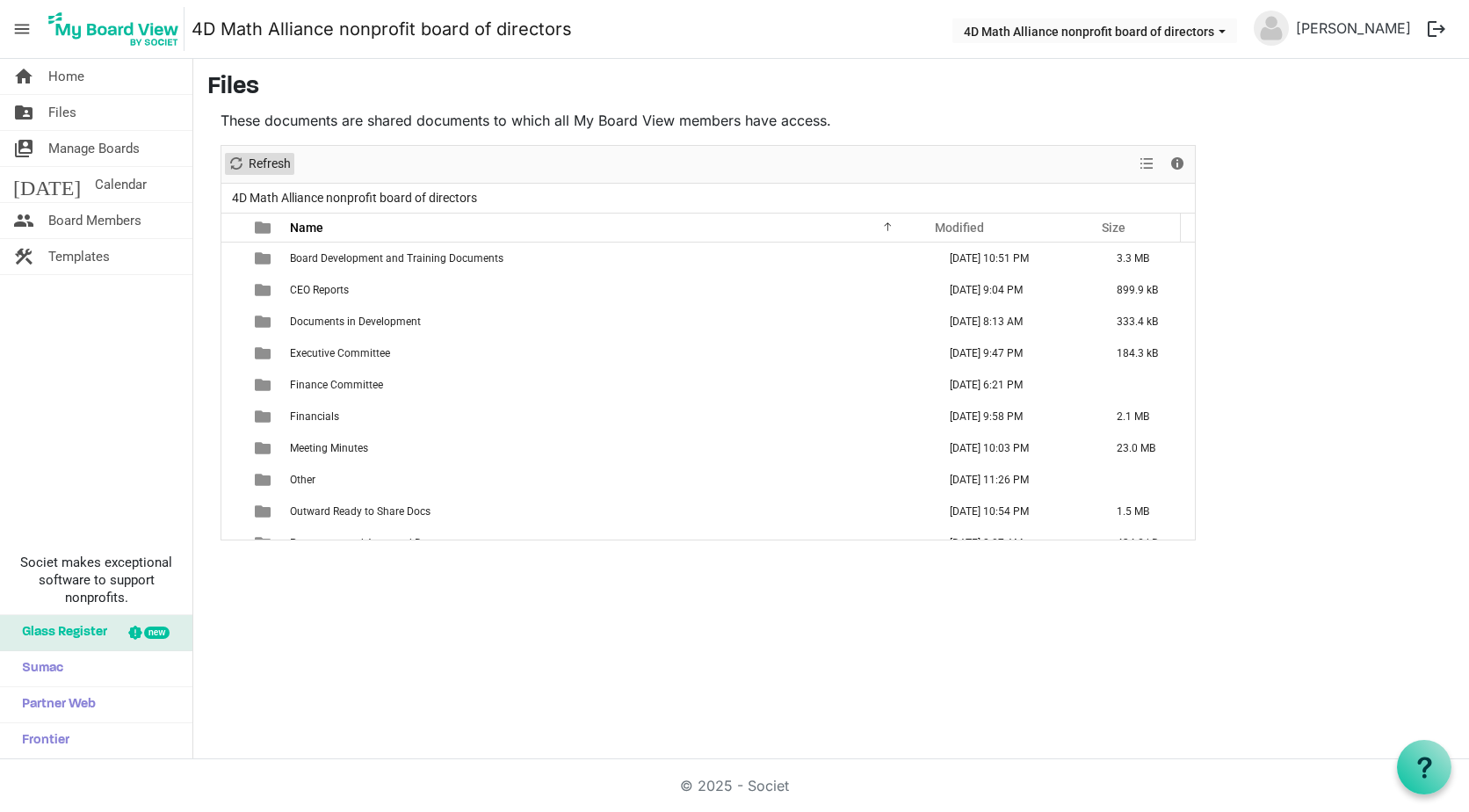
click at [249, 165] on span "Refresh" at bounding box center [269, 163] width 45 height 22
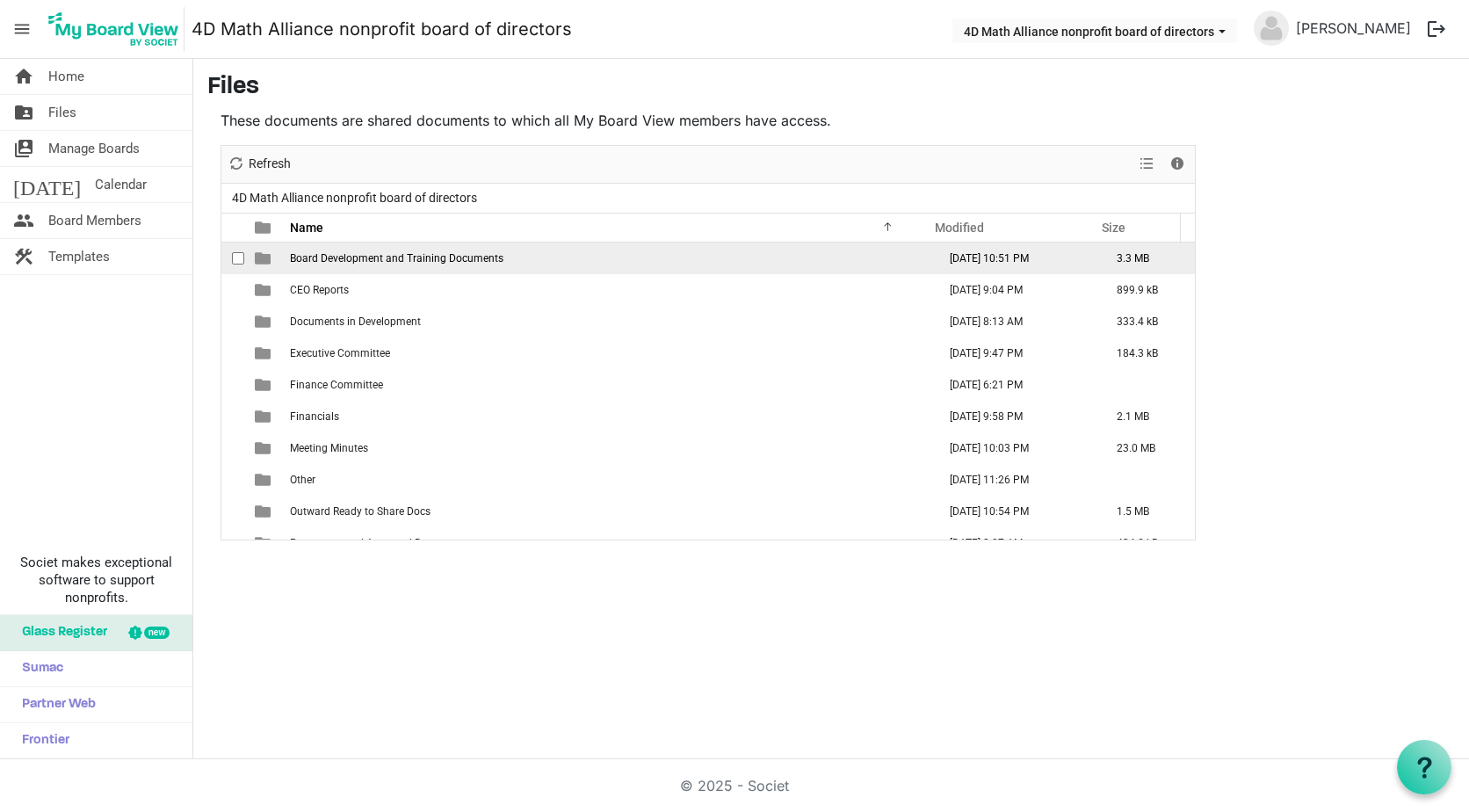
click at [450, 260] on span "Board Development and Training Documents" at bounding box center [397, 258] width 214 height 12
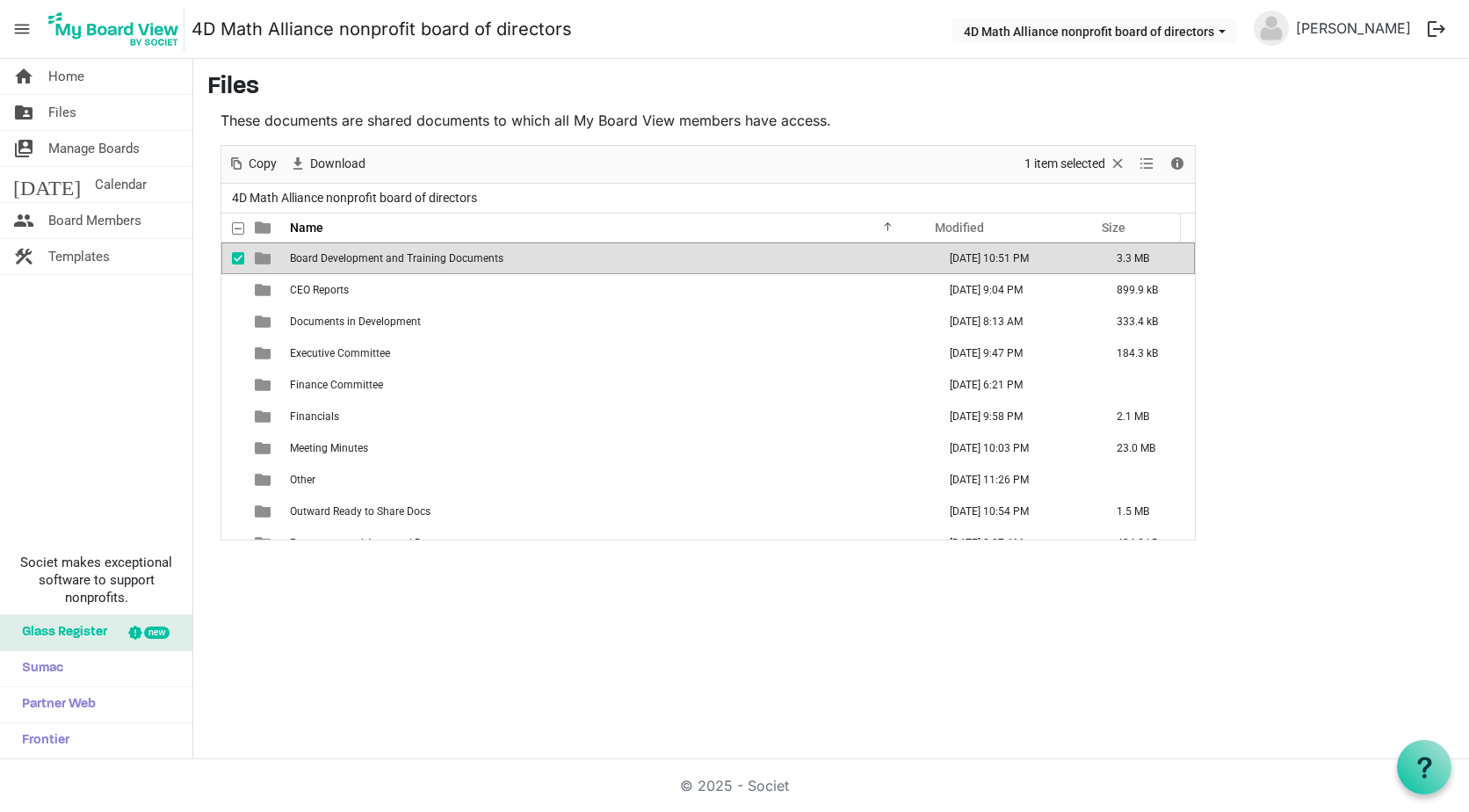
click at [450, 260] on span "Board Development and Training Documents" at bounding box center [397, 258] width 214 height 12
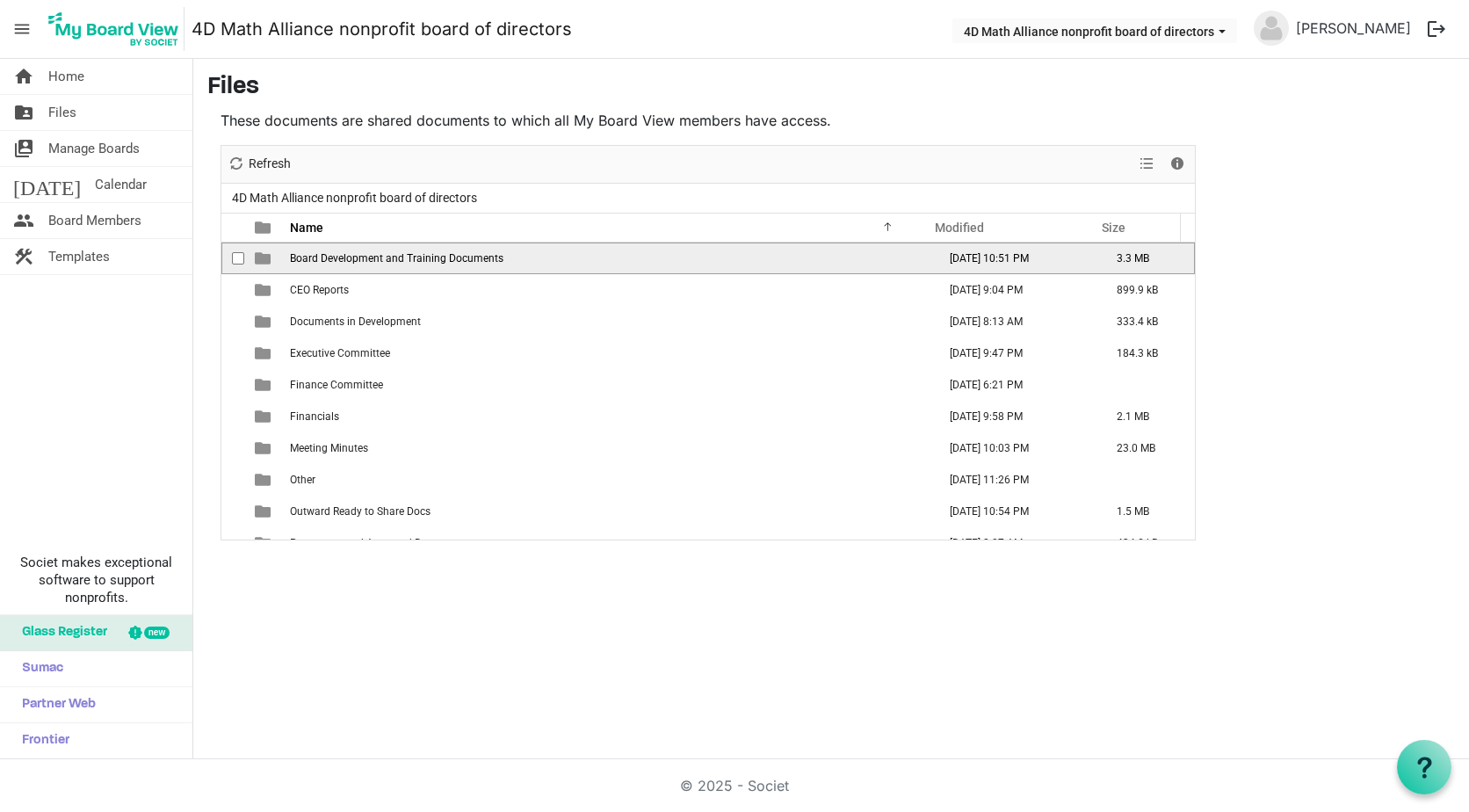
click at [450, 260] on span "Board Development and Training Documents" at bounding box center [397, 258] width 214 height 12
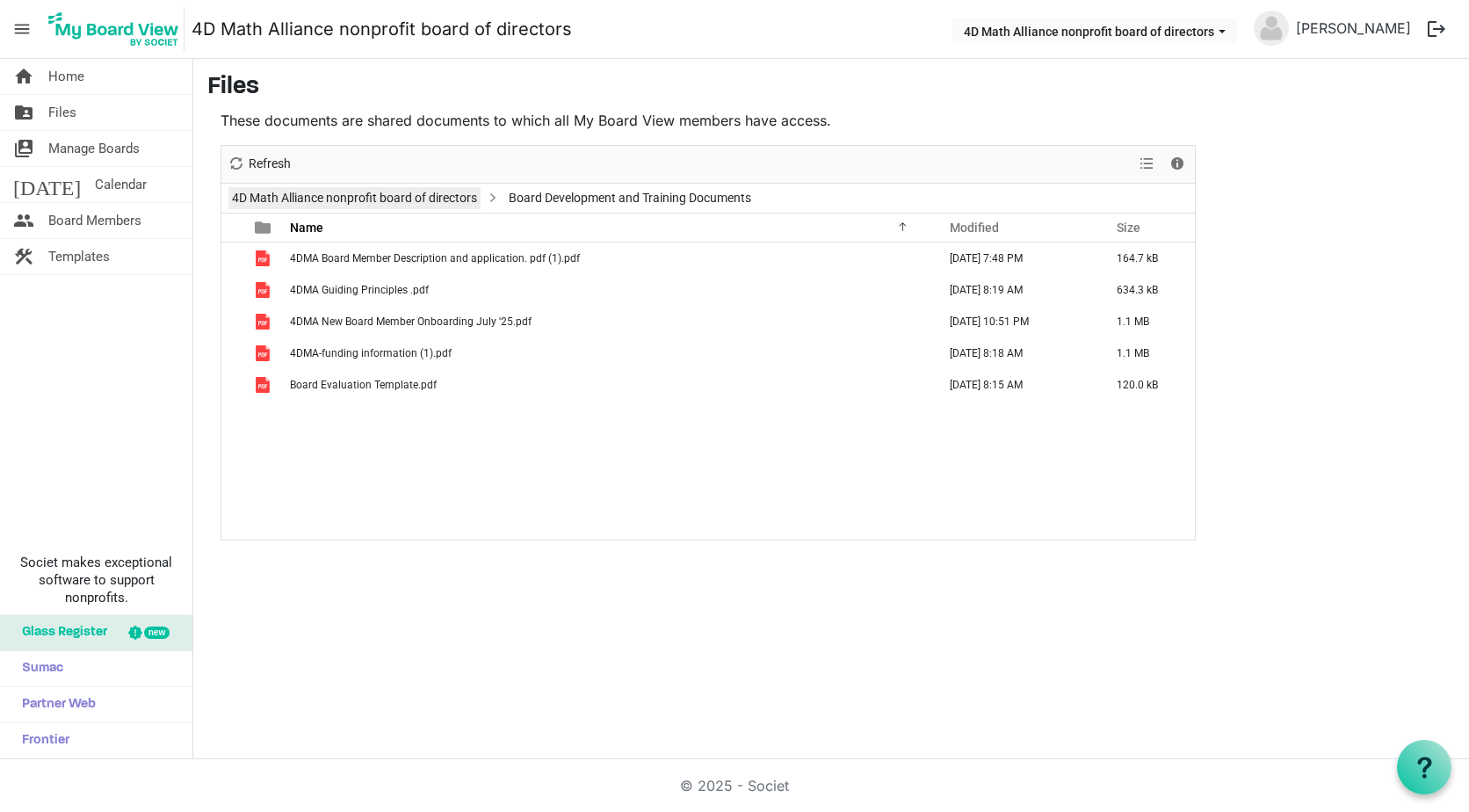
click at [347, 195] on link "4D Math Alliance nonprofit board of directors" at bounding box center [354, 197] width 252 height 22
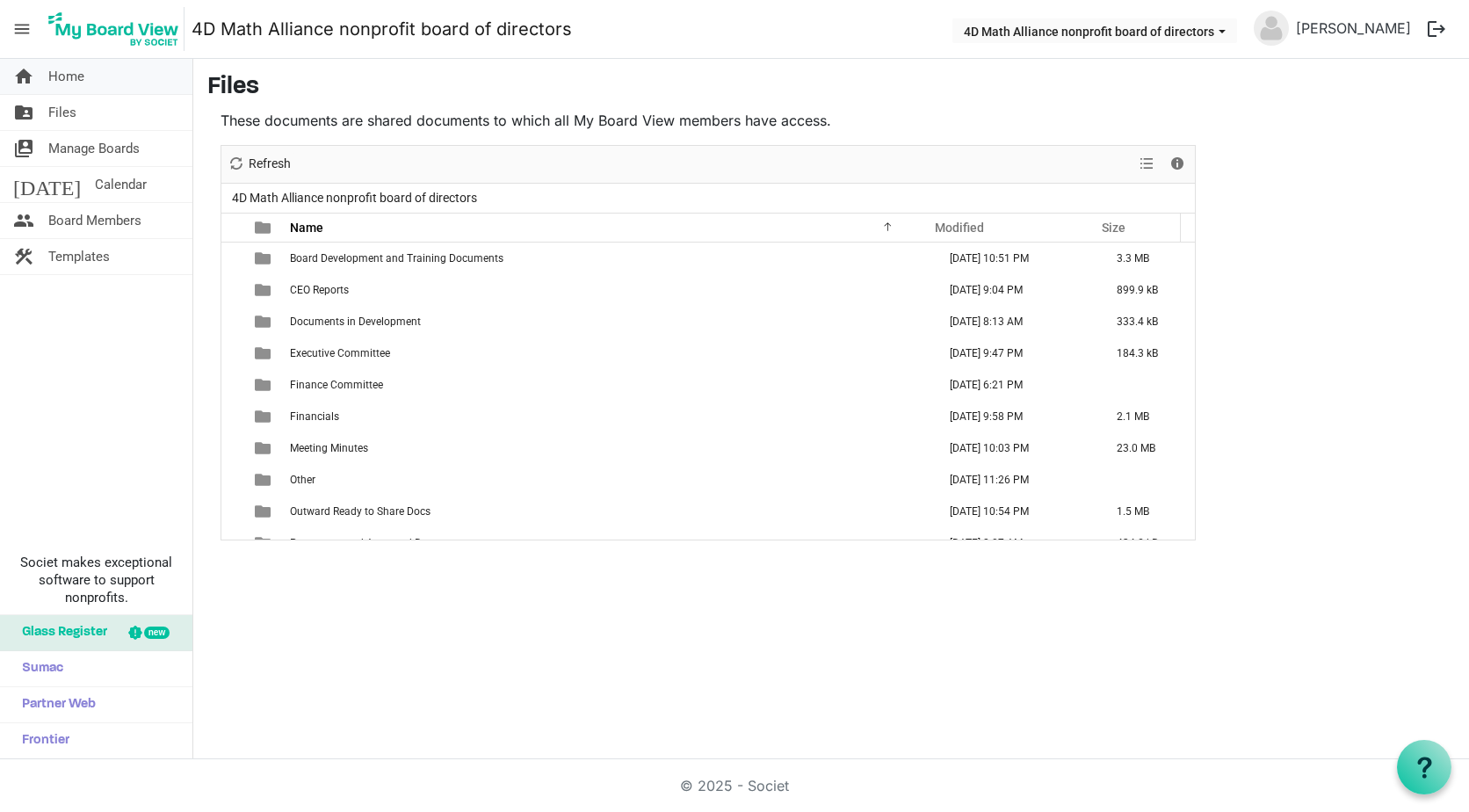
click at [69, 72] on span "Home" at bounding box center [66, 76] width 36 height 35
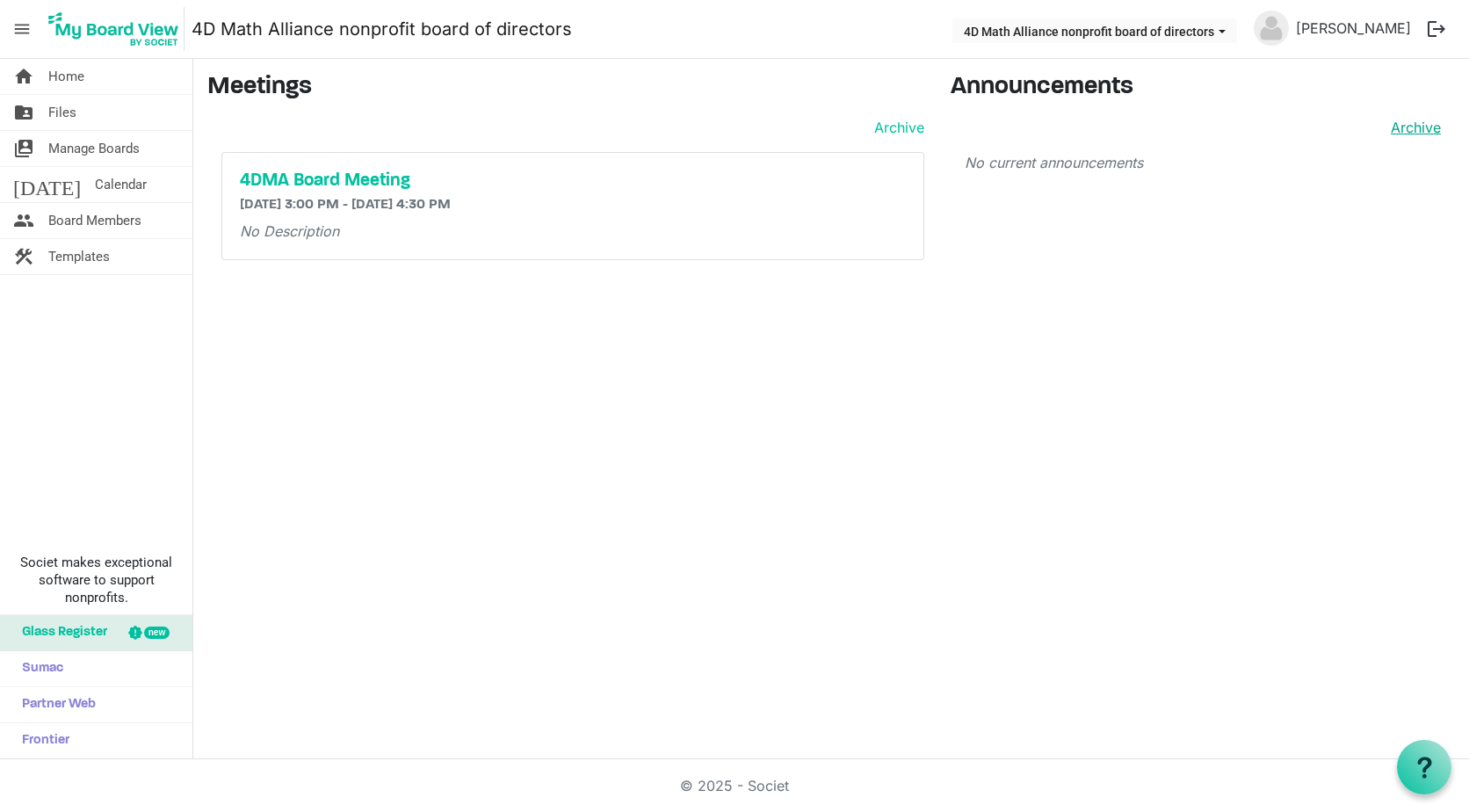
click at [1421, 132] on link "Archive" at bounding box center [1412, 127] width 57 height 21
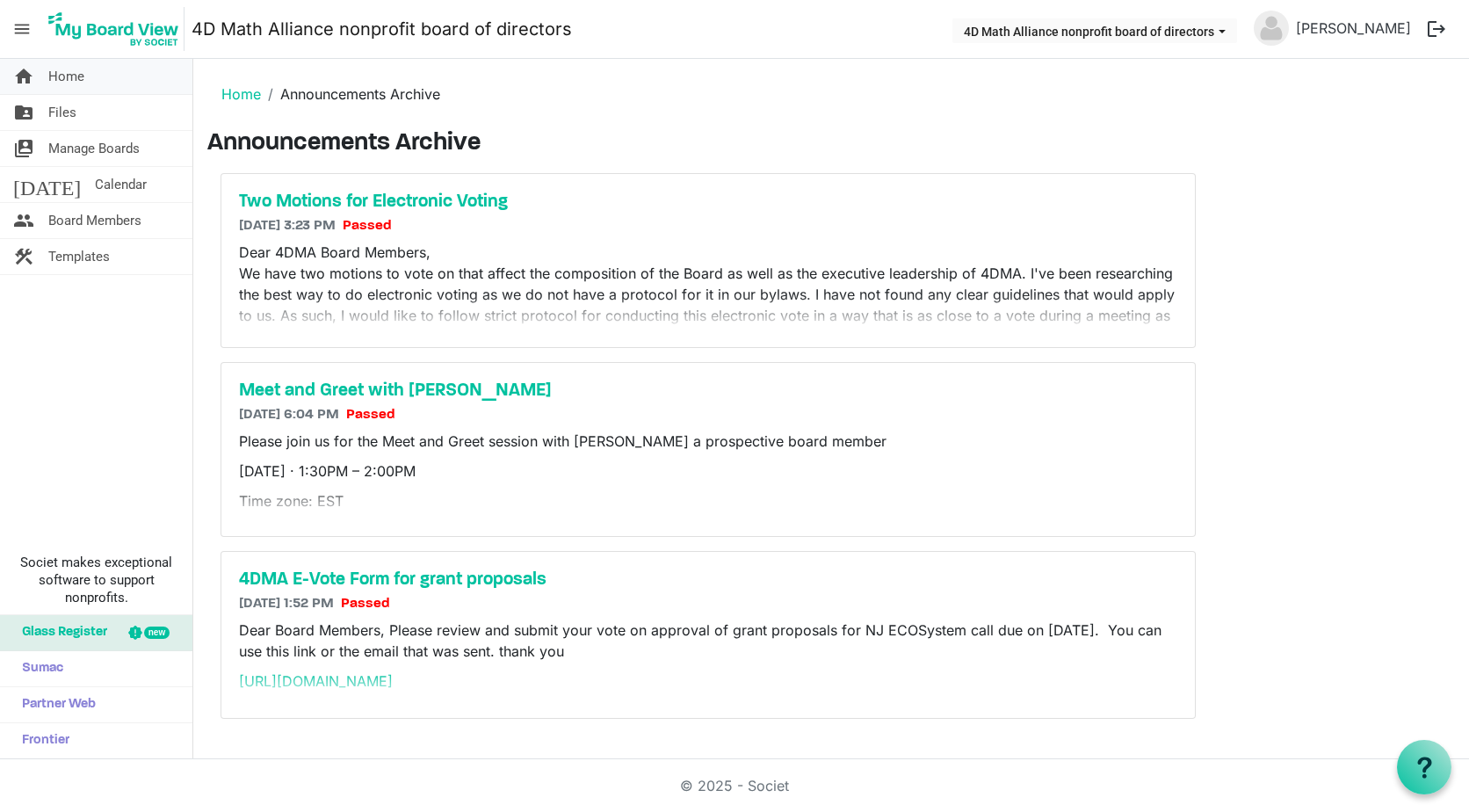
click at [69, 84] on span "Home" at bounding box center [66, 76] width 36 height 35
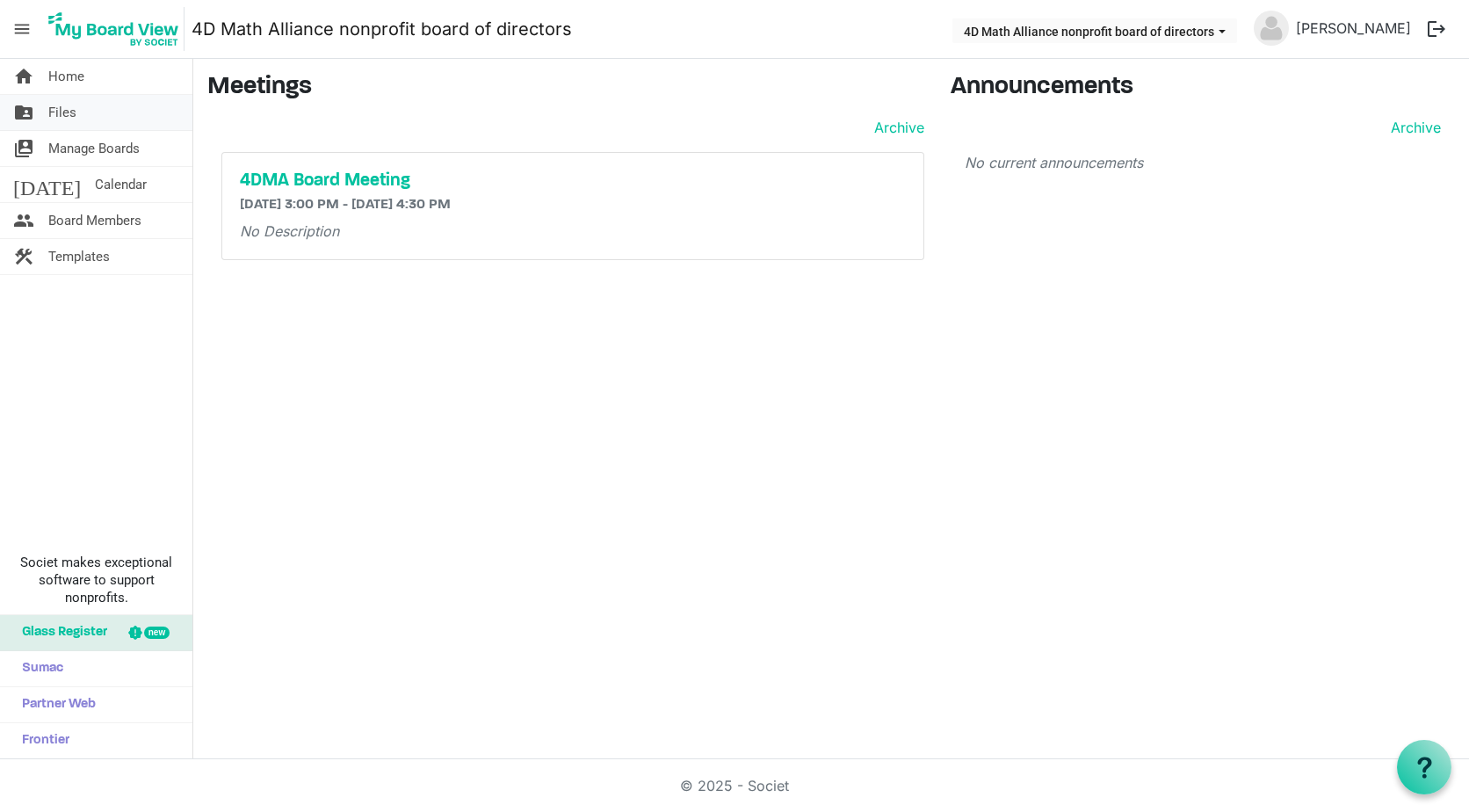
click at [69, 114] on span "Files" at bounding box center [62, 111] width 28 height 35
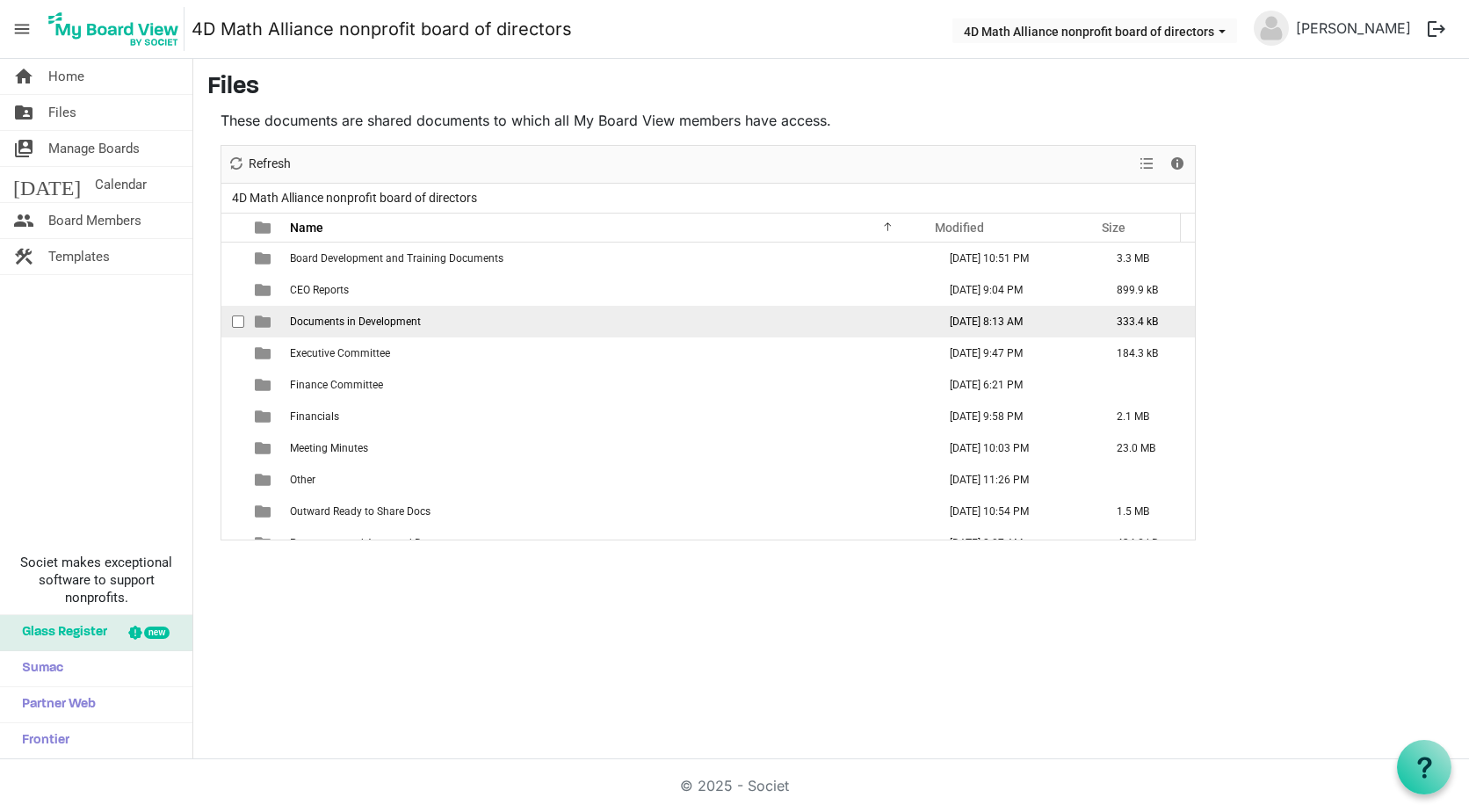
click at [355, 324] on span "Documents in Development" at bounding box center [355, 321] width 131 height 12
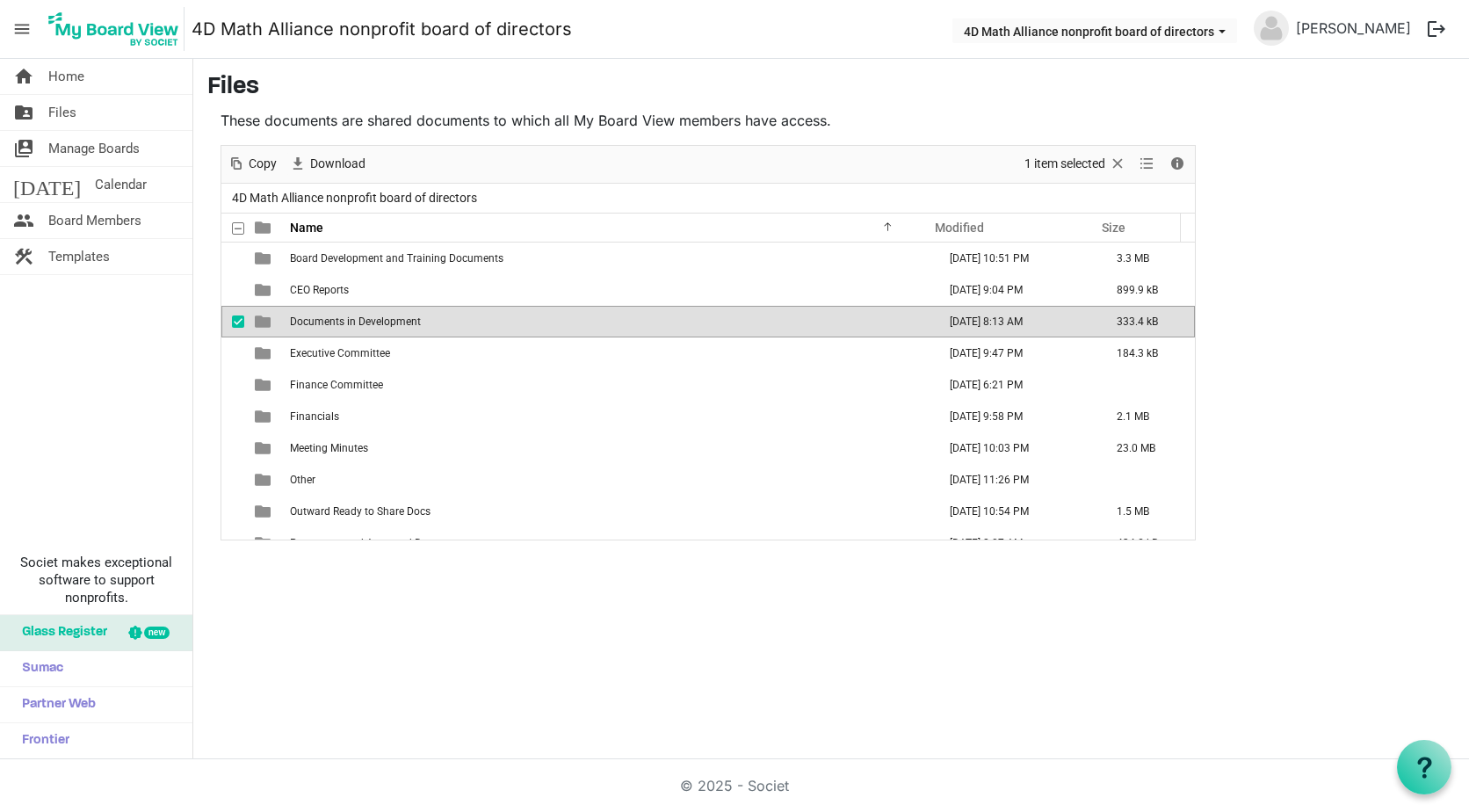
click at [355, 324] on span "Documents in Development" at bounding box center [355, 321] width 131 height 12
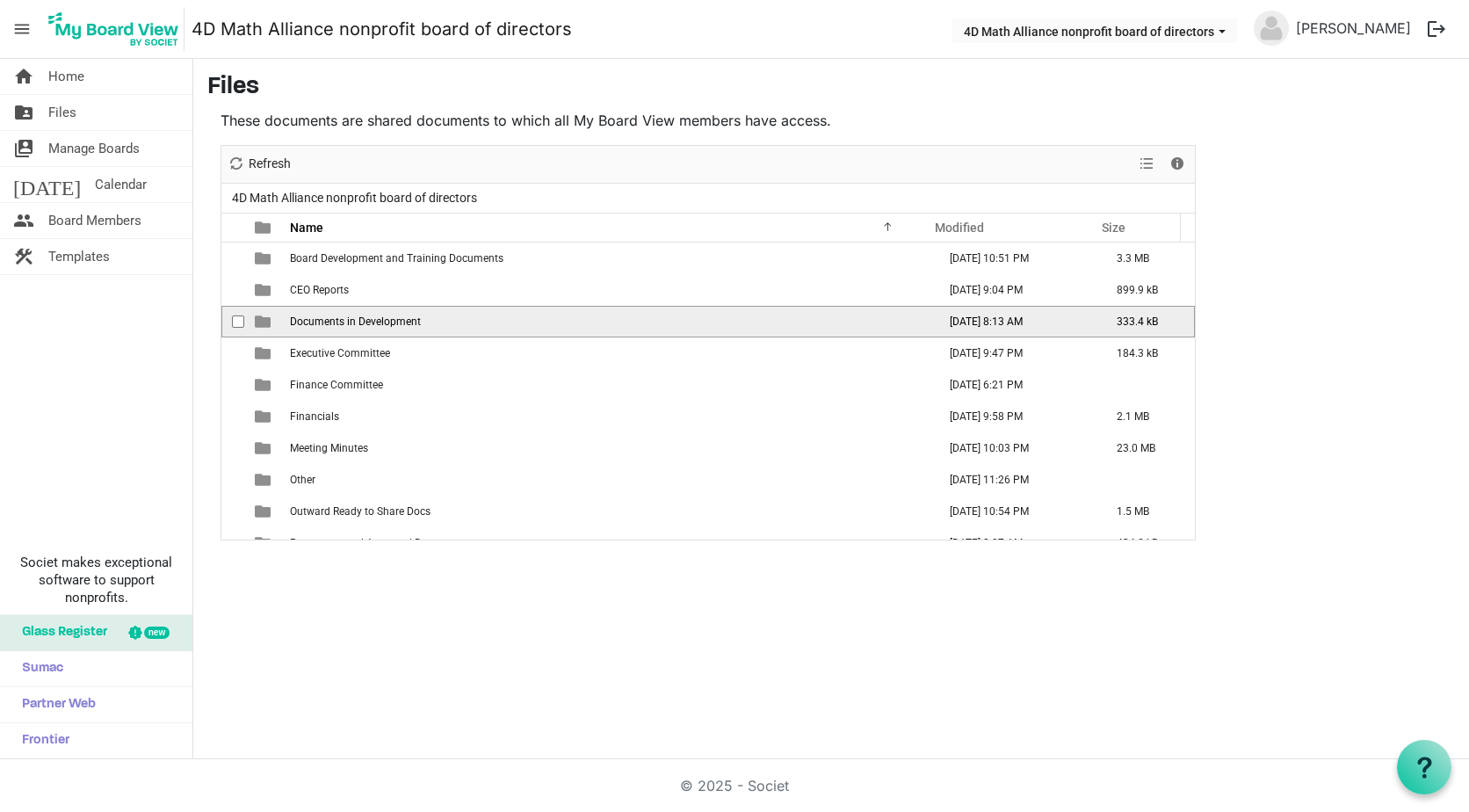
click at [352, 326] on span "Documents in Development" at bounding box center [355, 321] width 131 height 12
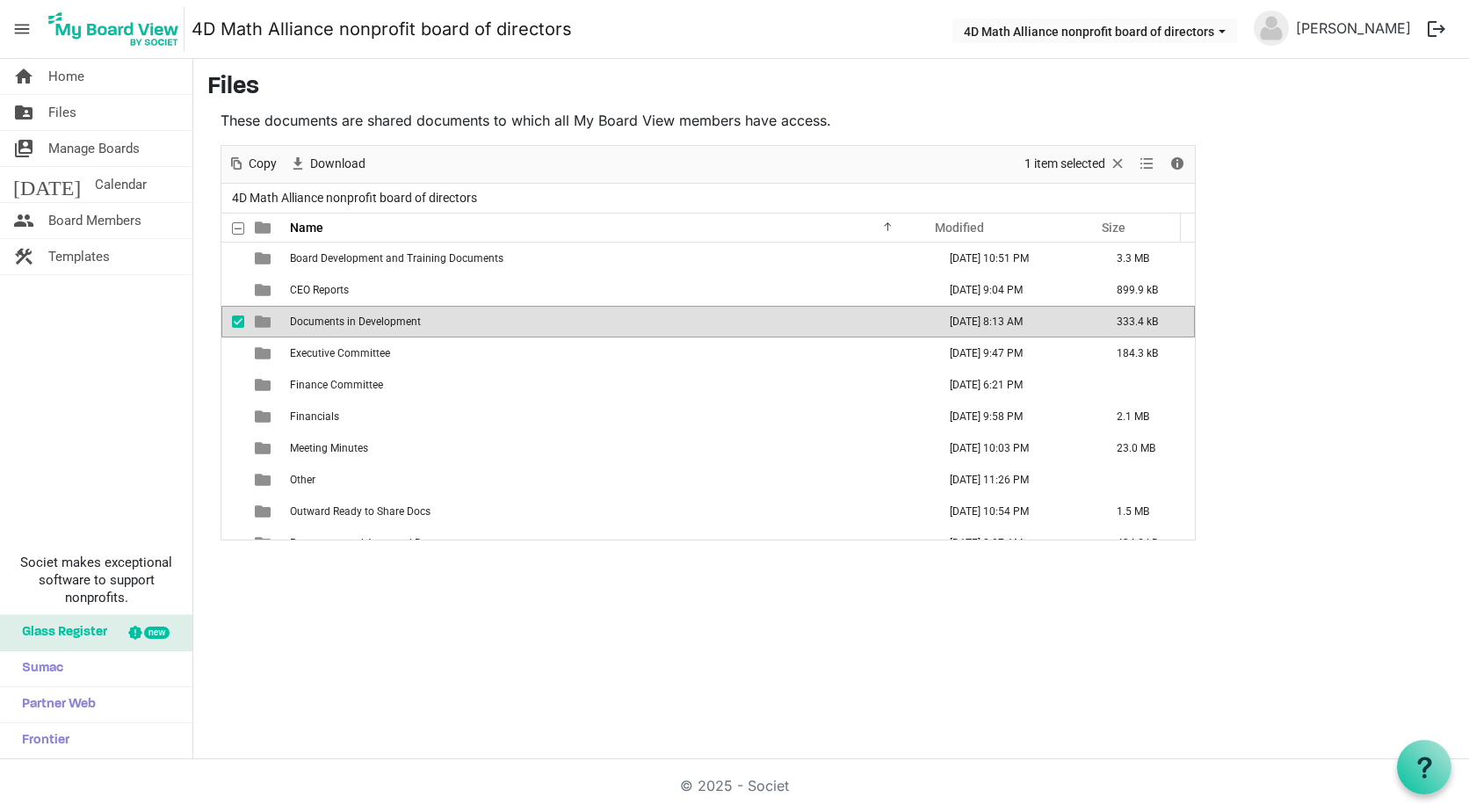
click at [352, 324] on span "Documents in Development" at bounding box center [355, 321] width 131 height 12
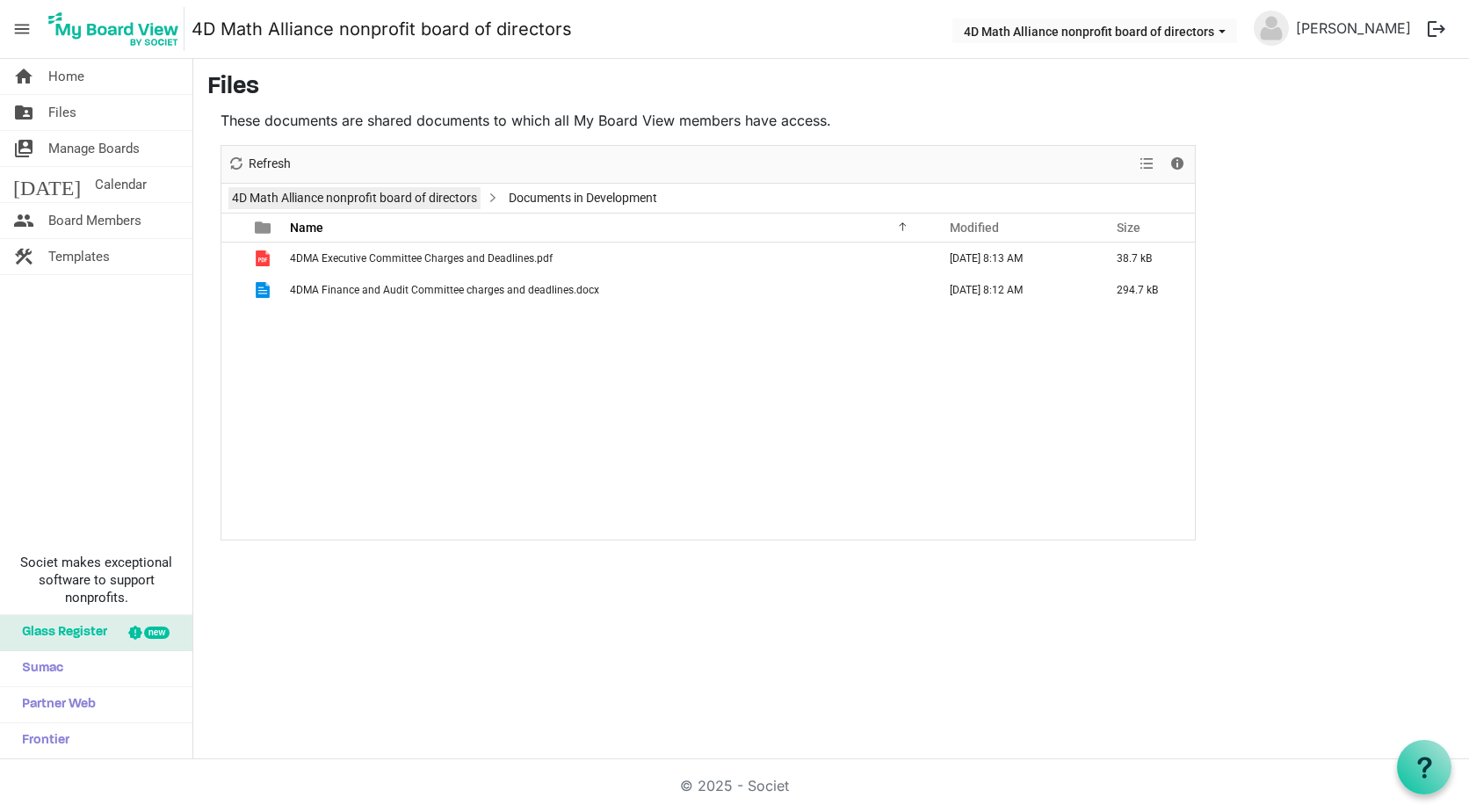
click at [289, 205] on link "4D Math Alliance nonprofit board of directors" at bounding box center [354, 197] width 252 height 22
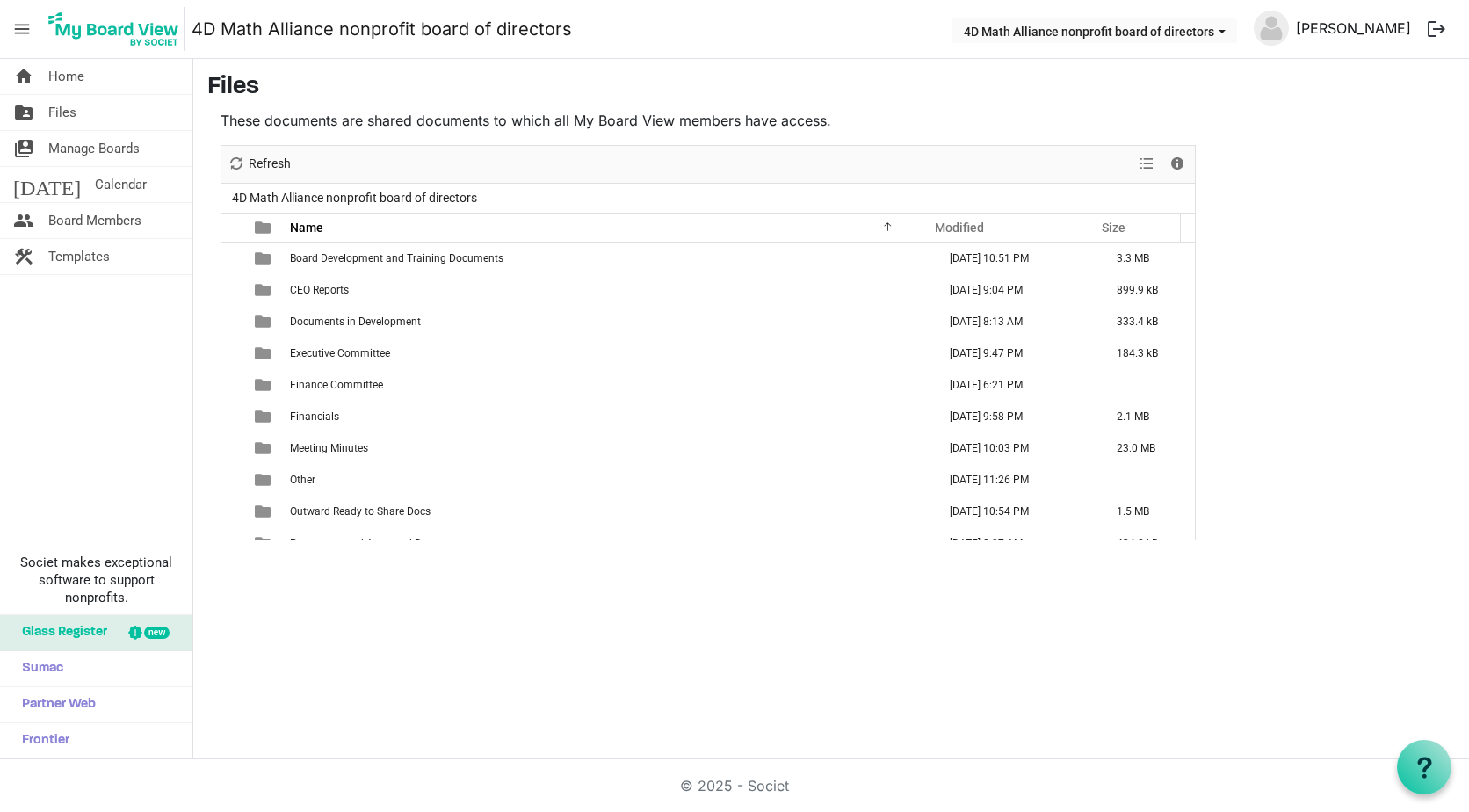
click at [1399, 25] on link "[PERSON_NAME]" at bounding box center [1354, 27] width 129 height 35
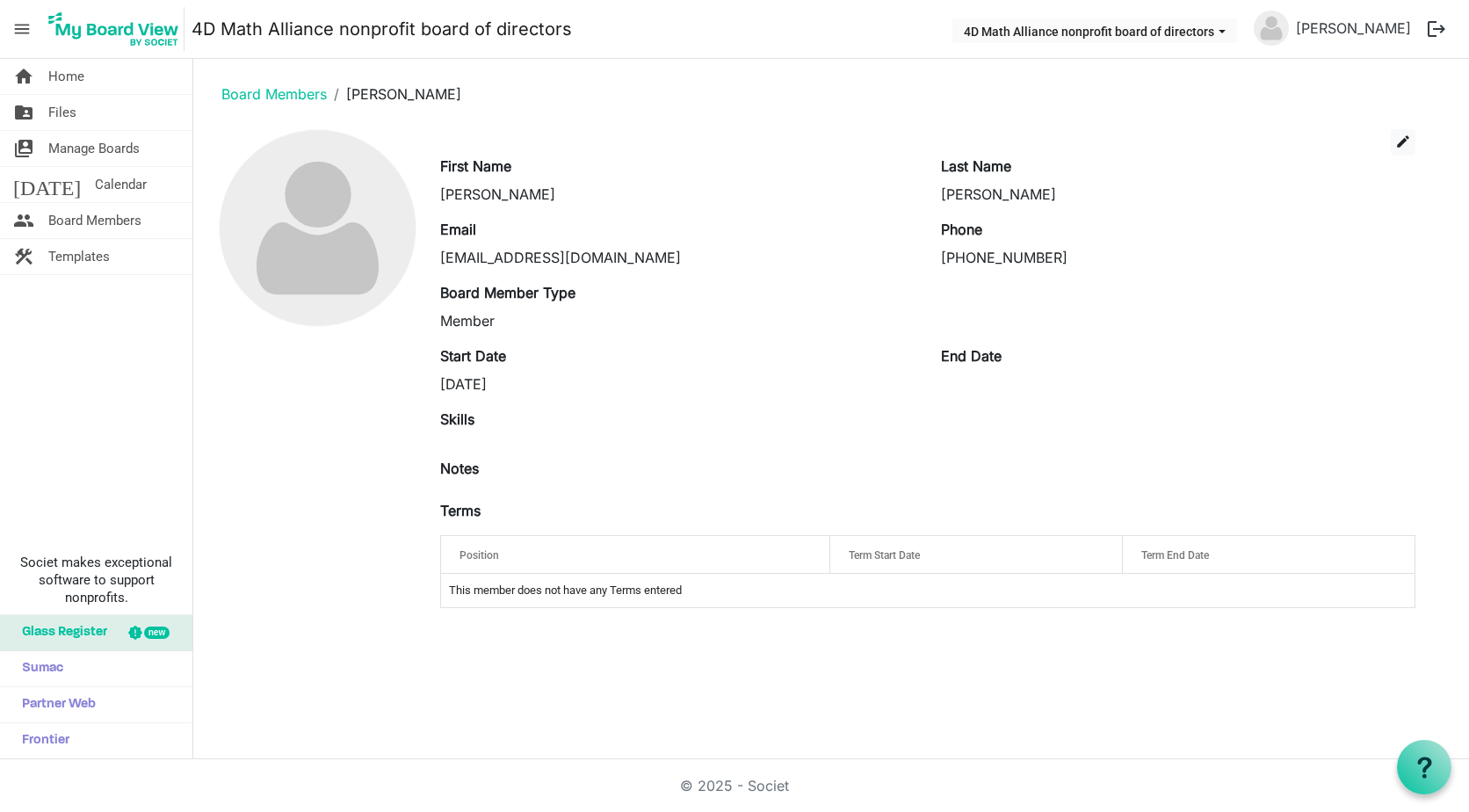
click at [1435, 24] on button "logout" at bounding box center [1436, 28] width 37 height 37
